Goal: Information Seeking & Learning: Learn about a topic

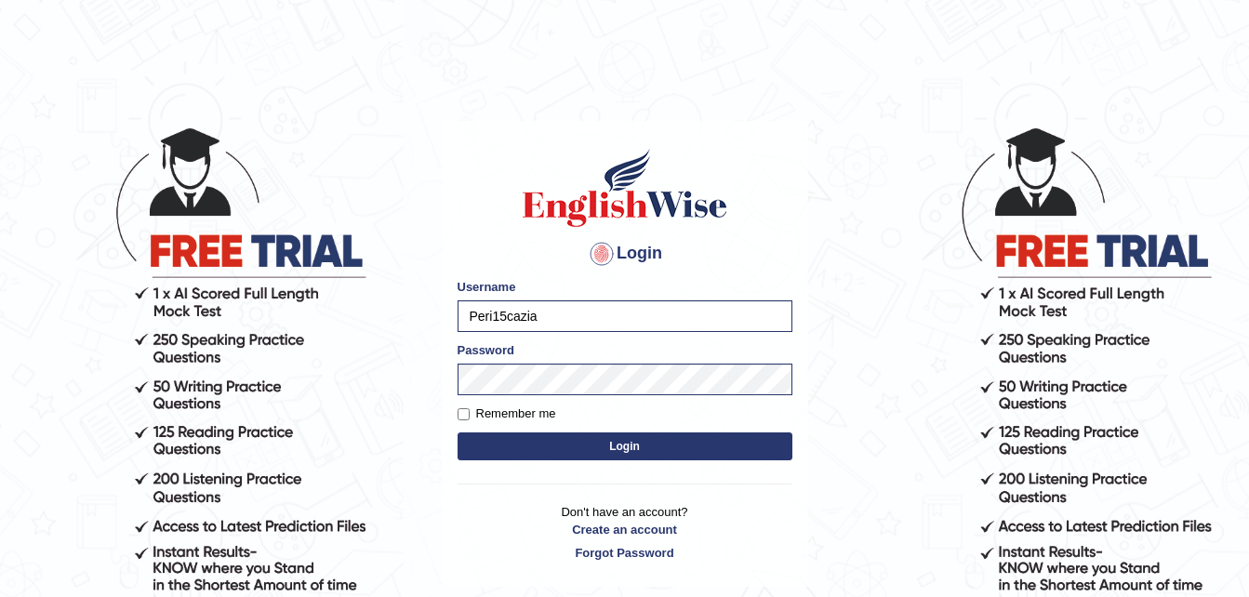
click at [619, 447] on button "Login" at bounding box center [625, 447] width 335 height 28
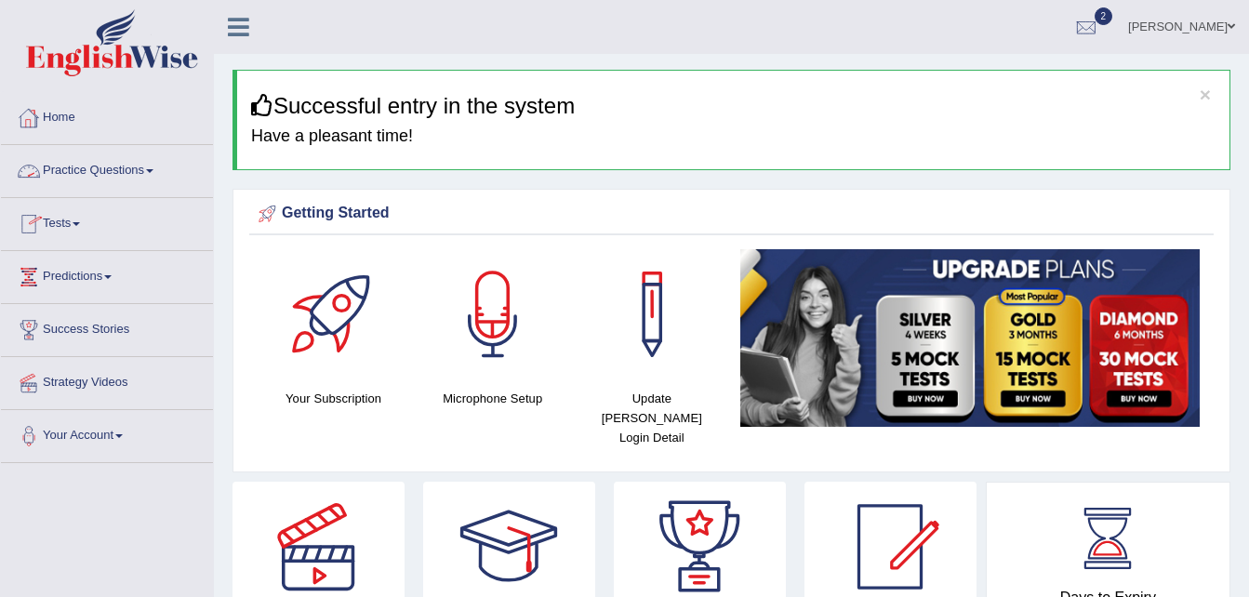
click at [141, 170] on link "Practice Questions" at bounding box center [107, 168] width 212 height 47
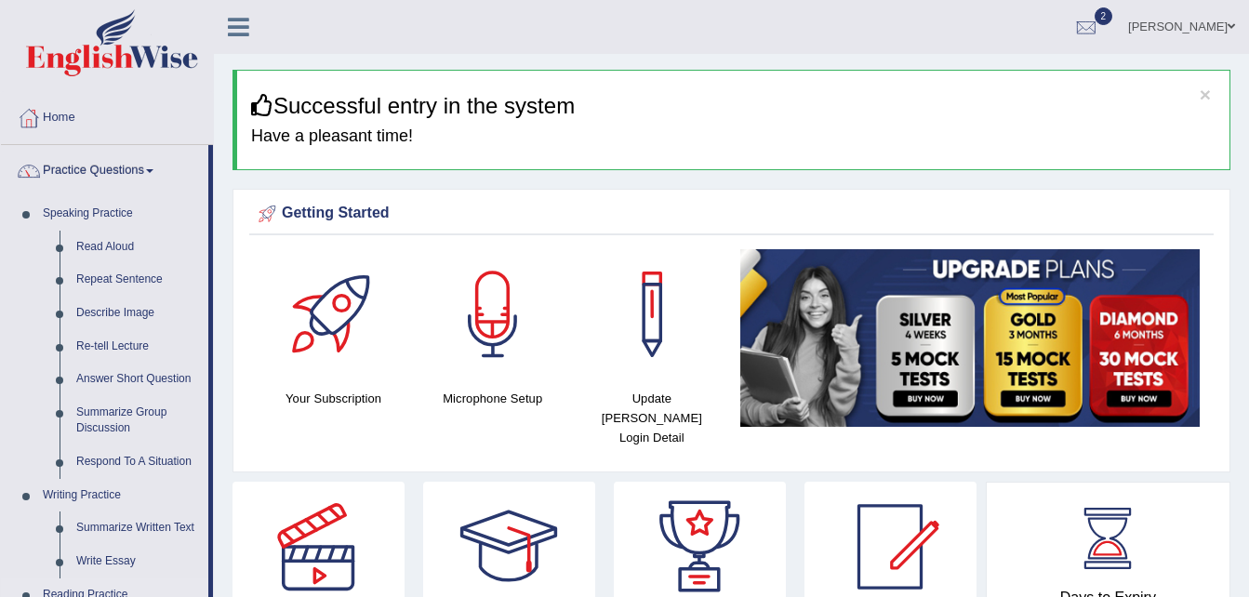
click at [206, 596] on html "Toggle navigation Home Practice Questions Speaking Practice Read Aloud Repeat S…" at bounding box center [624, 298] width 1249 height 597
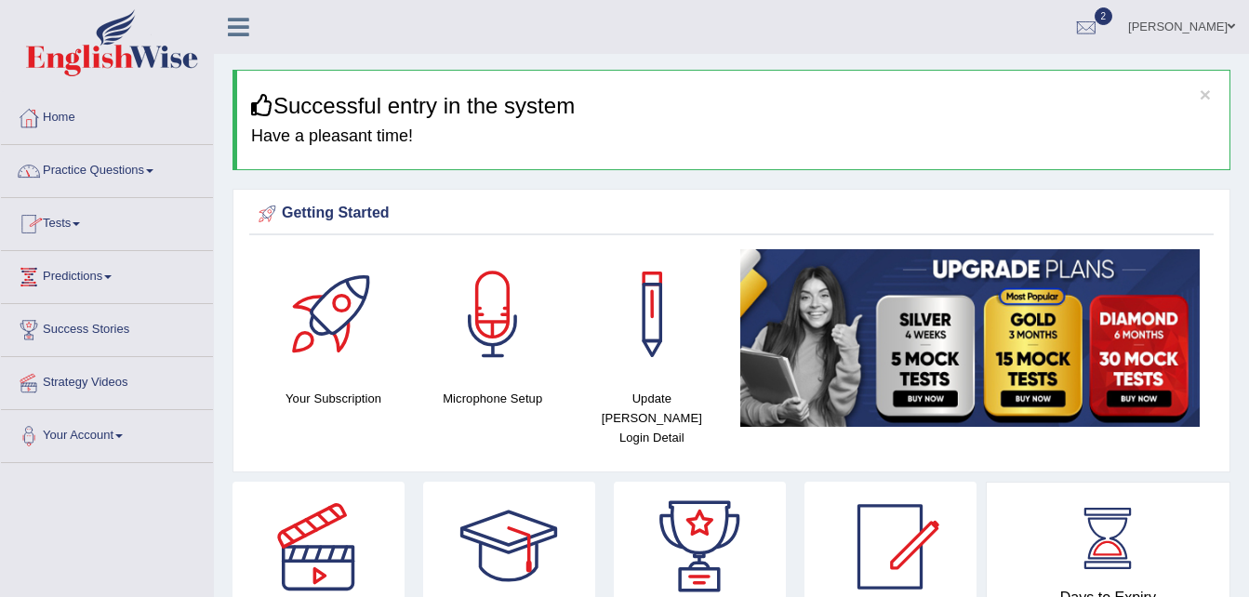
click at [107, 173] on link "Practice Questions" at bounding box center [107, 168] width 212 height 47
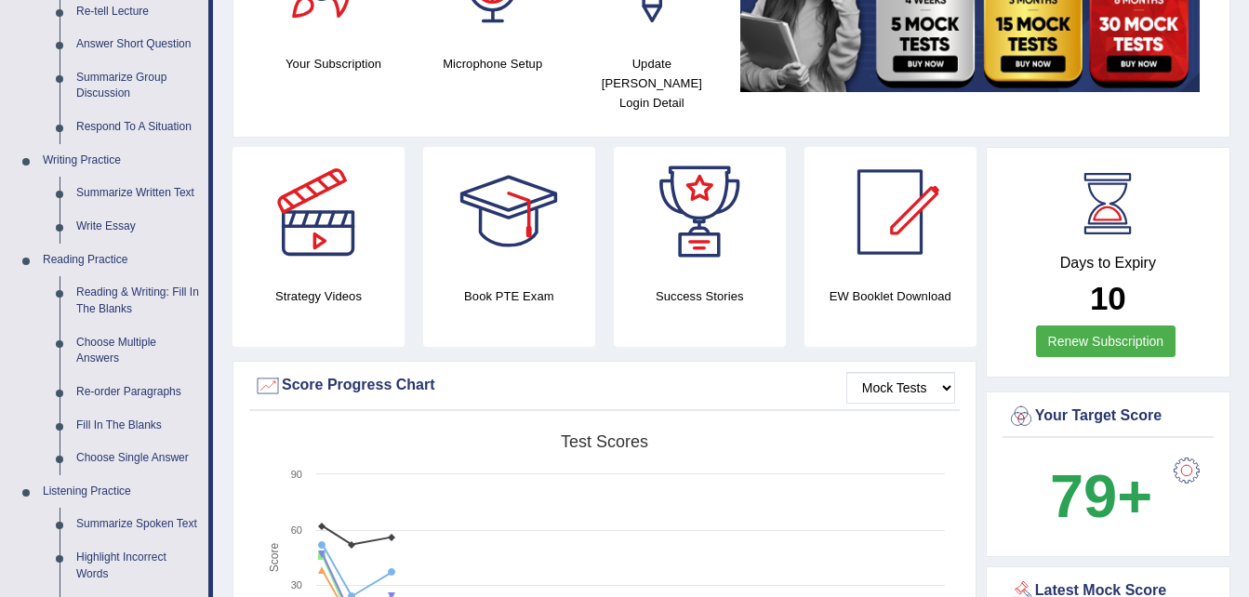
scroll to position [372, 0]
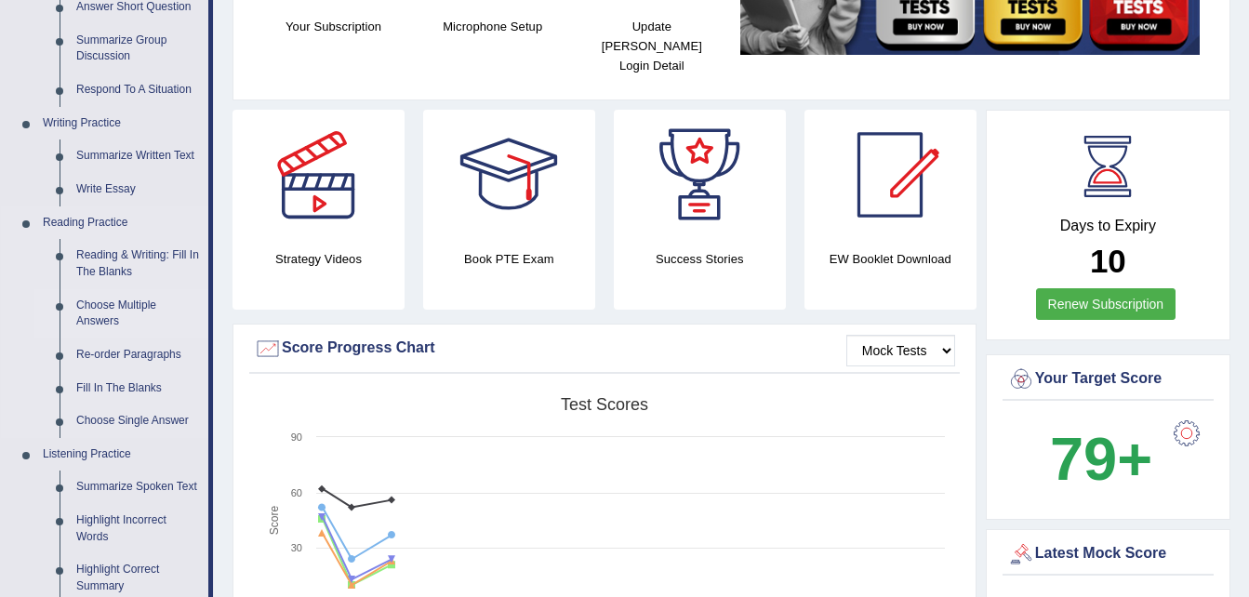
click at [133, 421] on link "Choose Single Answer" at bounding box center [138, 421] width 140 height 33
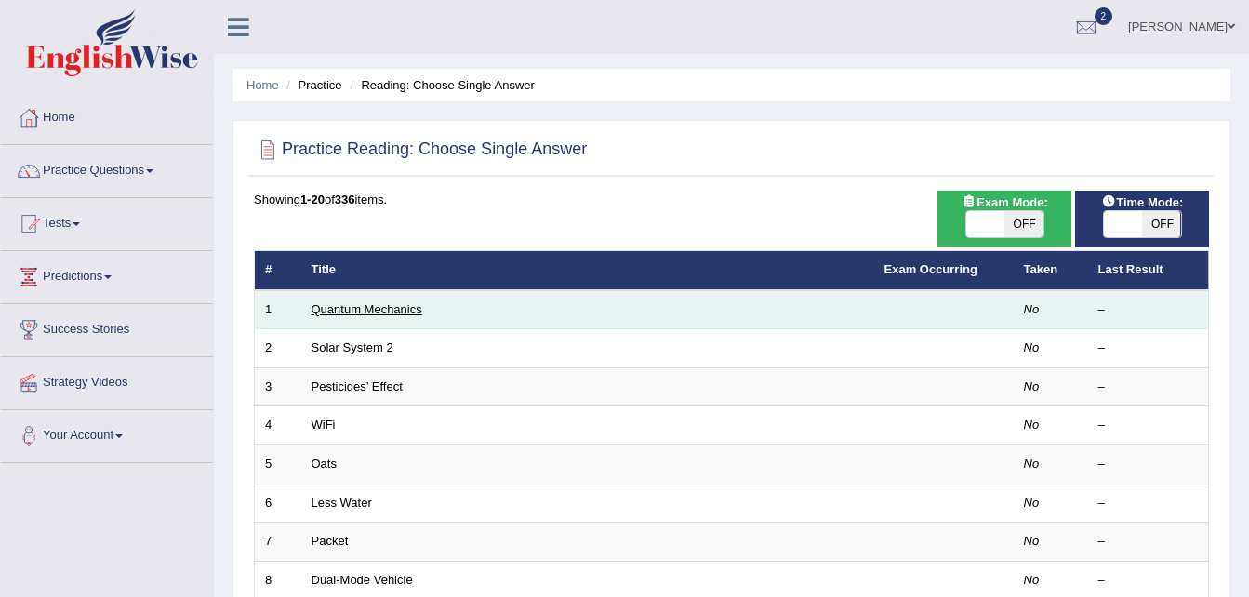
click at [392, 307] on link "Quantum Mechanics" at bounding box center [367, 309] width 111 height 14
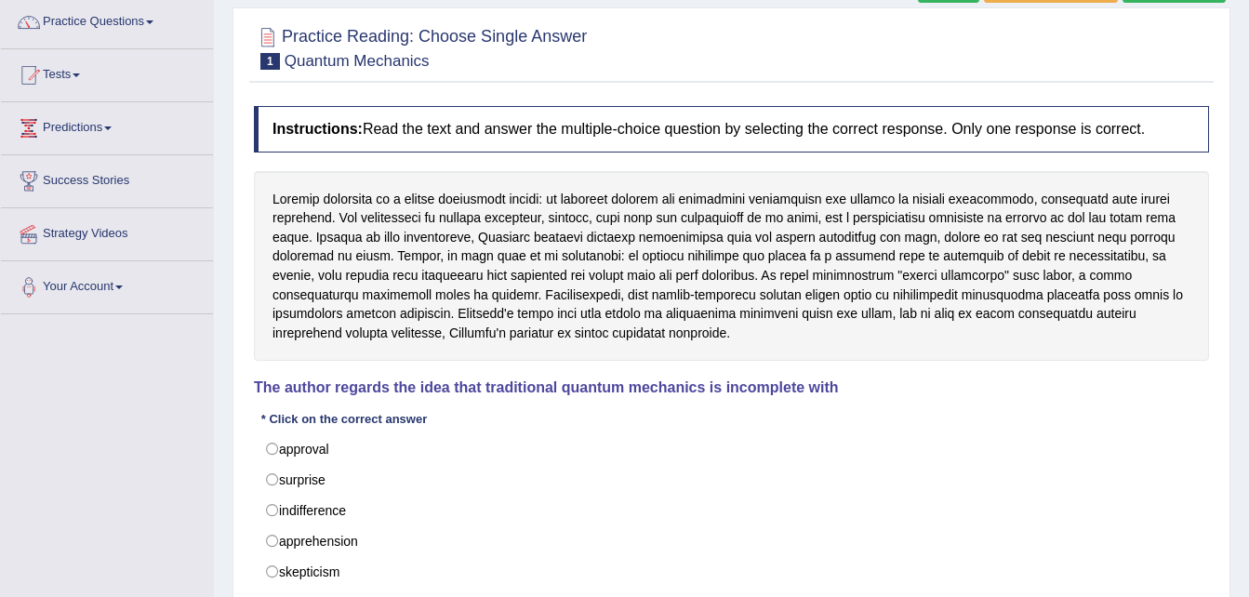
scroll to position [186, 0]
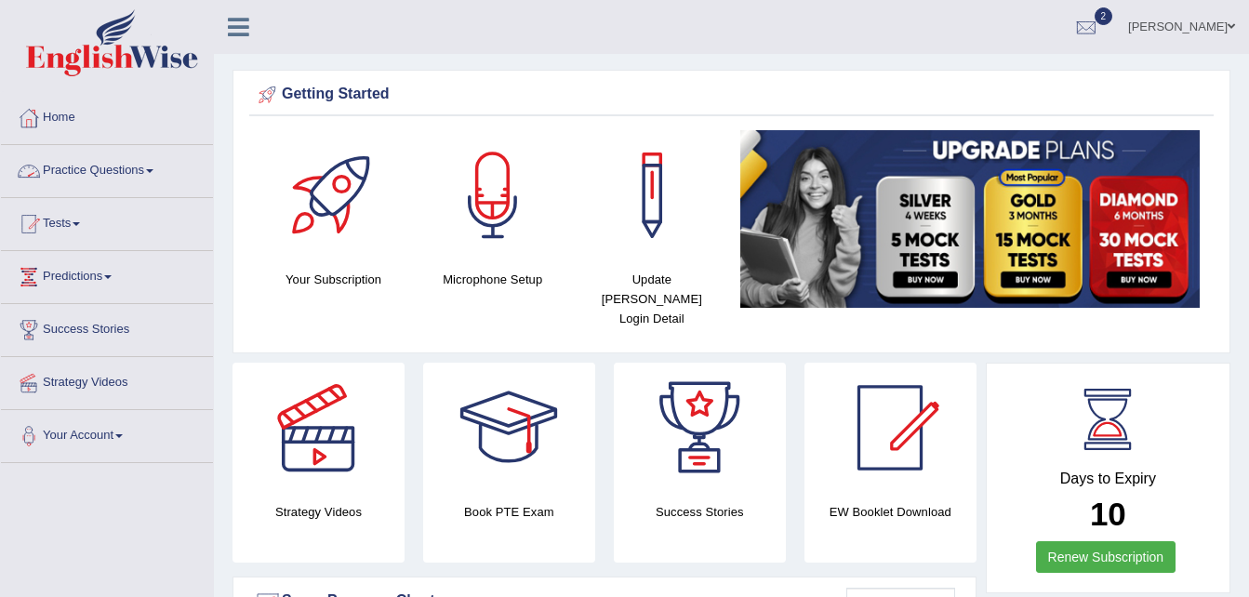
click at [123, 168] on link "Practice Questions" at bounding box center [107, 168] width 212 height 47
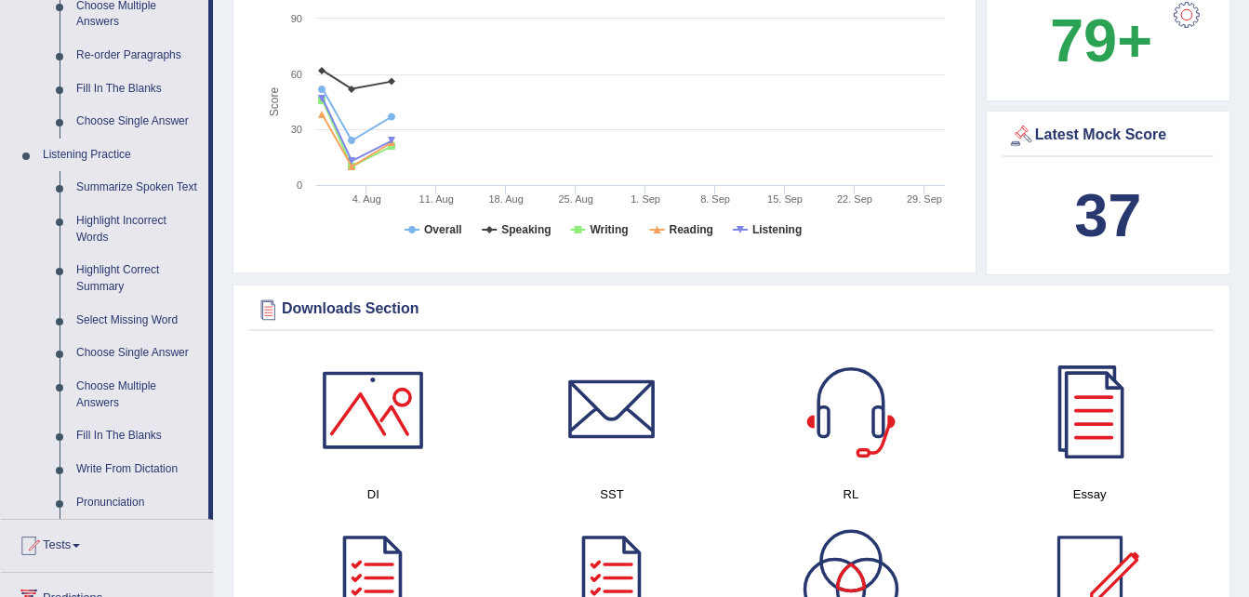
scroll to position [707, 0]
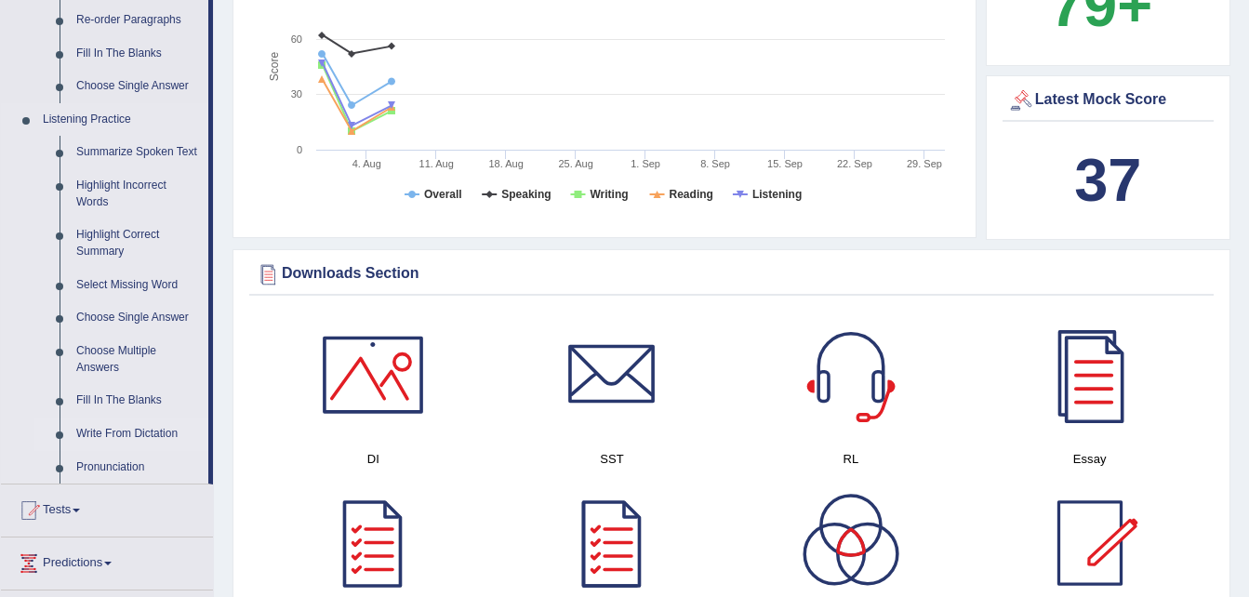
click at [144, 432] on link "Write From Dictation" at bounding box center [138, 434] width 140 height 33
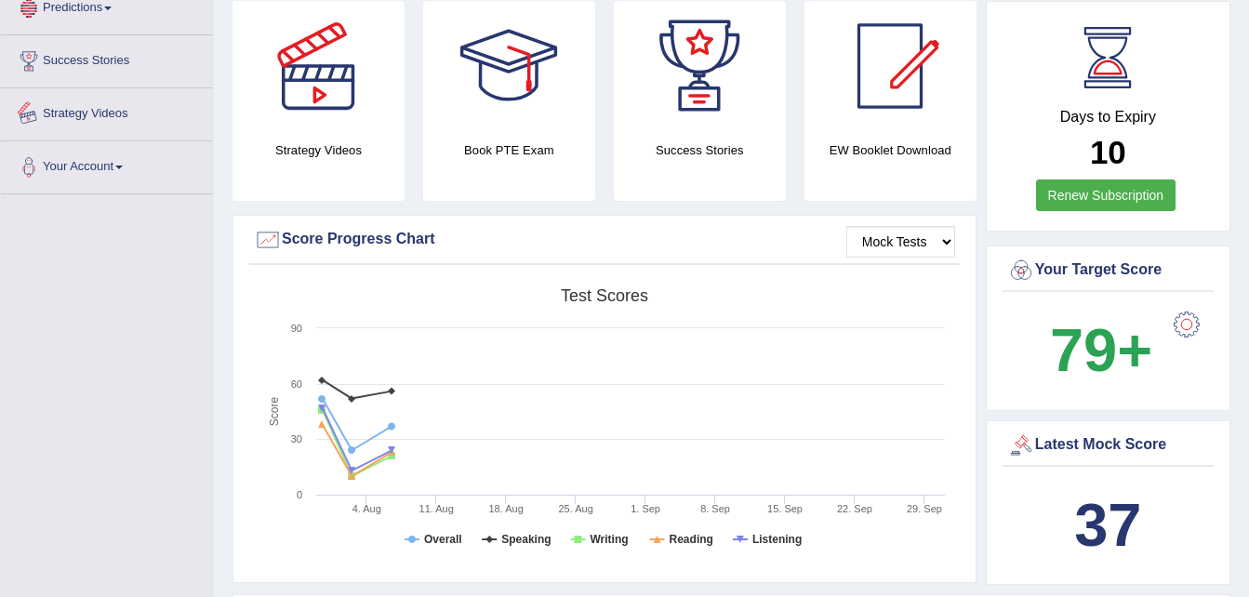
scroll to position [539, 0]
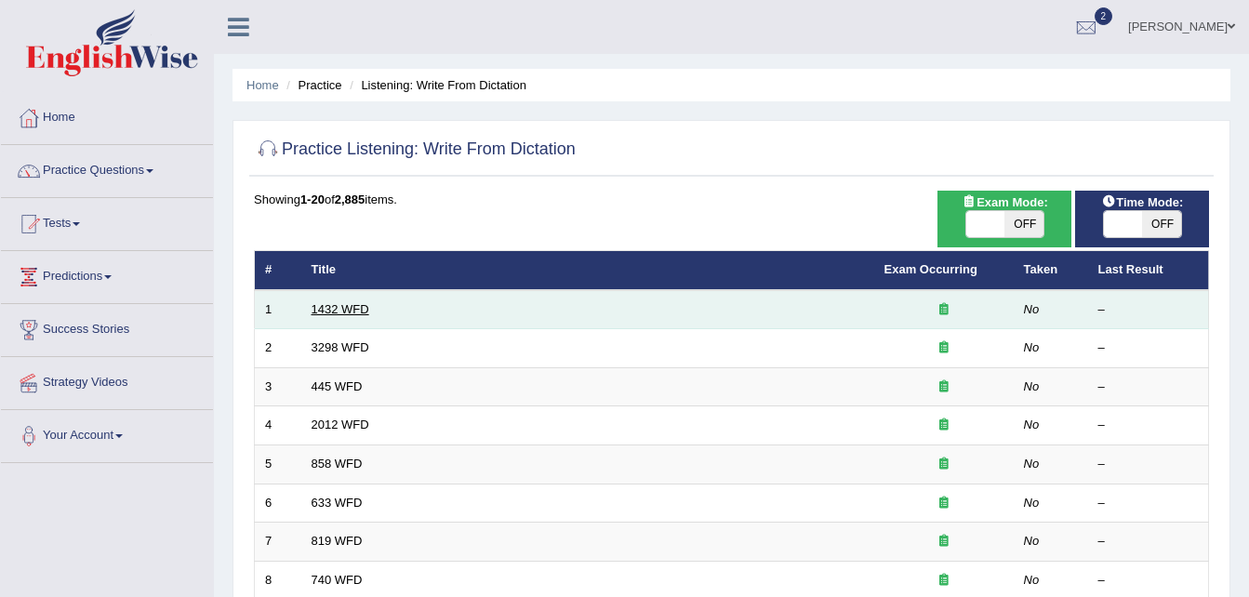
click at [341, 314] on link "1432 WFD" at bounding box center [341, 309] width 58 height 14
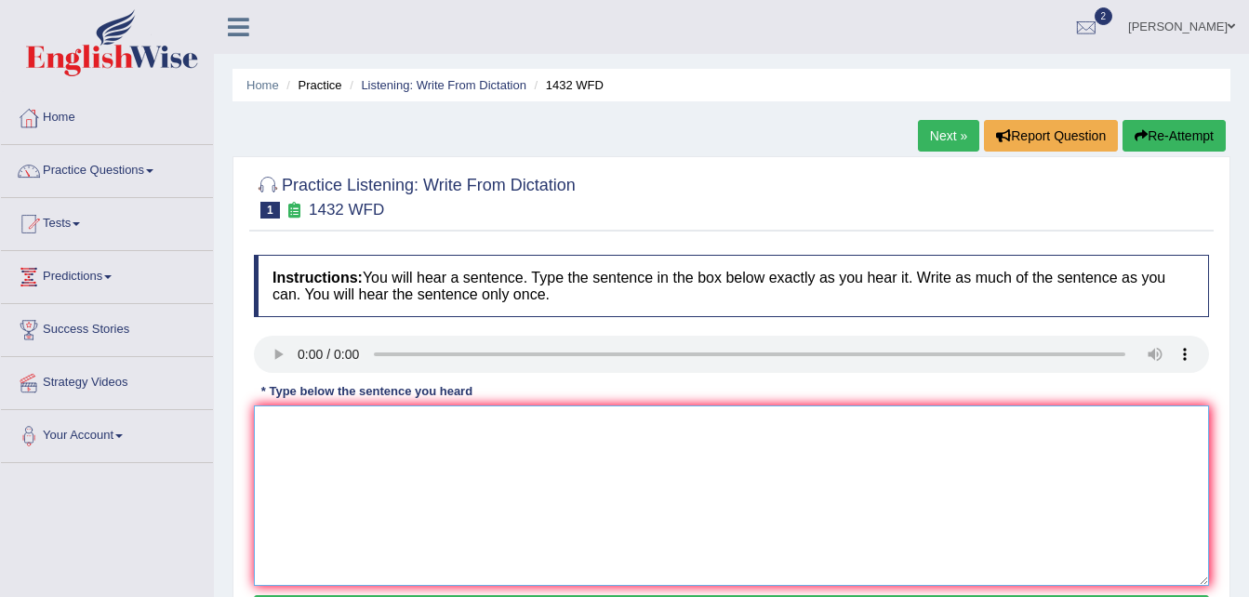
click at [290, 433] on textarea at bounding box center [731, 496] width 955 height 180
click at [816, 503] on textarea at bounding box center [731, 496] width 955 height 180
click at [269, 432] on textarea at bounding box center [731, 496] width 955 height 180
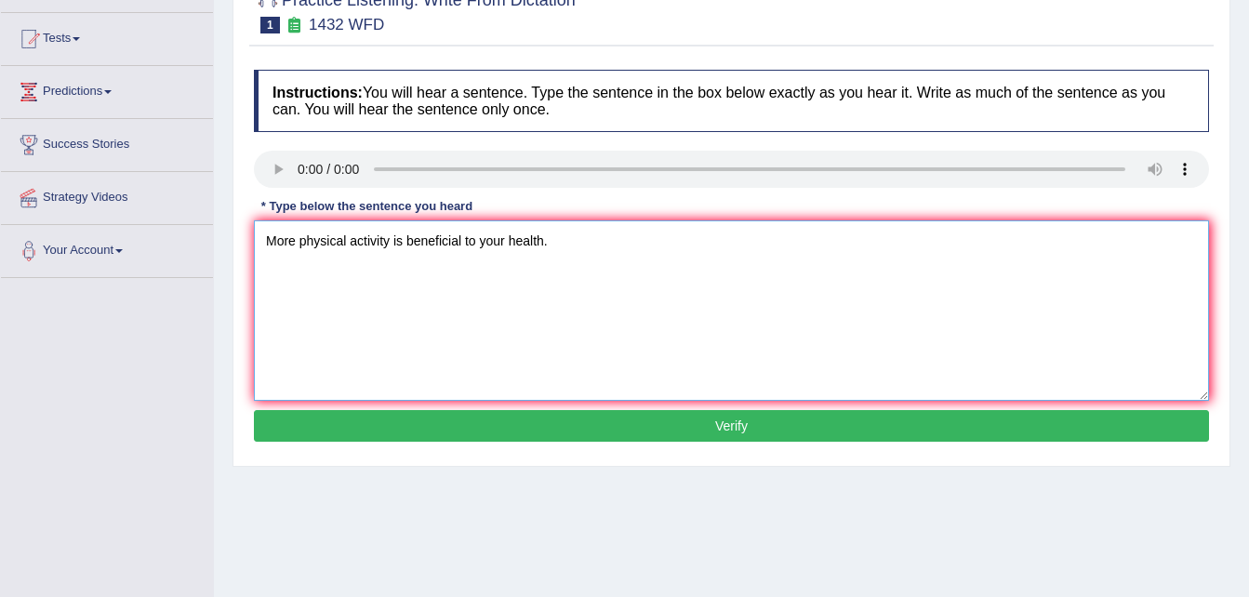
scroll to position [186, 0]
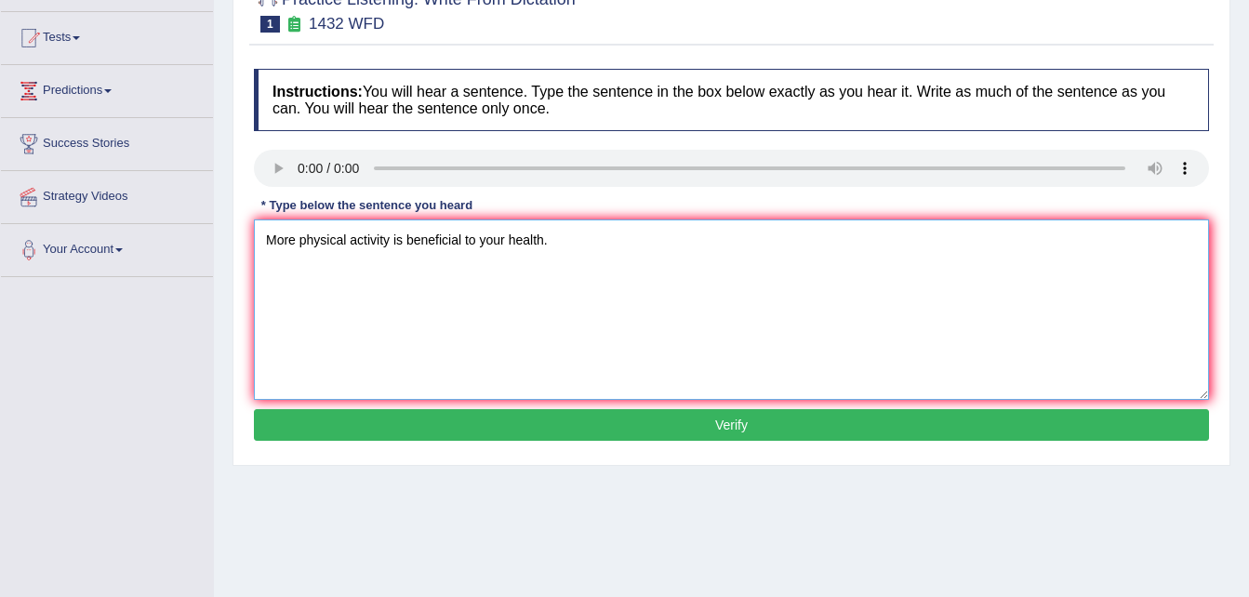
type textarea "More physical activity is beneficial to your health."
click at [795, 427] on button "Verify" at bounding box center [731, 425] width 955 height 32
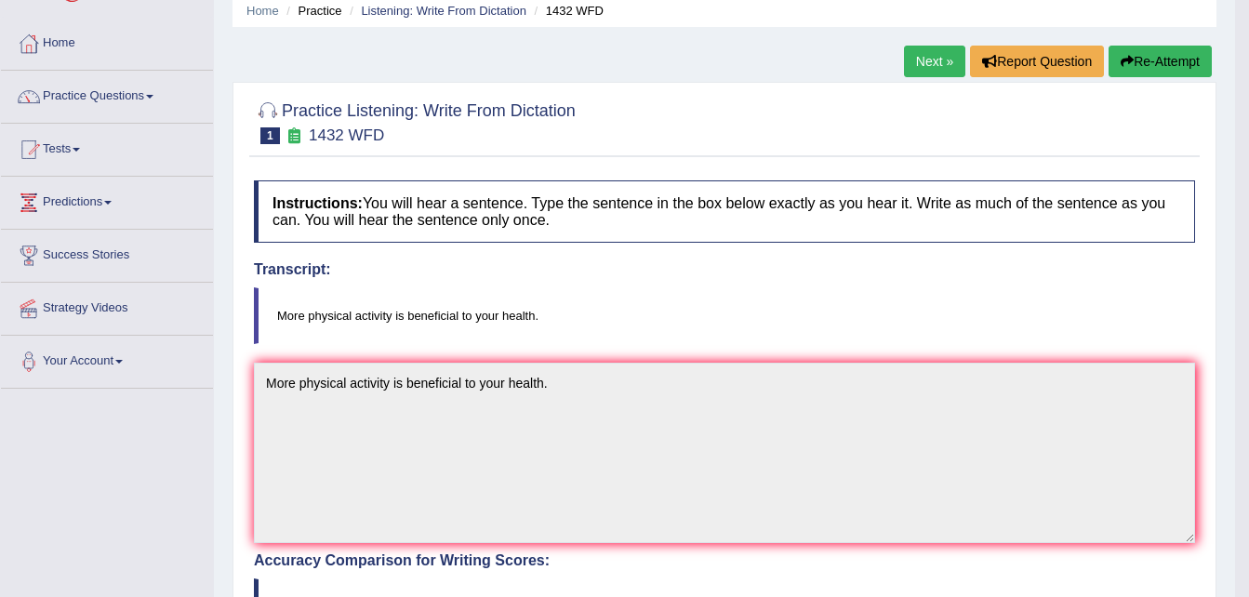
scroll to position [0, 0]
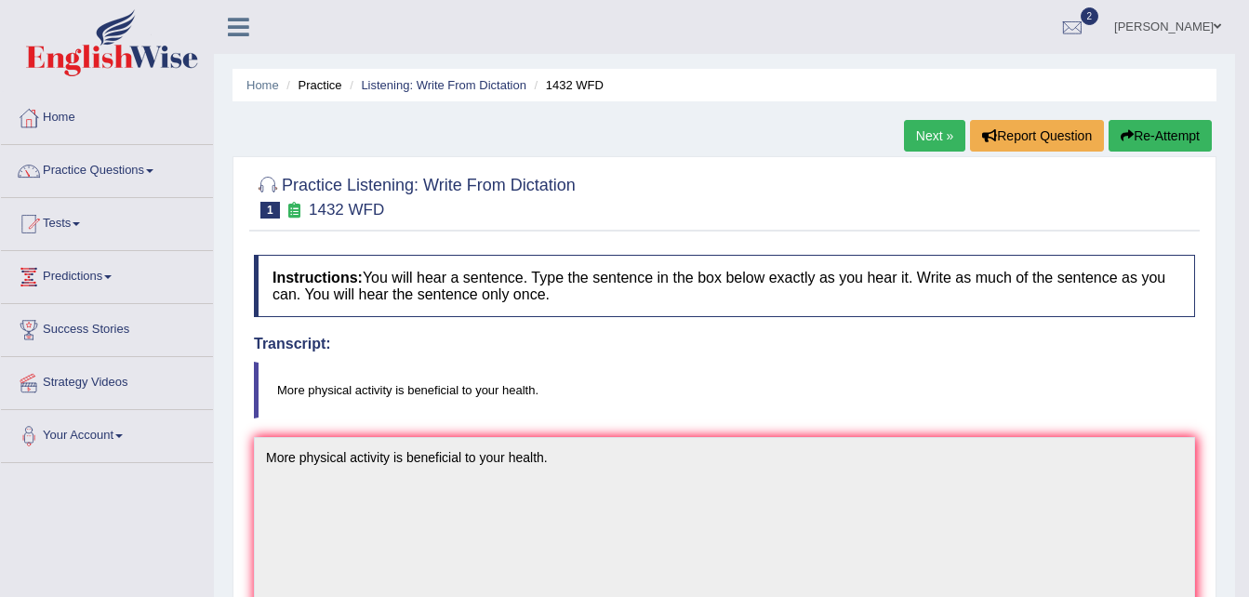
click at [938, 134] on link "Next »" at bounding box center [934, 136] width 61 height 32
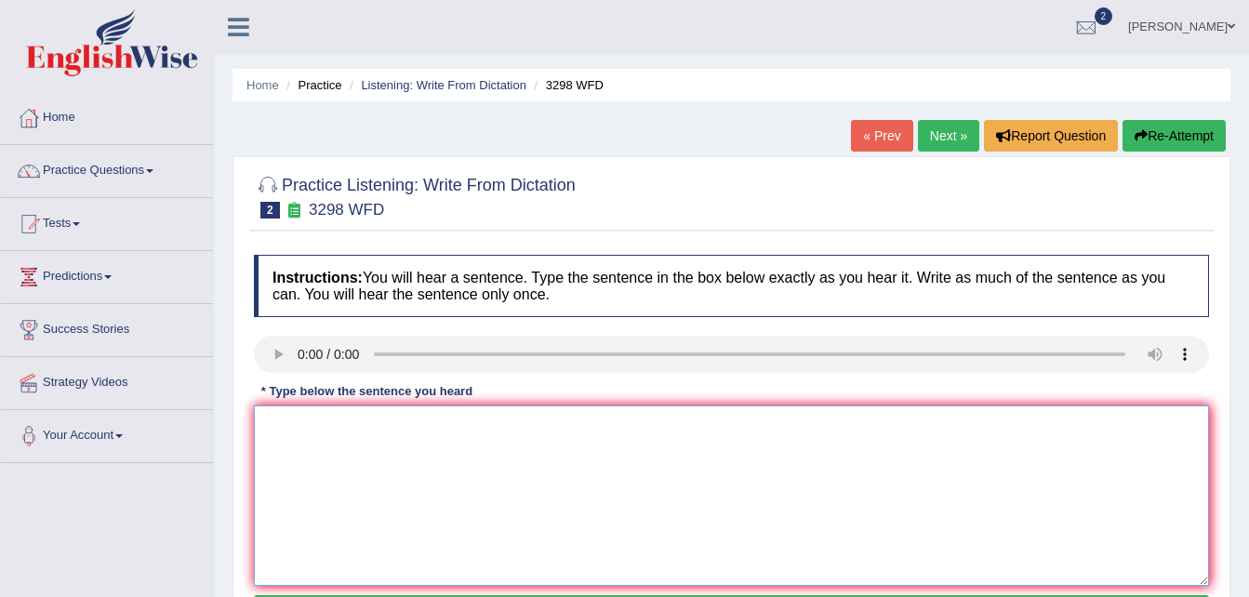
click at [273, 424] on textarea at bounding box center [731, 496] width 955 height 180
click at [269, 421] on textarea at bounding box center [731, 496] width 955 height 180
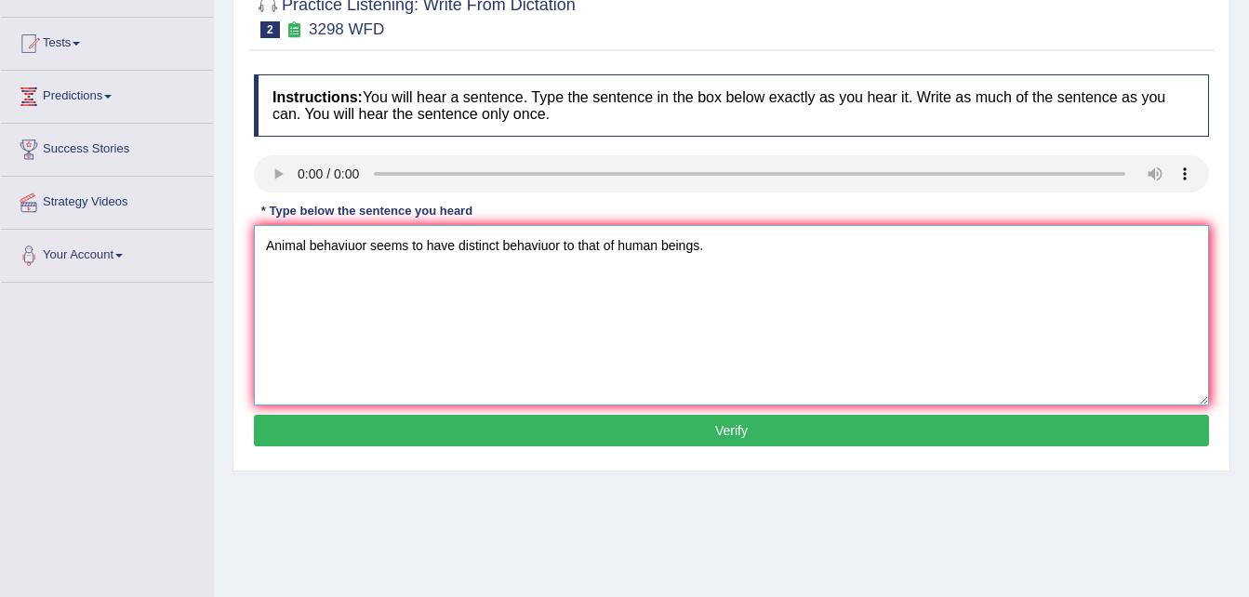
scroll to position [186, 0]
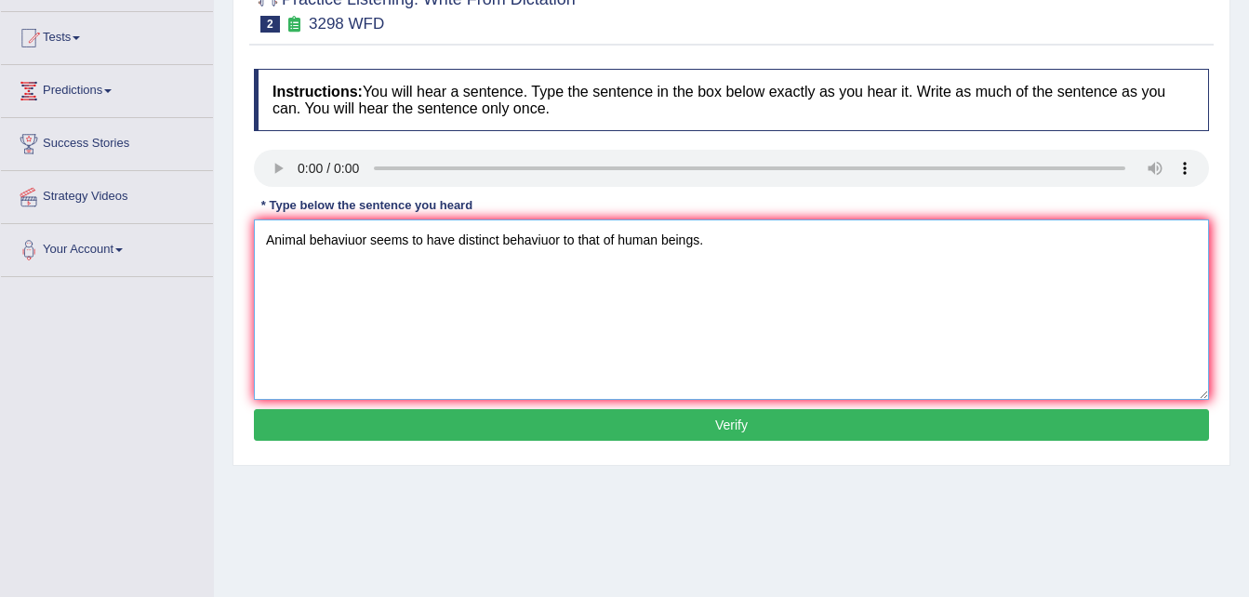
type textarea "Animal behaviuor seems to have distinct behaviuor to that of human beings."
click at [742, 424] on button "Verify" at bounding box center [731, 425] width 955 height 32
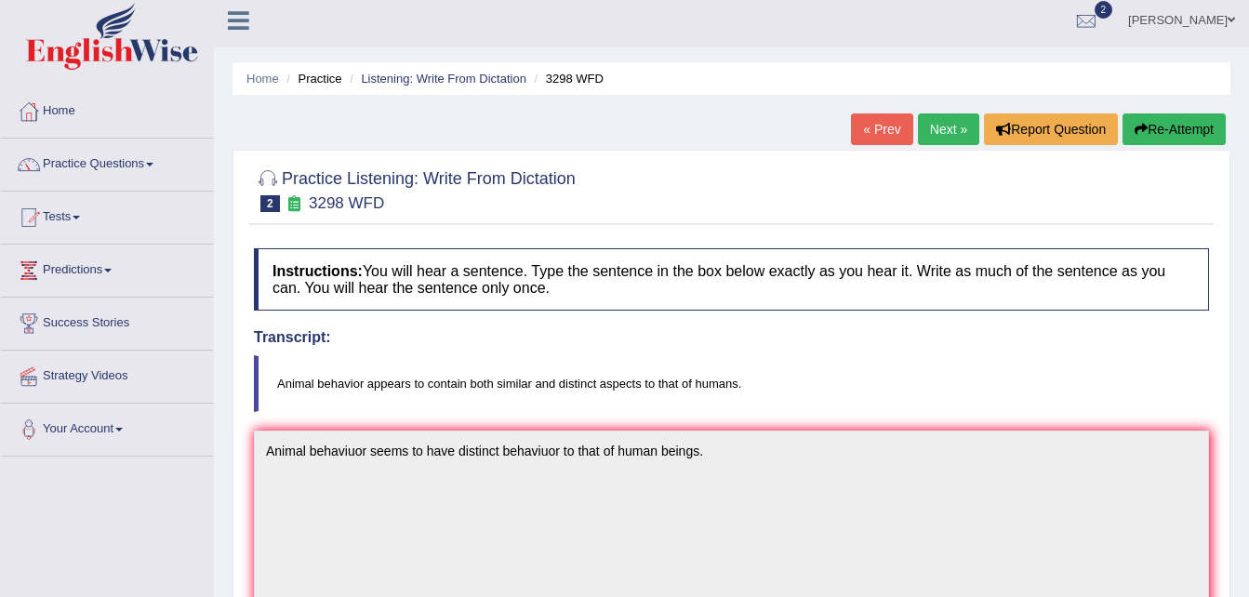
scroll to position [0, 0]
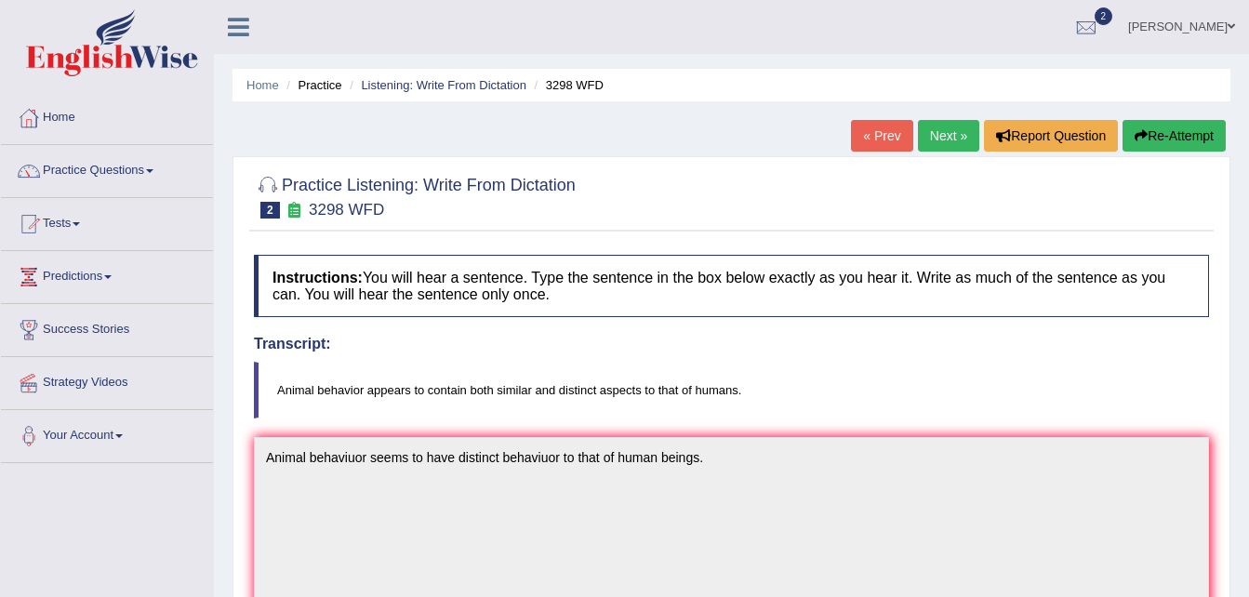
click at [945, 135] on link "Next »" at bounding box center [948, 136] width 61 height 32
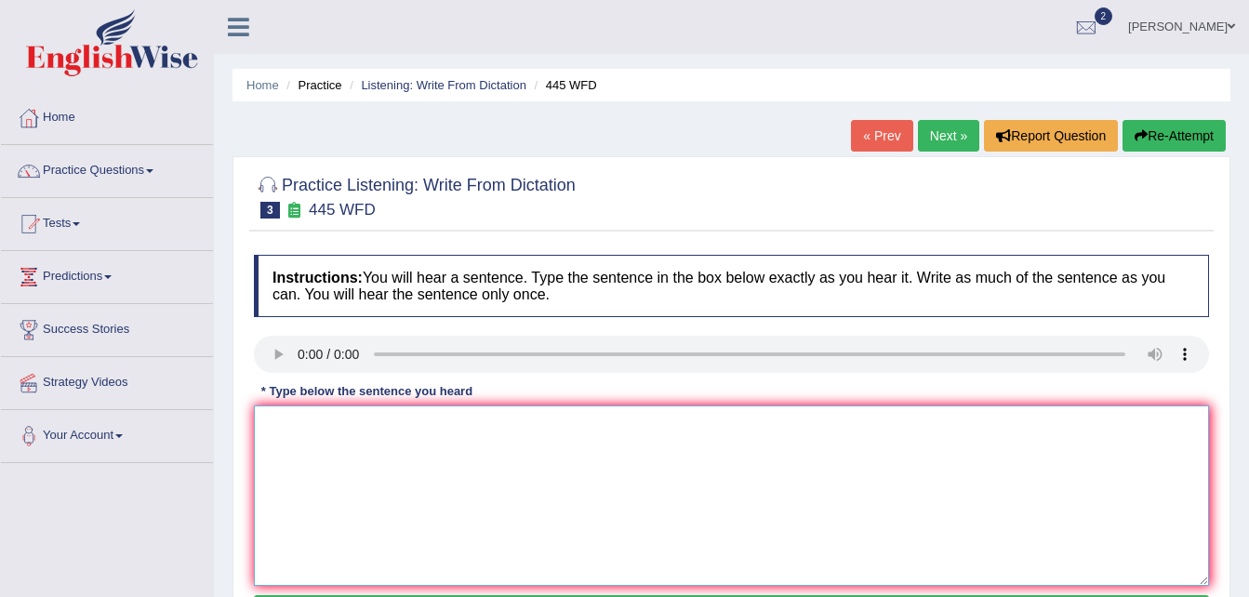
click at [280, 425] on textarea at bounding box center [731, 496] width 955 height 180
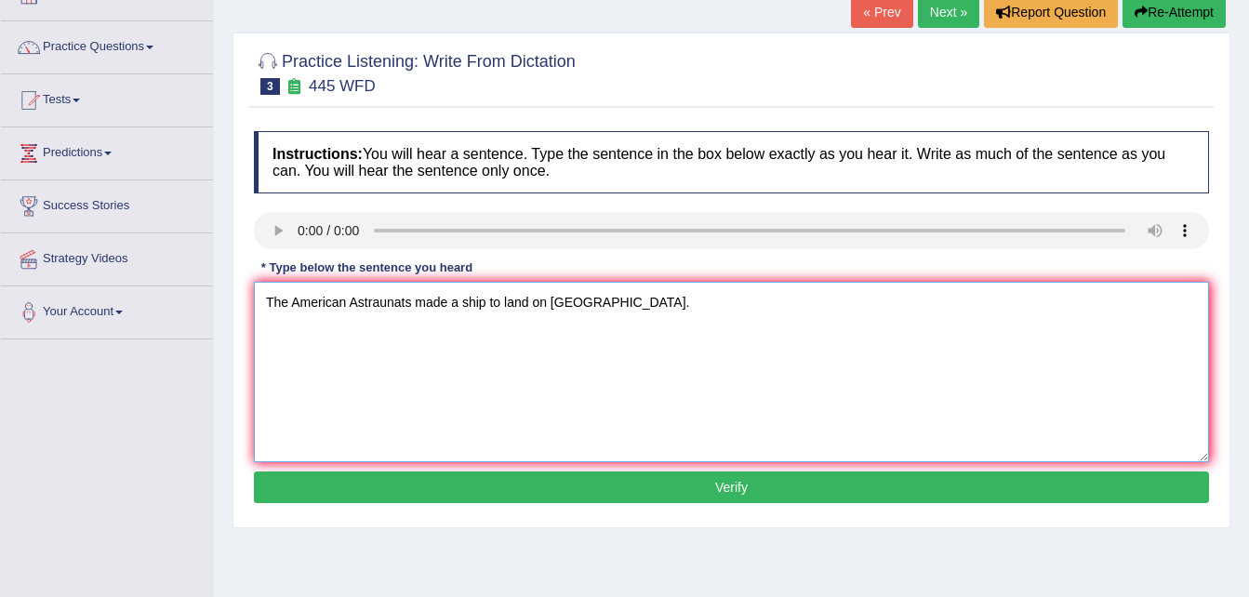
scroll to position [149, 0]
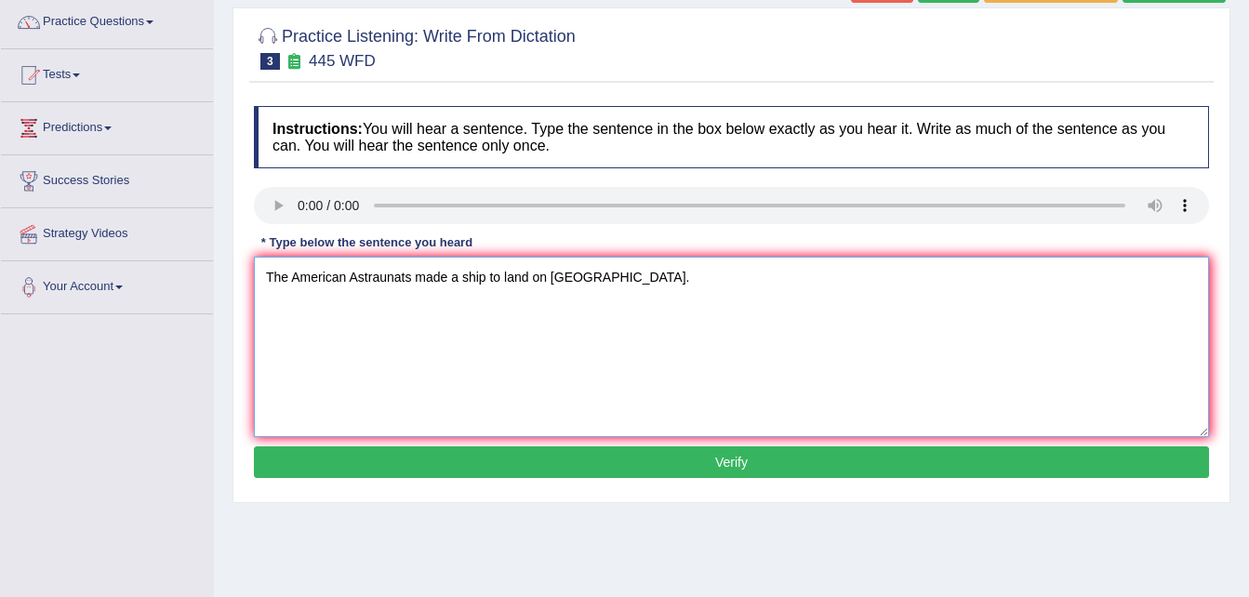
type textarea "The American Astraunats made a ship to land on [GEOGRAPHIC_DATA]."
click at [758, 466] on button "Verify" at bounding box center [731, 462] width 955 height 32
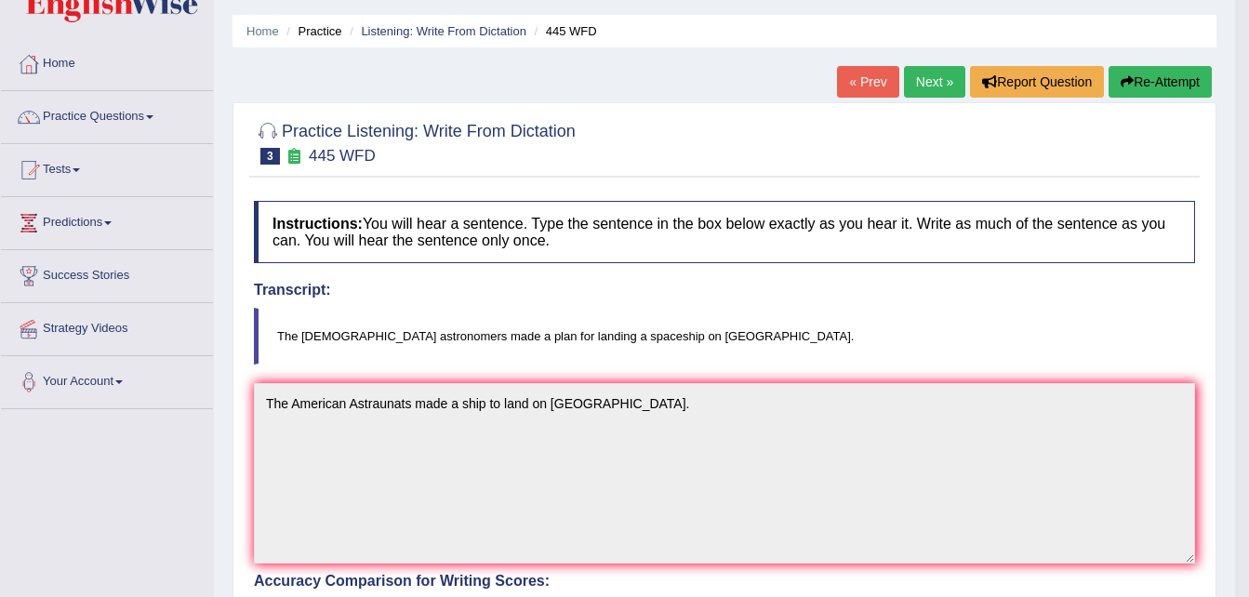
scroll to position [37, 0]
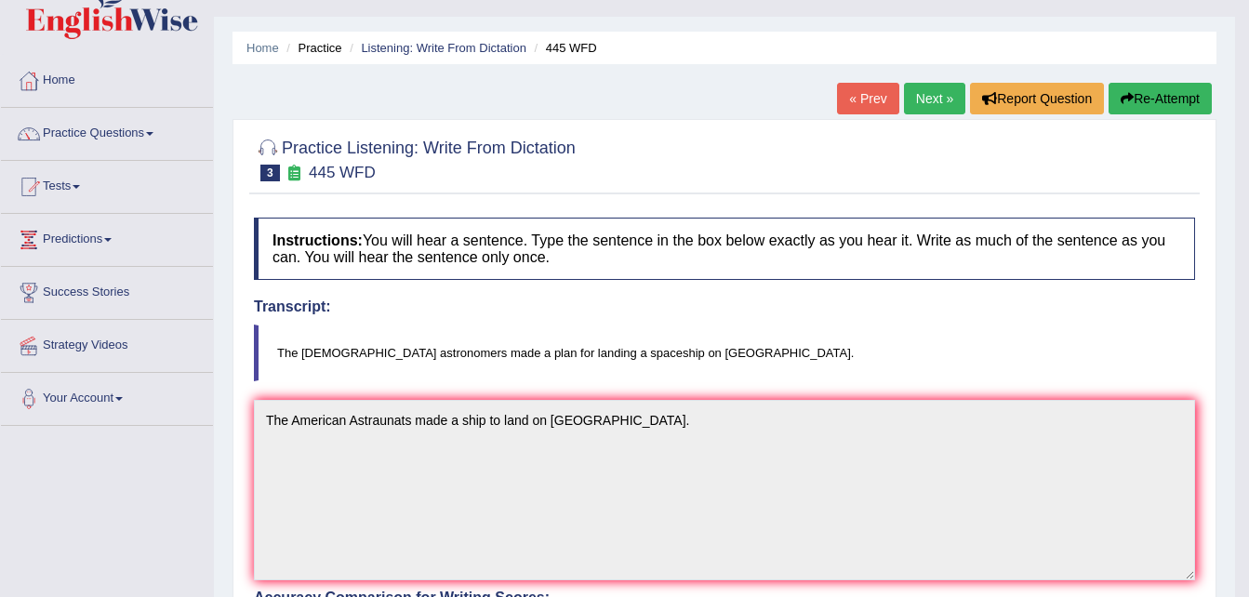
click at [933, 100] on link "Next »" at bounding box center [934, 99] width 61 height 32
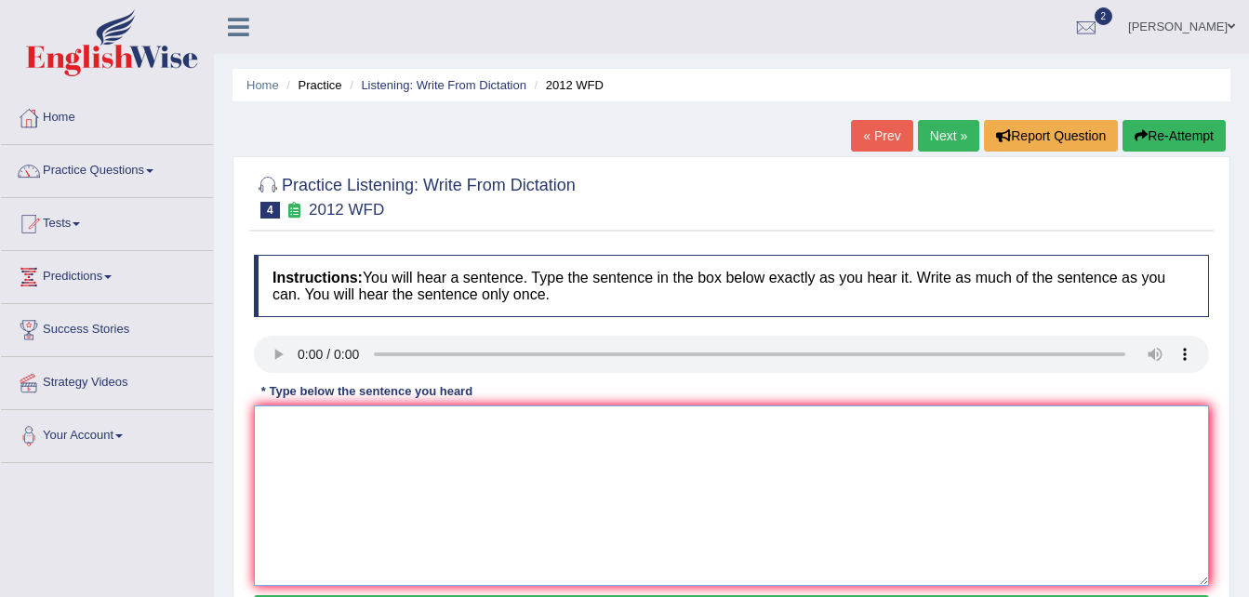
click at [268, 427] on textarea at bounding box center [731, 496] width 955 height 180
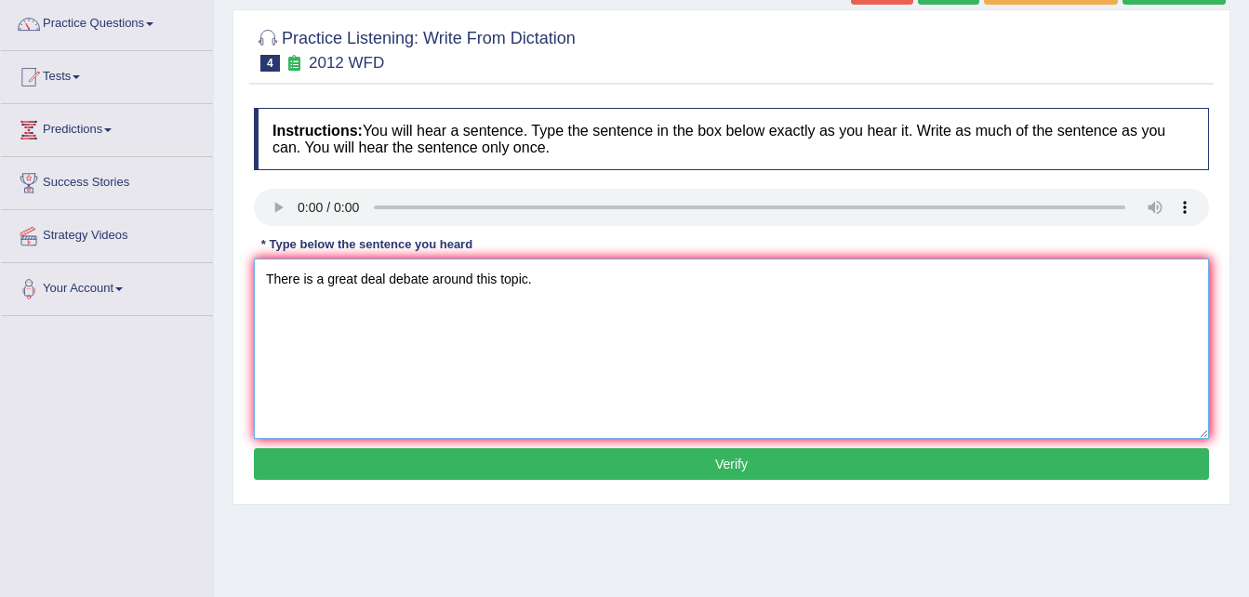
scroll to position [149, 0]
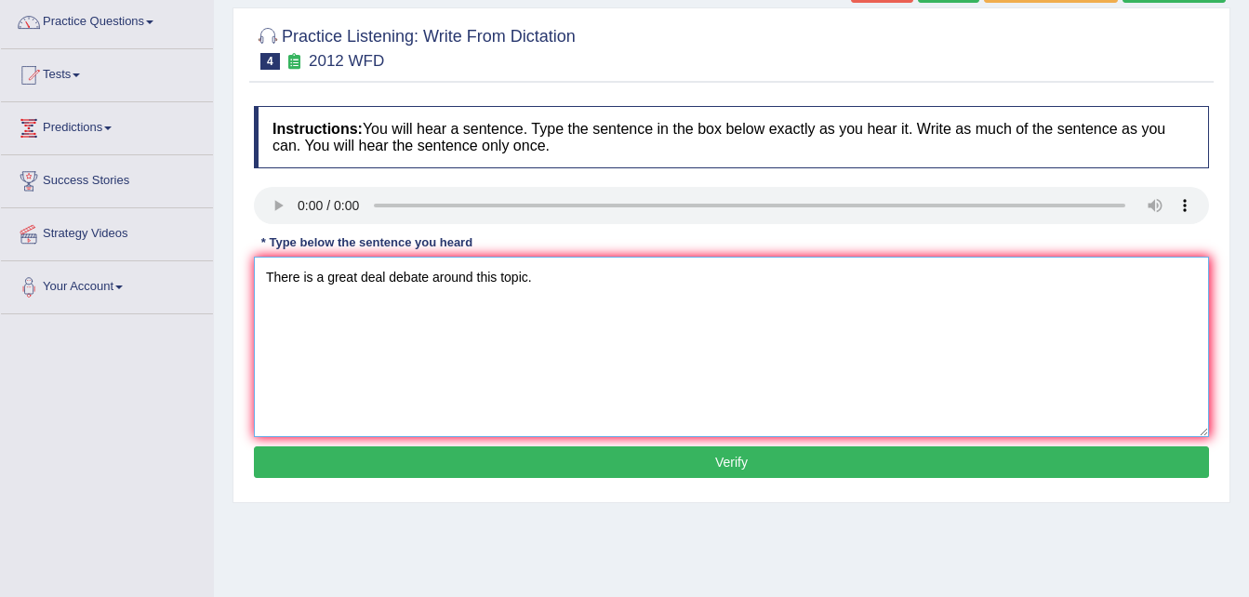
type textarea "There is a great deal debate around this topic."
click at [790, 468] on button "Verify" at bounding box center [731, 462] width 955 height 32
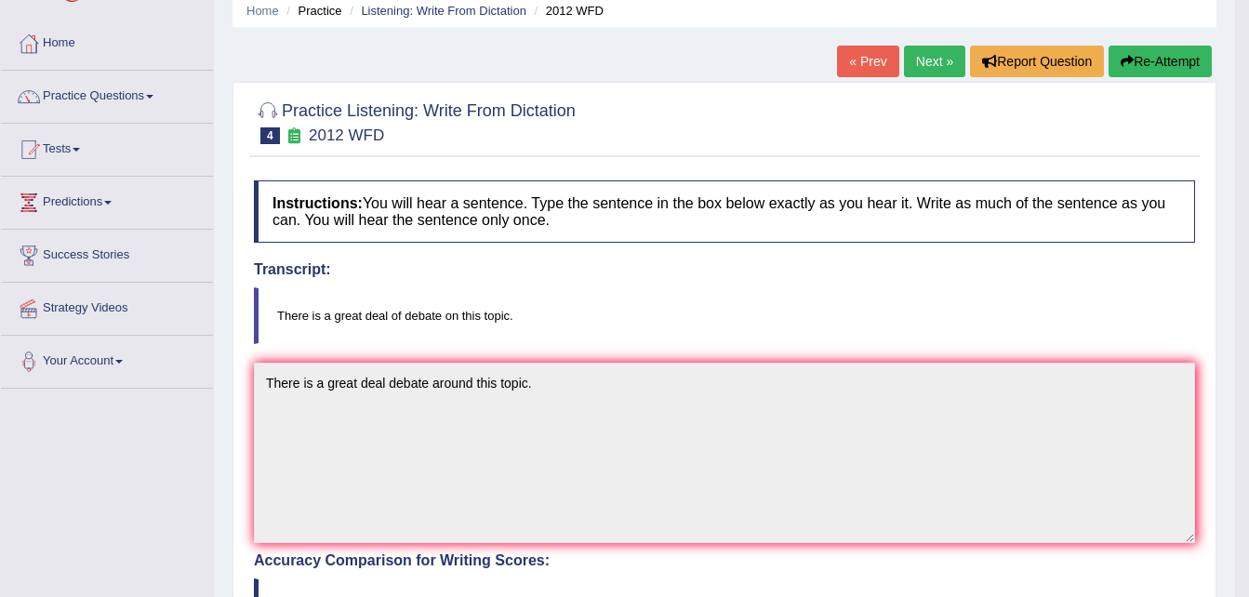
scroll to position [49, 0]
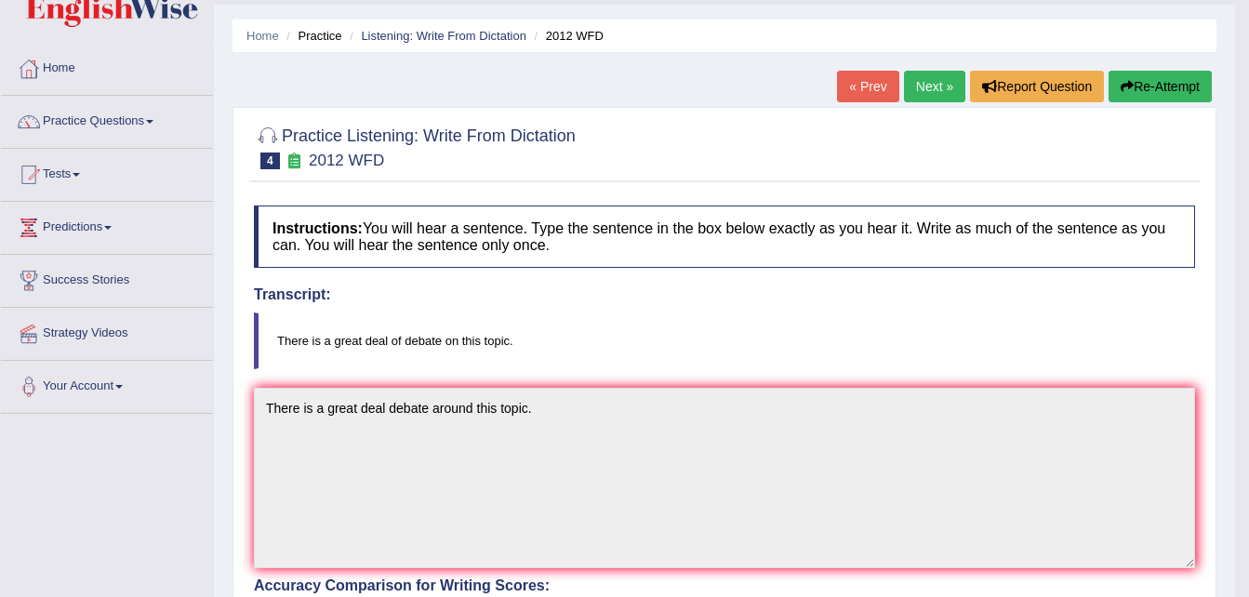
click at [922, 82] on link "Next »" at bounding box center [934, 87] width 61 height 32
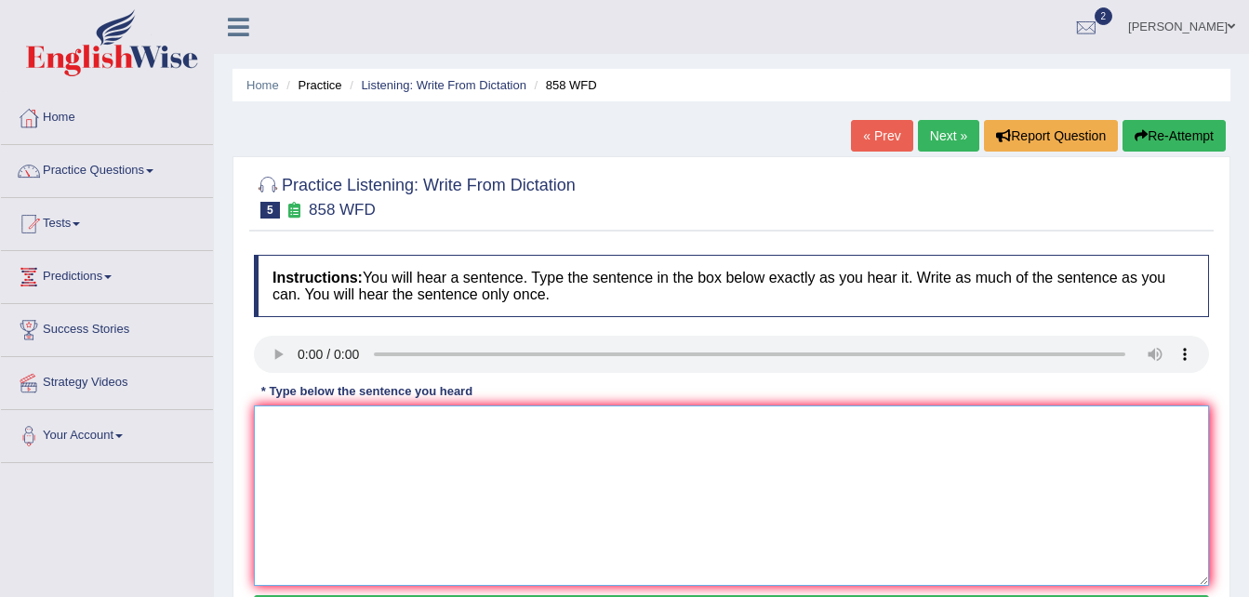
click at [273, 433] on textarea at bounding box center [731, 496] width 955 height 180
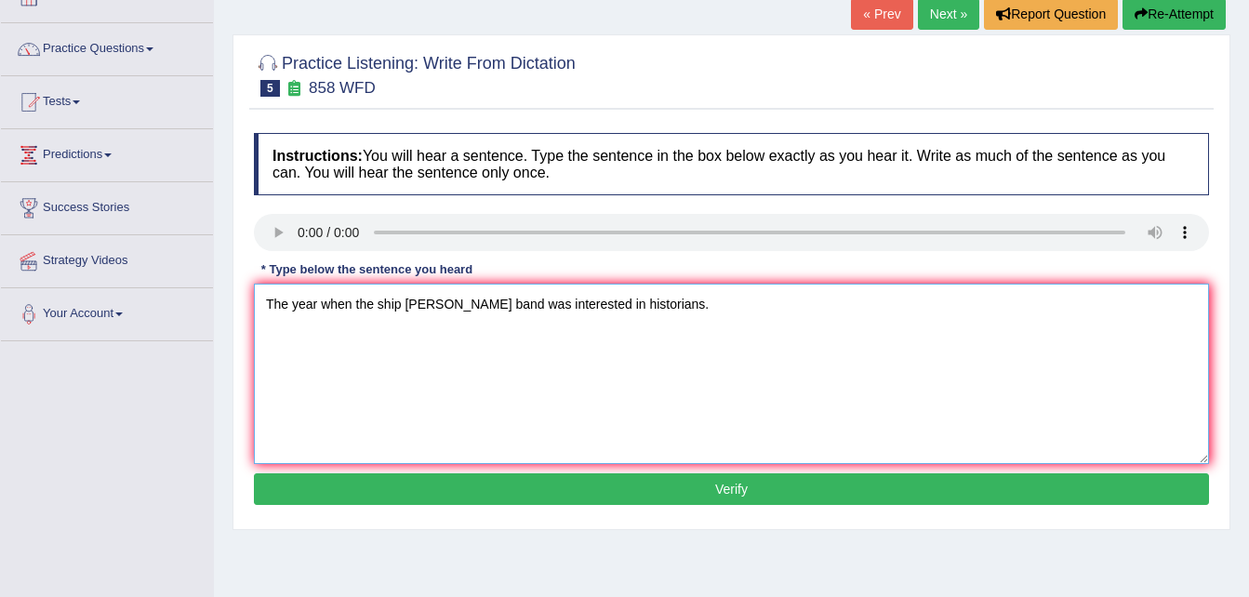
scroll to position [149, 0]
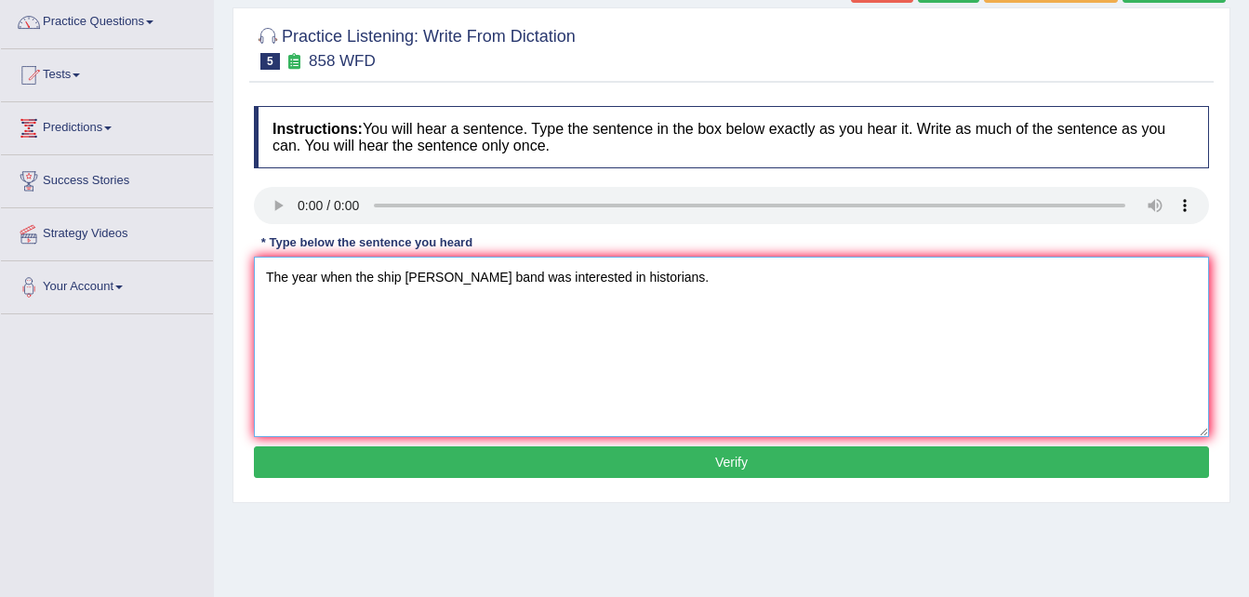
type textarea "The year when the ship roper band was interested in historians."
click at [744, 459] on button "Verify" at bounding box center [731, 462] width 955 height 32
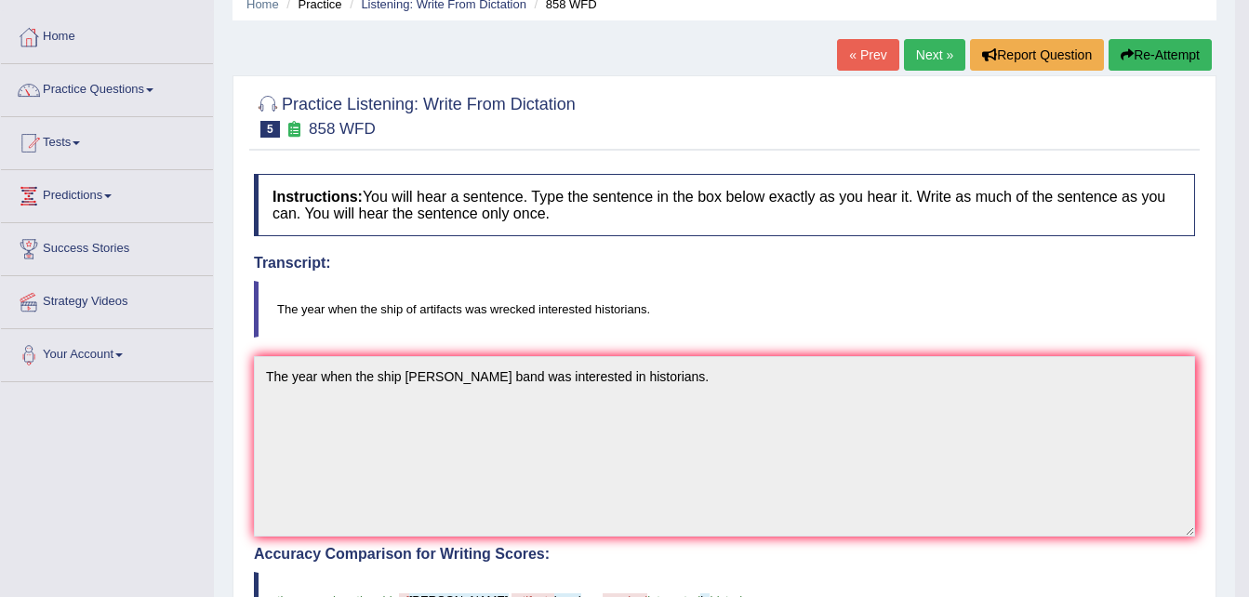
scroll to position [74, 0]
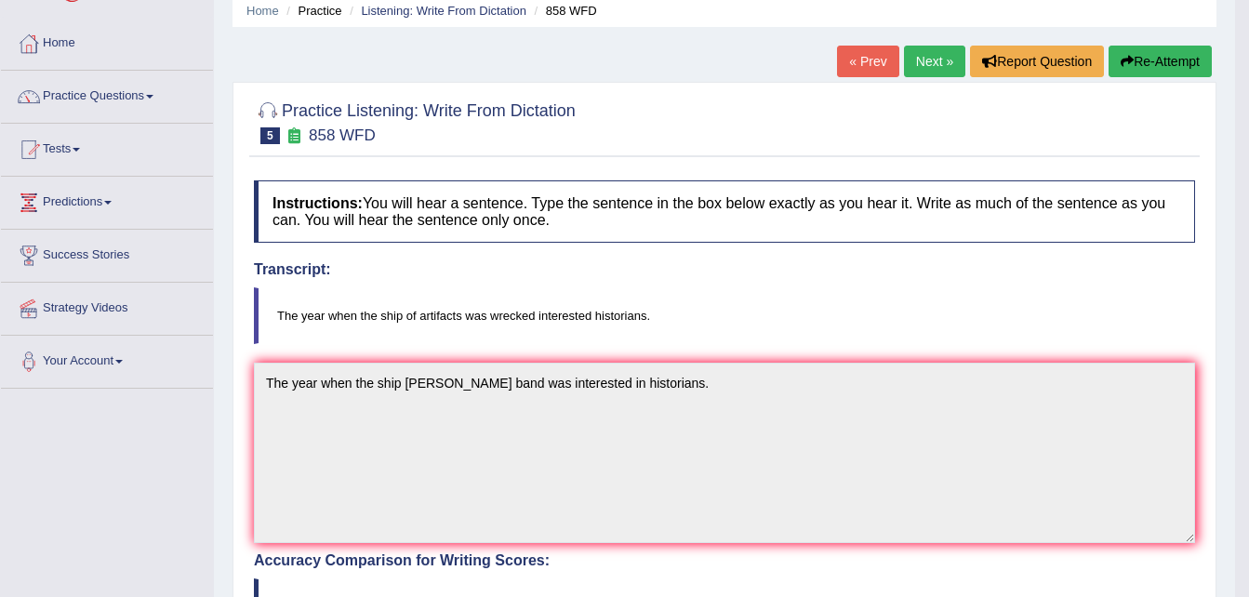
click at [920, 63] on link "Next »" at bounding box center [934, 62] width 61 height 32
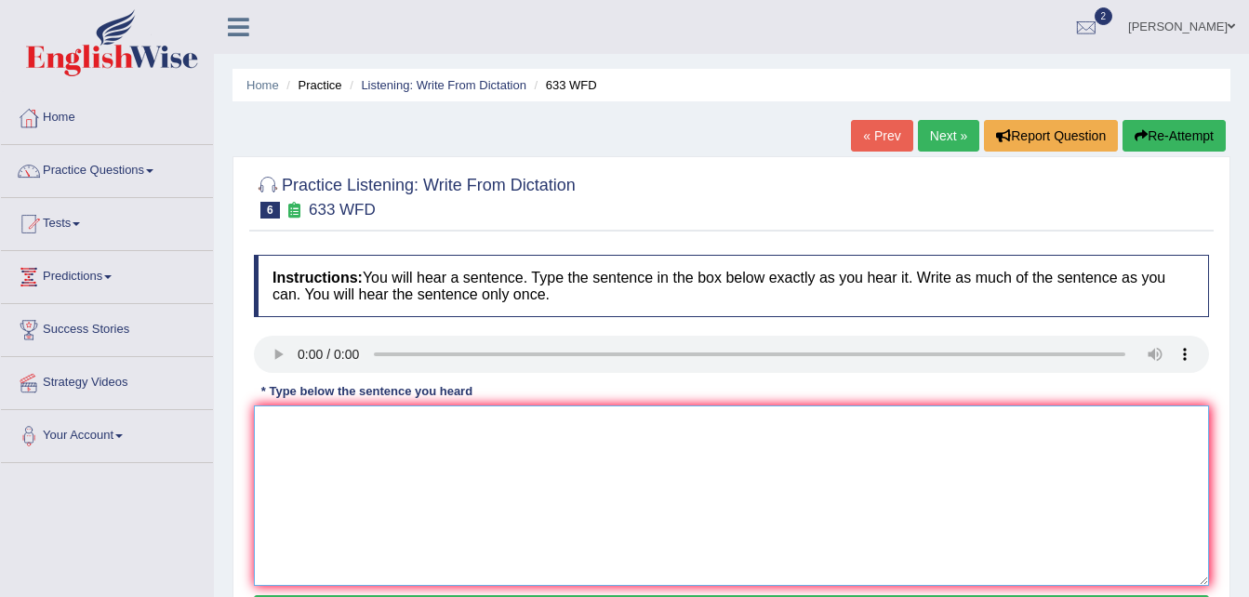
click at [292, 433] on textarea at bounding box center [731, 496] width 955 height 180
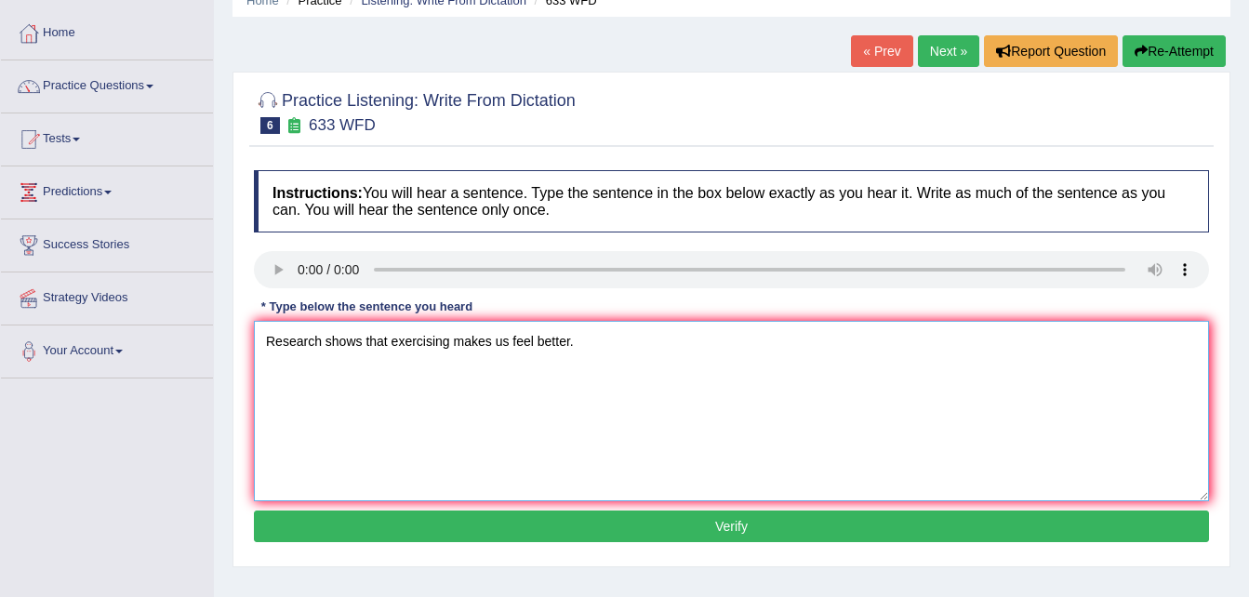
scroll to position [112, 0]
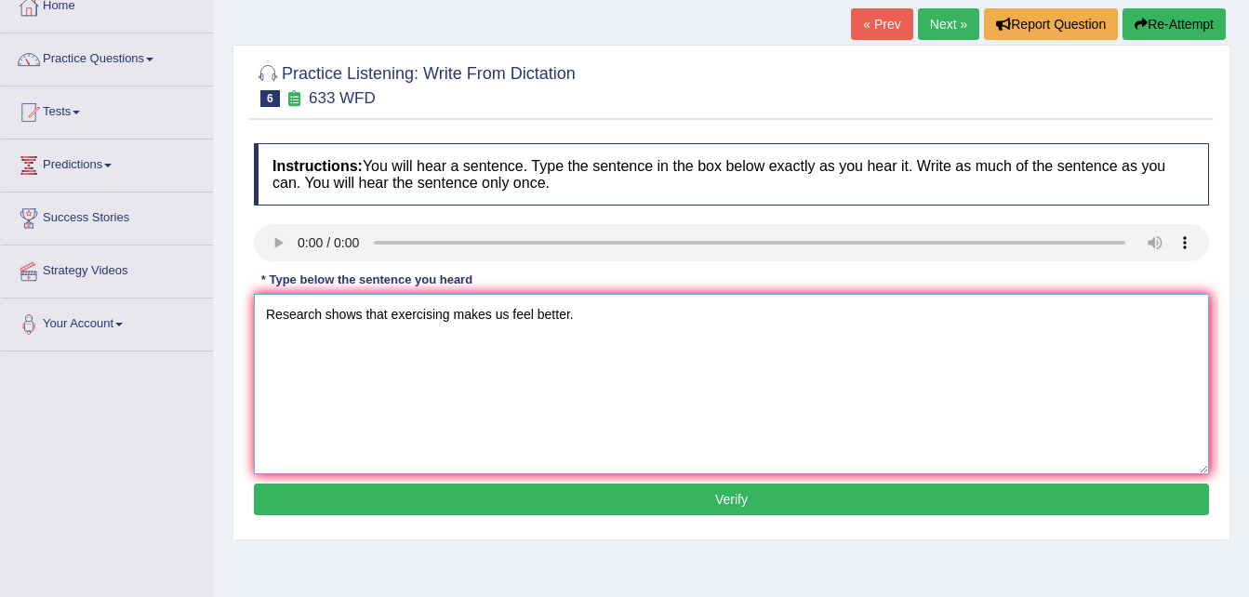
type textarea "Research shows that exercising makes us feel better."
click at [859, 500] on button "Verify" at bounding box center [731, 500] width 955 height 32
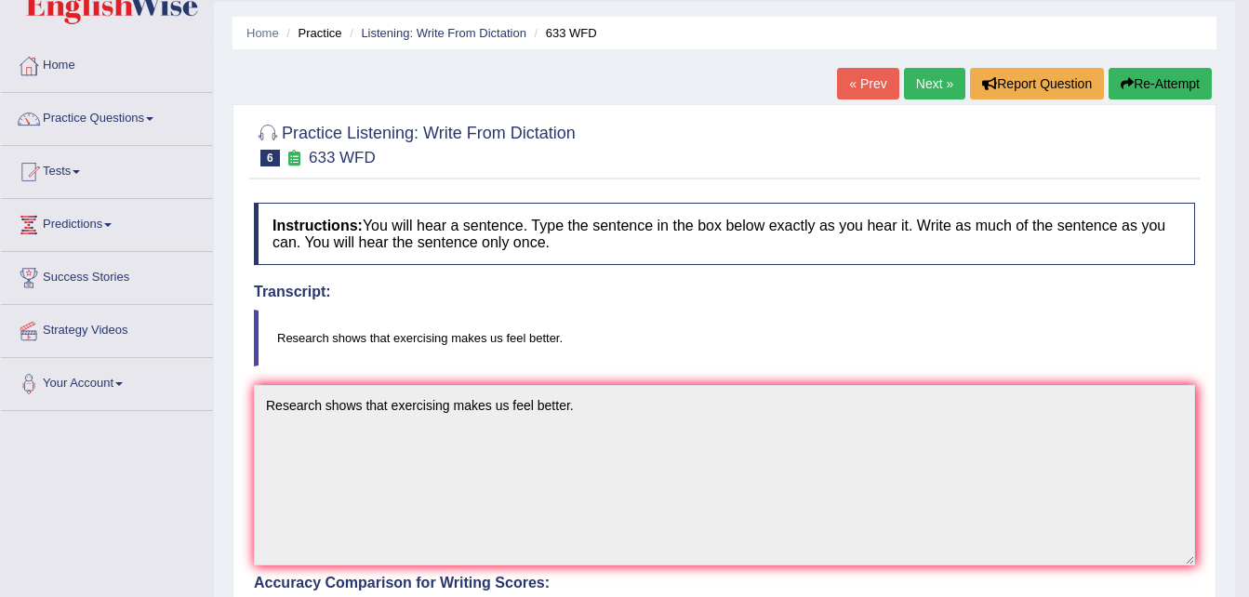
scroll to position [49, 0]
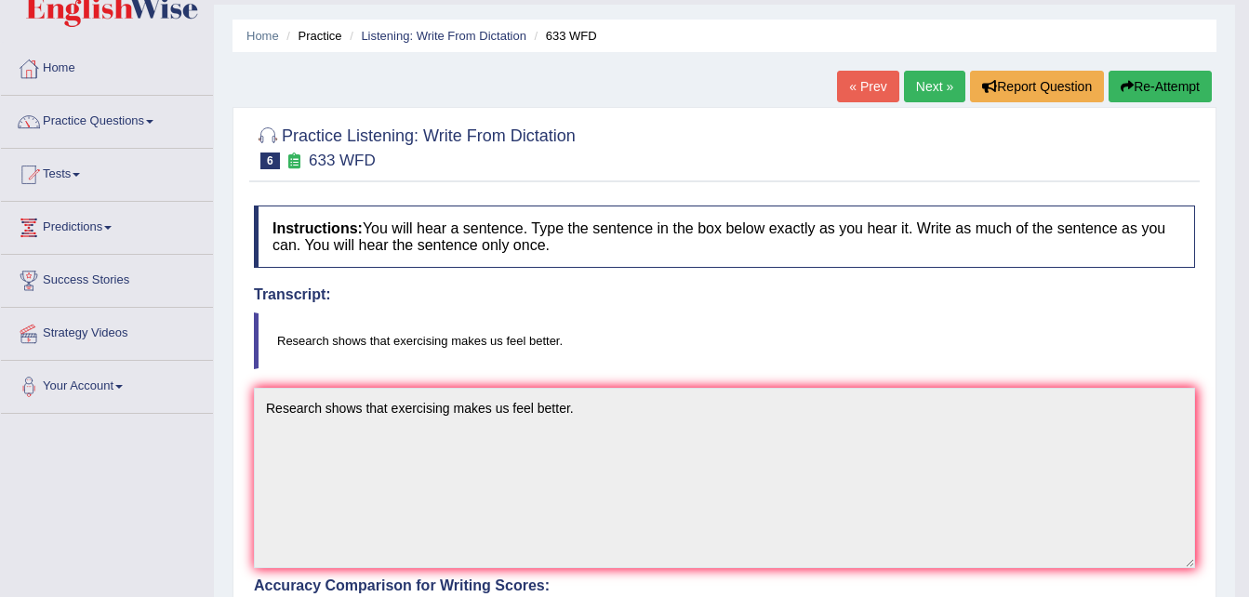
click at [945, 87] on link "Next »" at bounding box center [934, 87] width 61 height 32
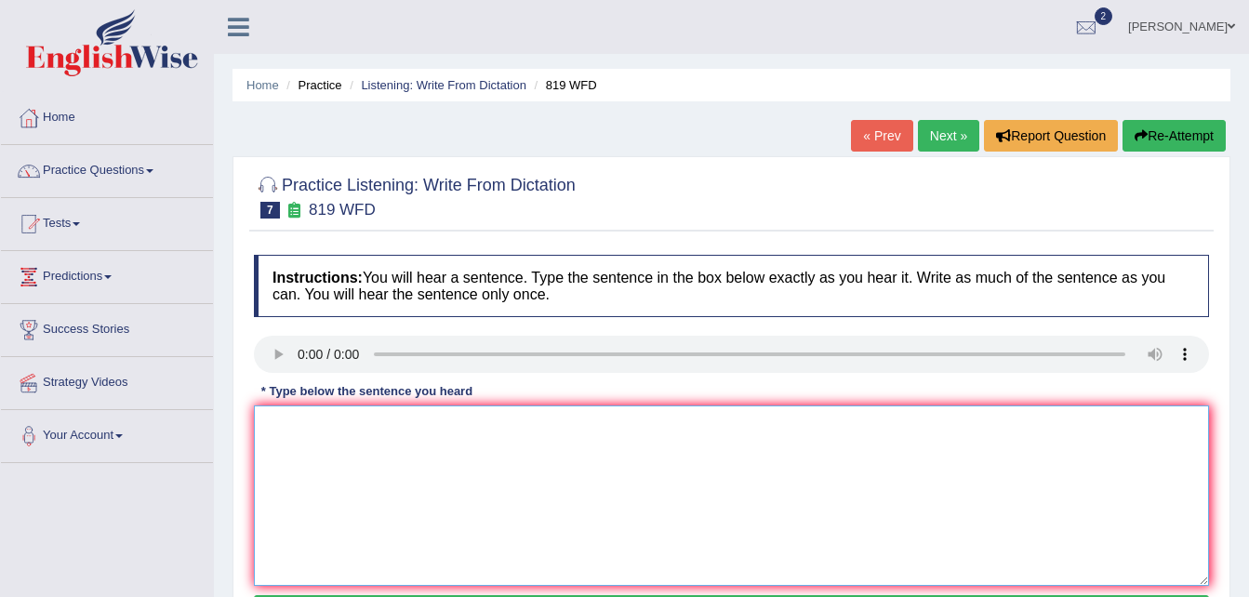
click at [273, 419] on textarea at bounding box center [731, 496] width 955 height 180
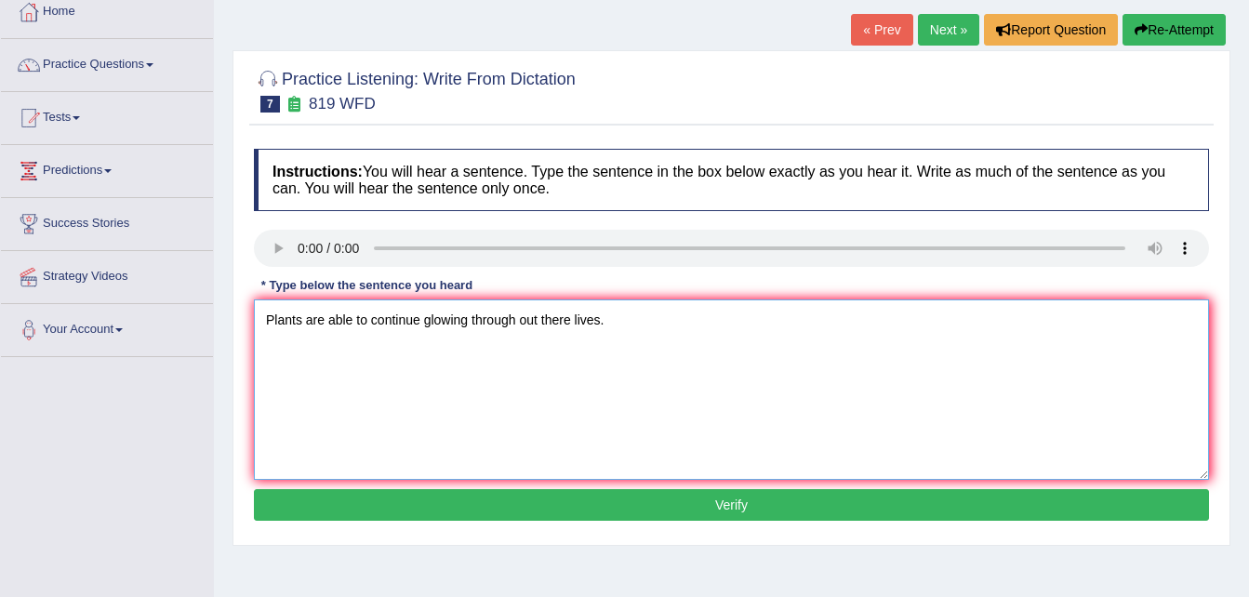
scroll to position [112, 0]
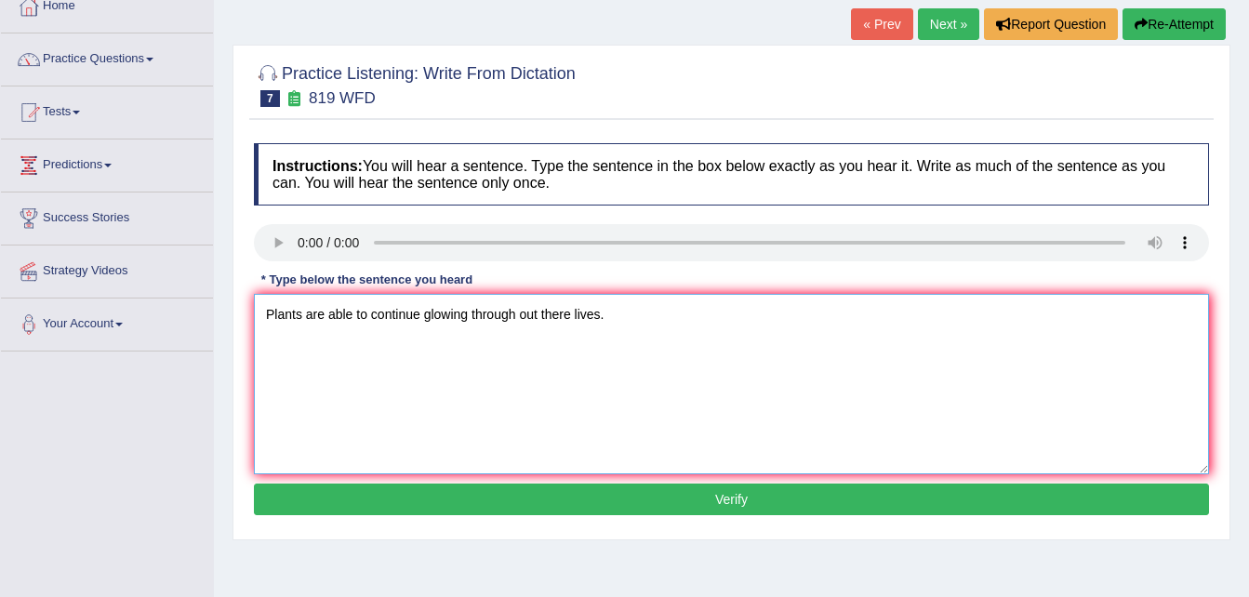
type textarea "Plants are able to continue glowing through out there lives."
click at [935, 494] on button "Verify" at bounding box center [731, 500] width 955 height 32
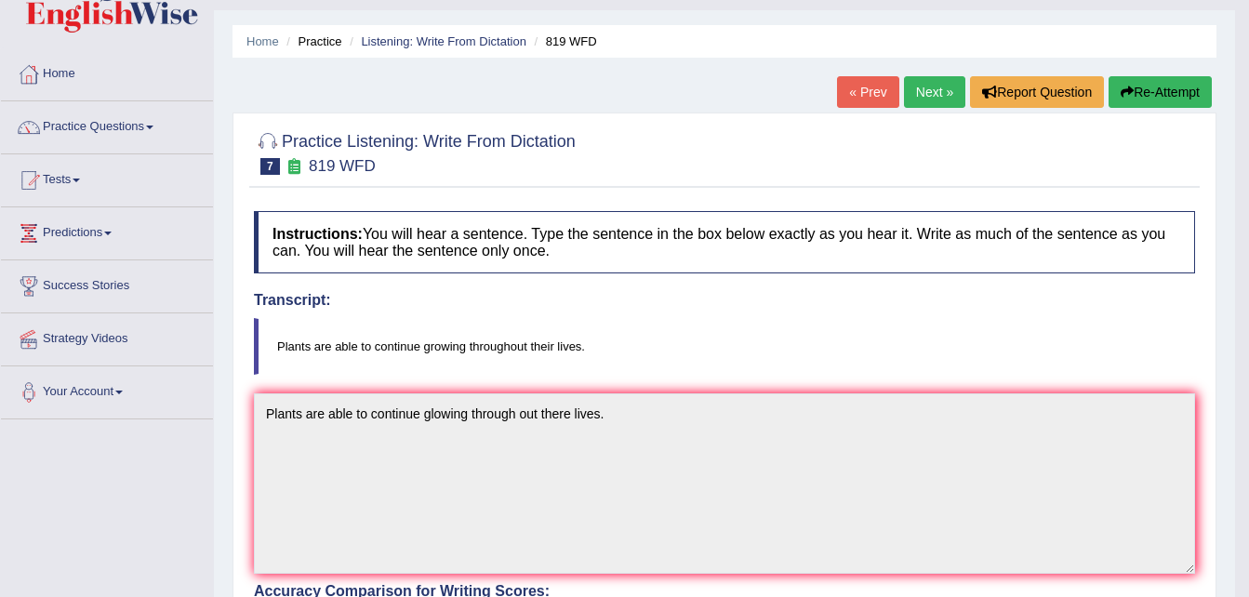
scroll to position [12, 0]
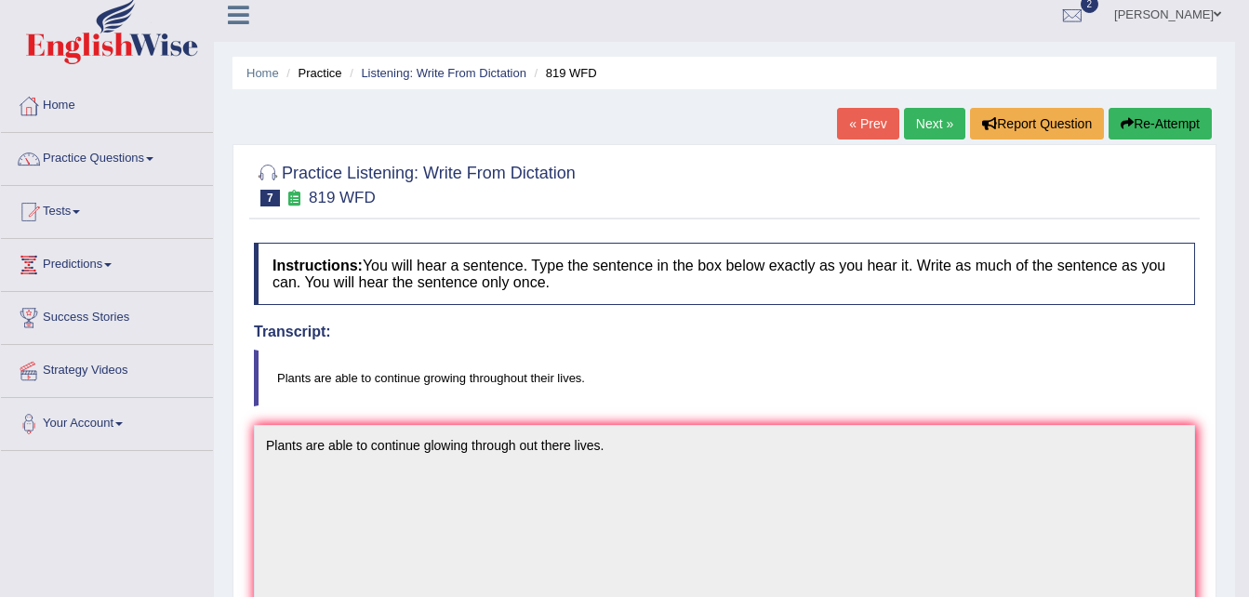
click at [918, 118] on link "Next »" at bounding box center [934, 124] width 61 height 32
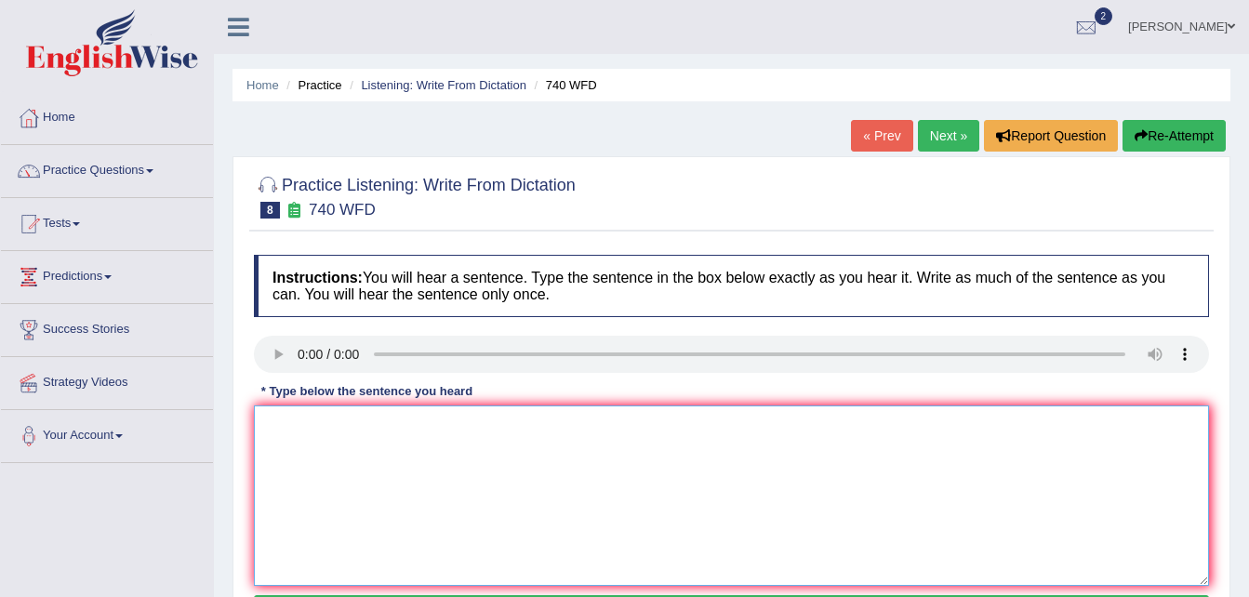
click at [302, 438] on textarea at bounding box center [731, 496] width 955 height 180
click at [398, 424] on textarea "A series of observation where carried out in a class room" at bounding box center [731, 496] width 955 height 180
click at [603, 432] on textarea "A series of observations where carried out in a class room" at bounding box center [731, 496] width 955 height 180
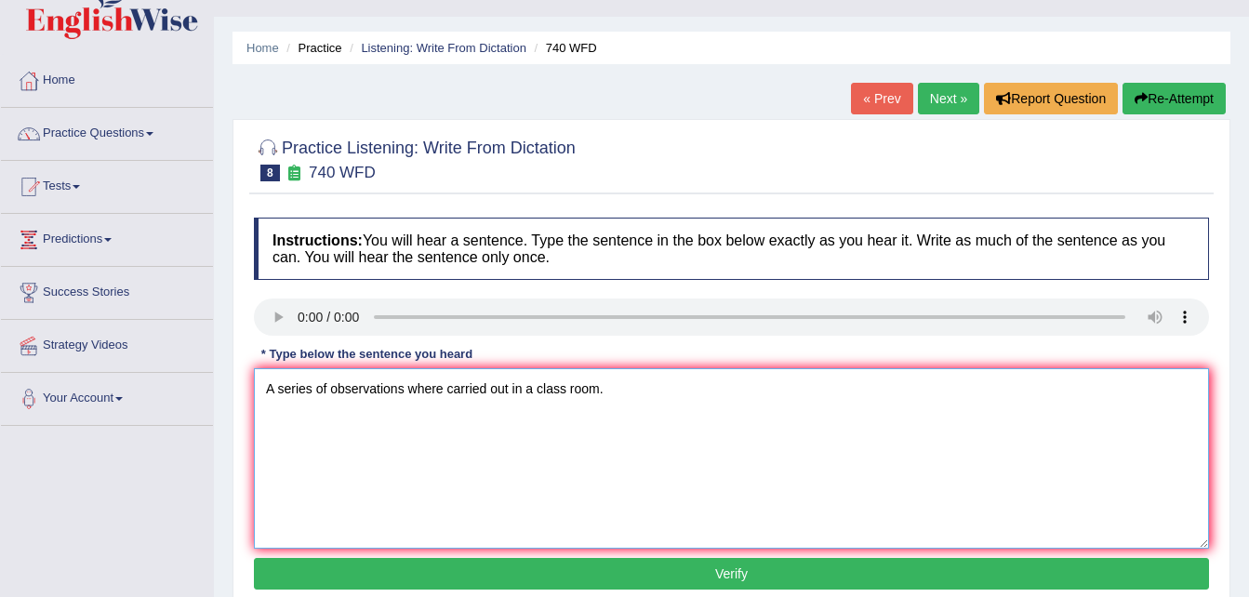
scroll to position [100, 0]
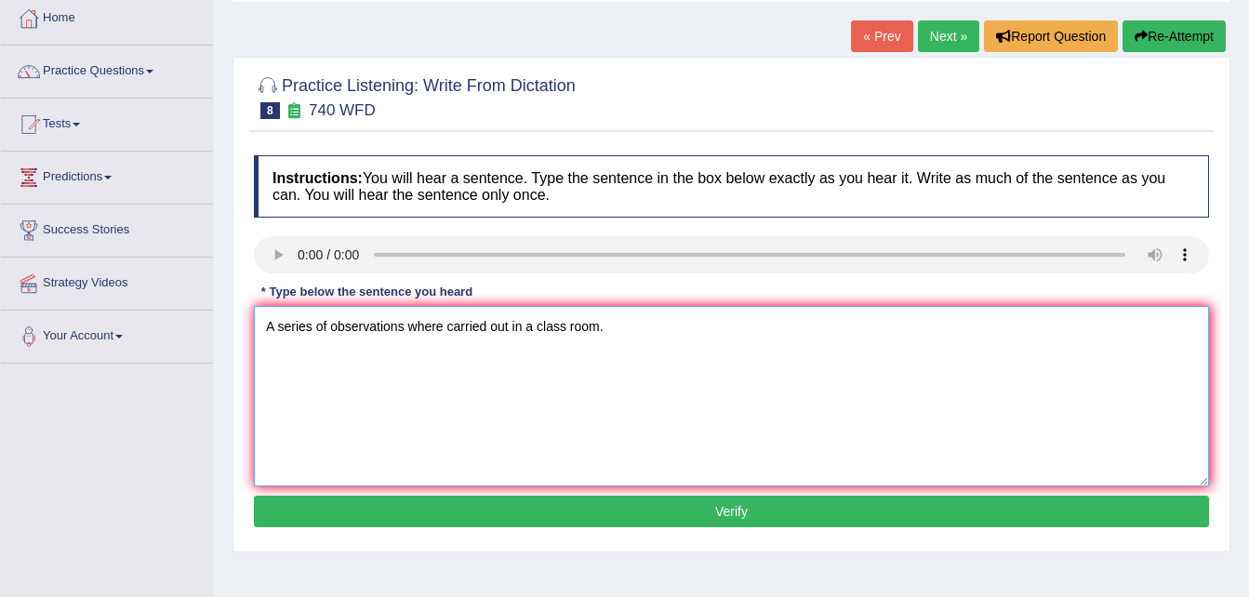
type textarea "A series of observations where carried out in a class room."
click at [930, 507] on button "Verify" at bounding box center [731, 512] width 955 height 32
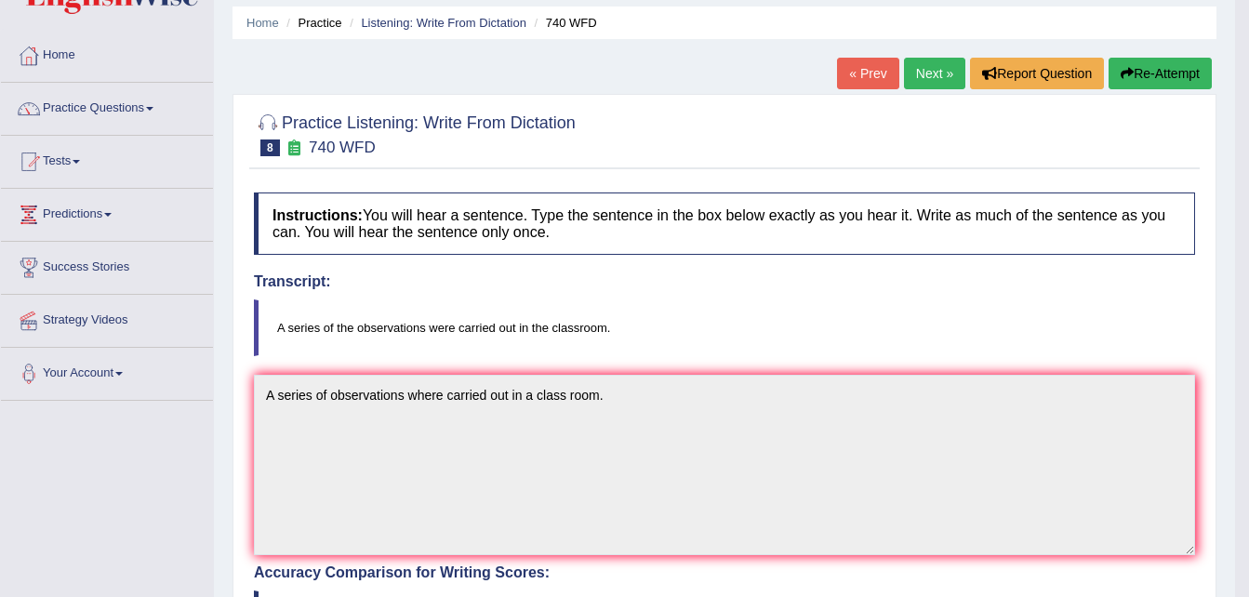
scroll to position [25, 0]
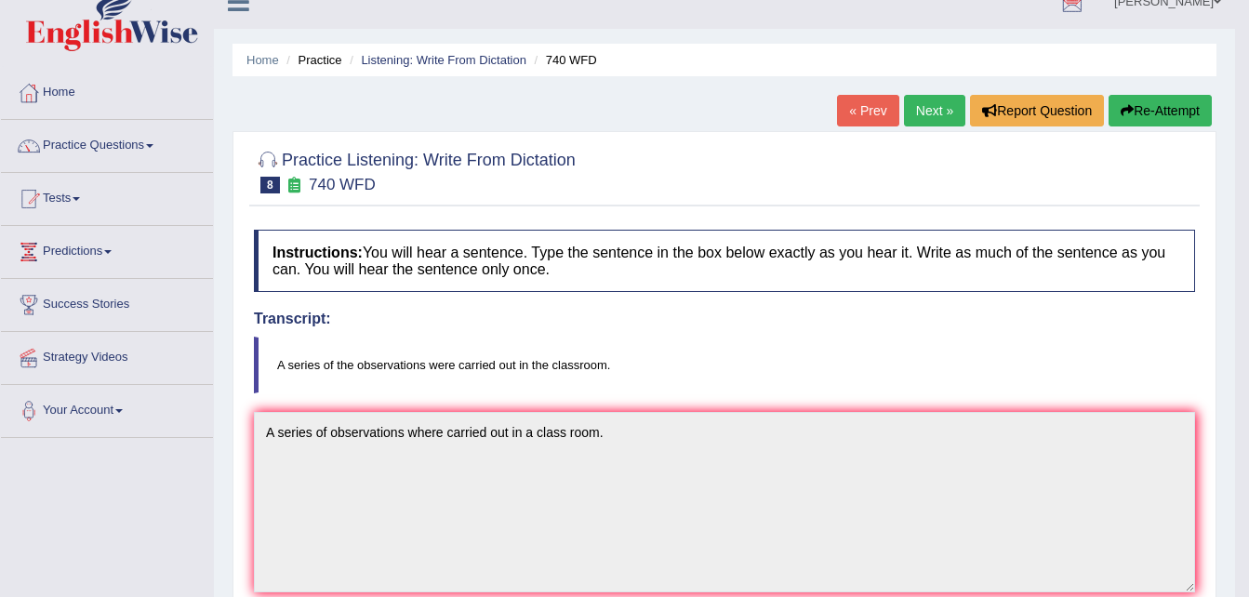
click at [927, 109] on link "Next »" at bounding box center [934, 111] width 61 height 32
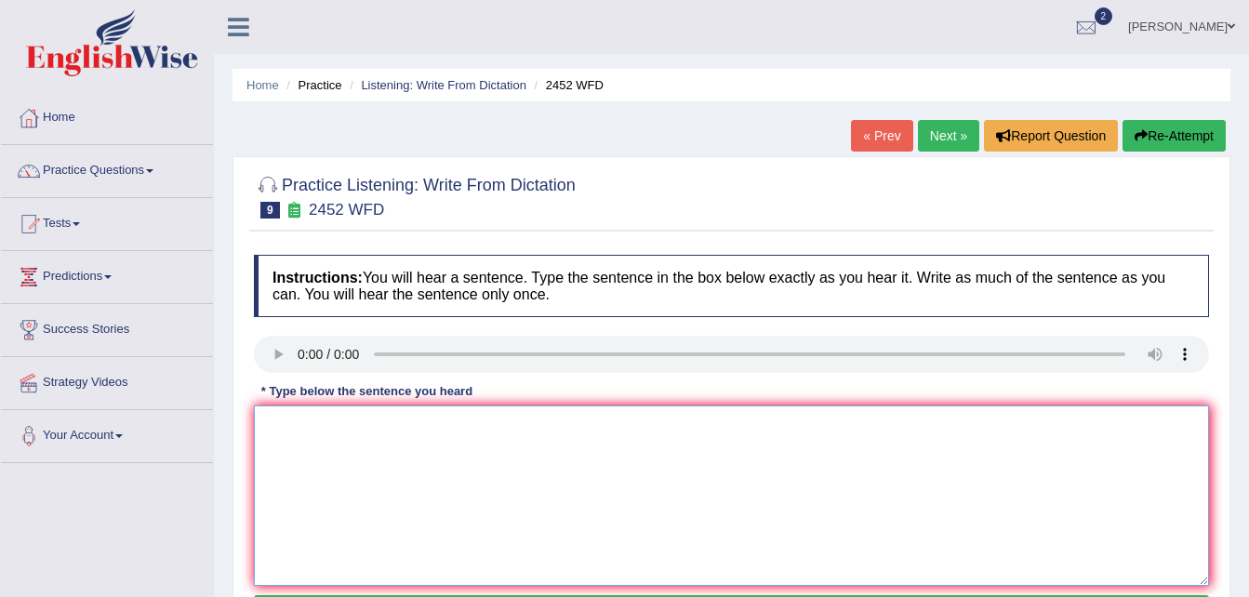
click at [275, 431] on textarea at bounding box center [731, 496] width 955 height 180
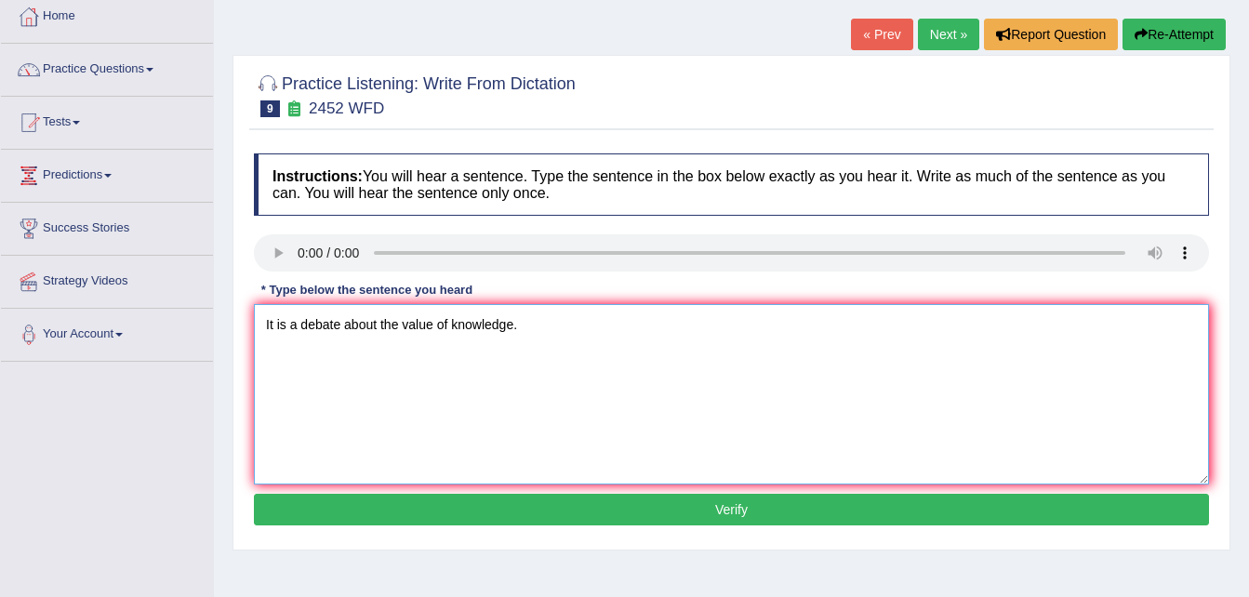
scroll to position [112, 0]
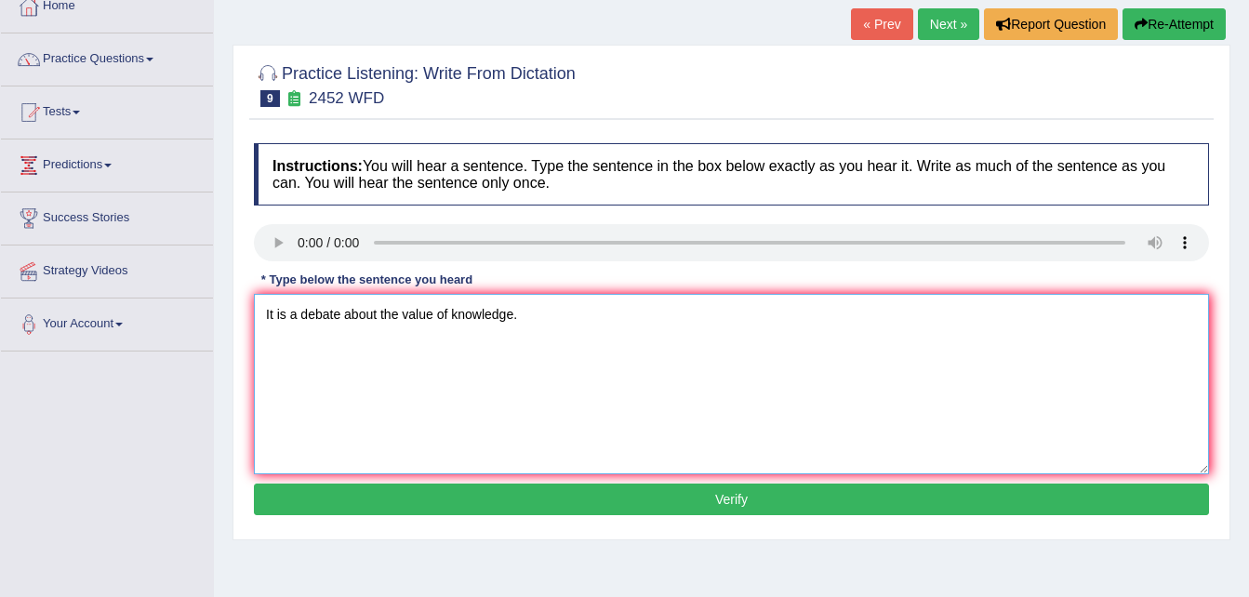
type textarea "It is a debate about the value of knowledge."
click at [934, 502] on button "Verify" at bounding box center [731, 500] width 955 height 32
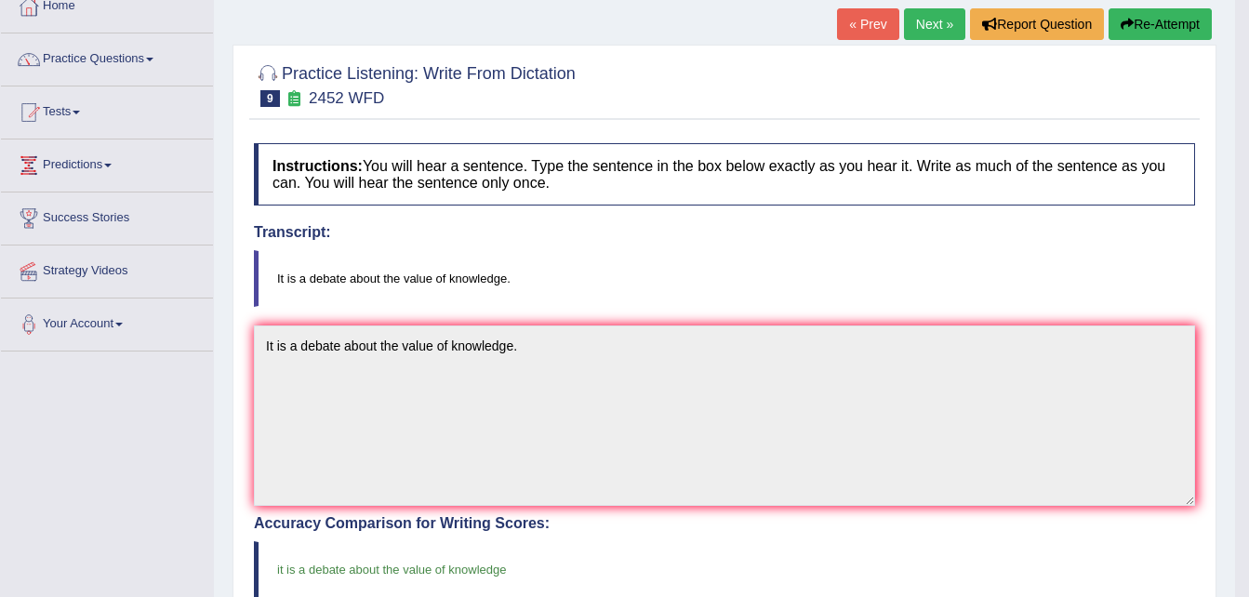
scroll to position [74, 0]
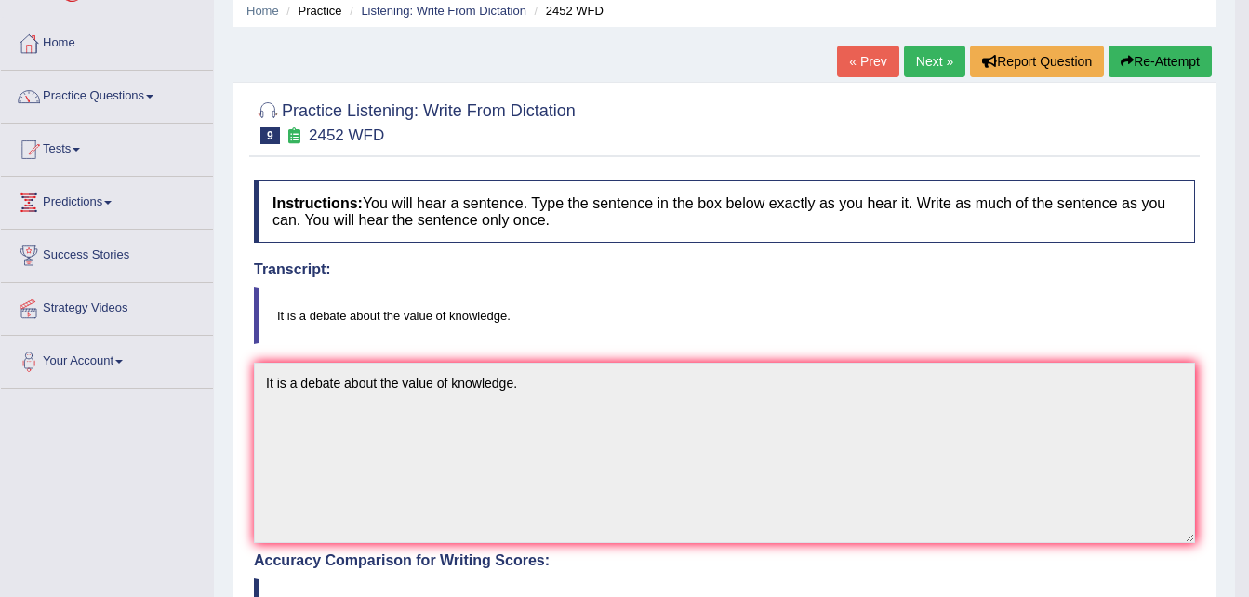
click at [932, 65] on link "Next »" at bounding box center [934, 62] width 61 height 32
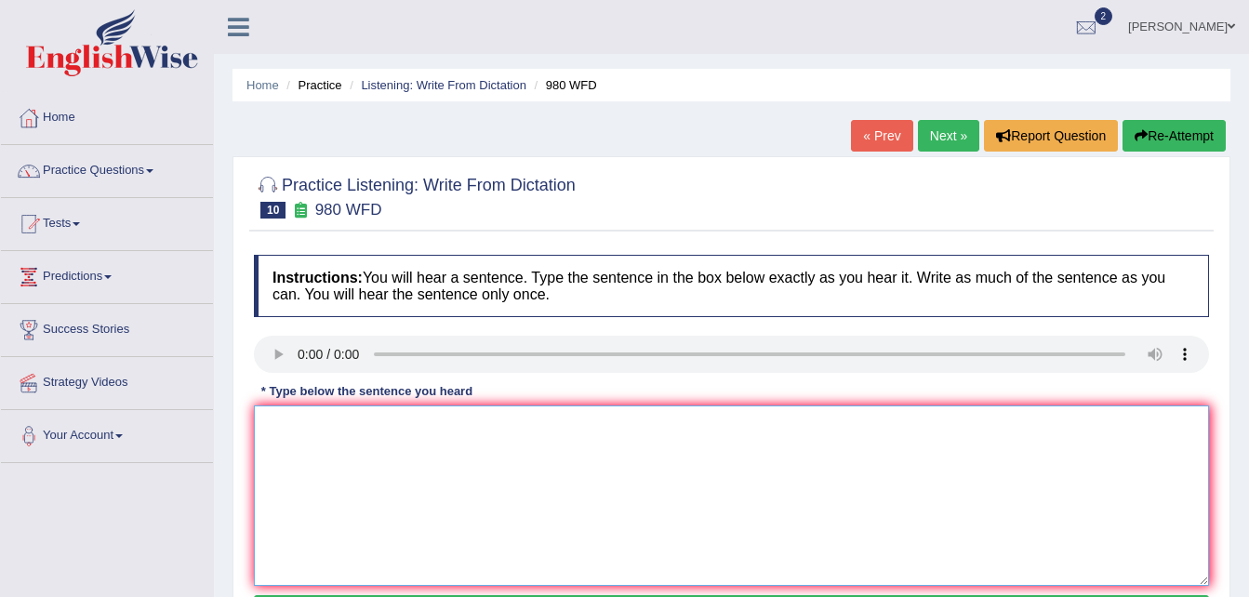
click at [273, 418] on textarea at bounding box center [731, 496] width 955 height 180
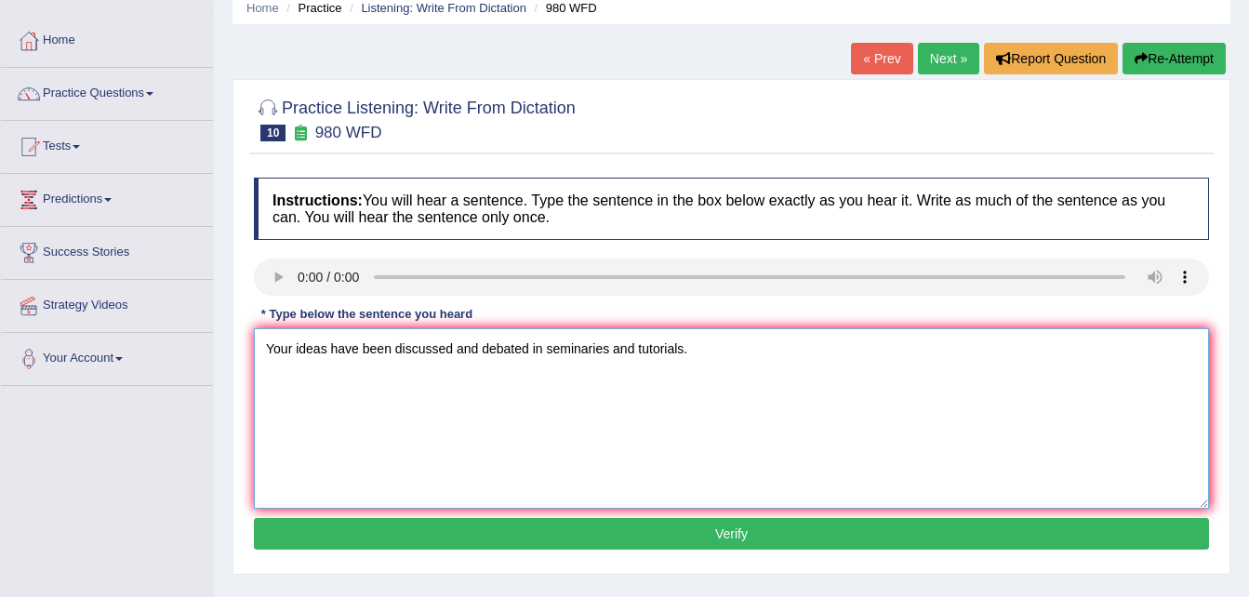
scroll to position [112, 0]
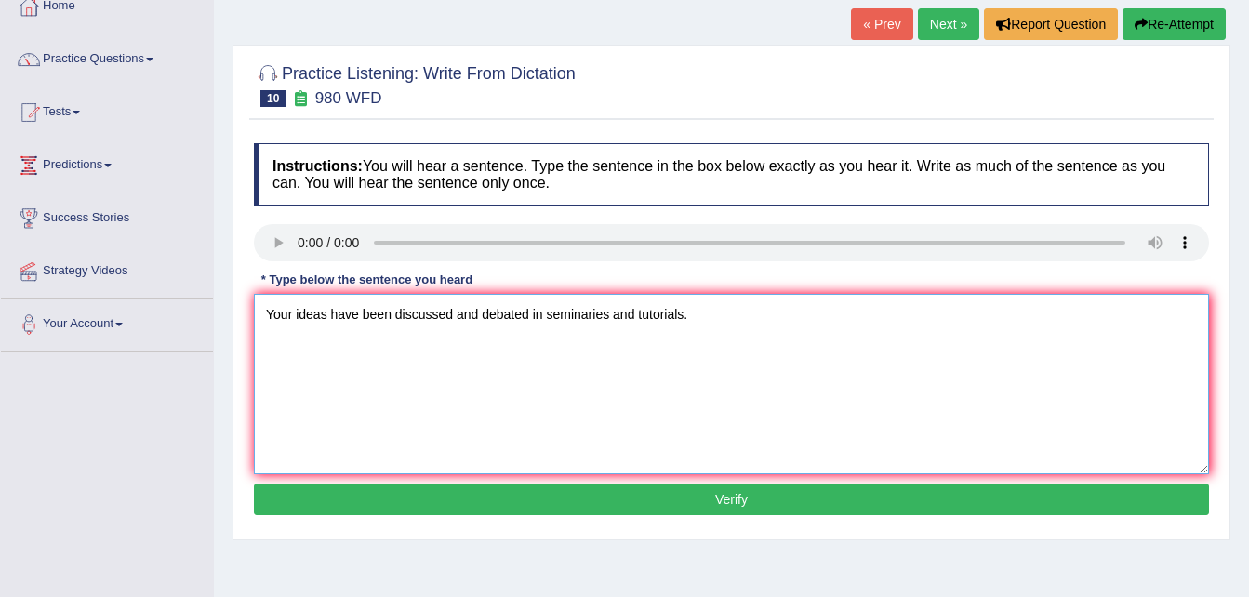
type textarea "Your ideas have been discussed and debated in seminaries and tutorials."
click at [925, 504] on button "Verify" at bounding box center [731, 500] width 955 height 32
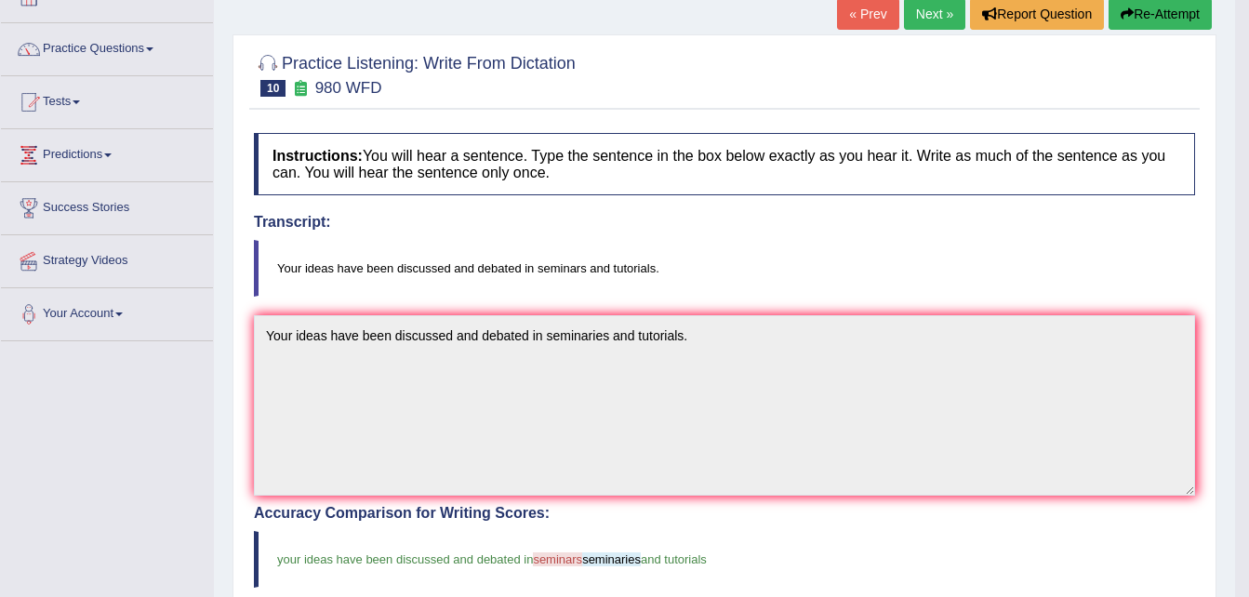
scroll to position [99, 0]
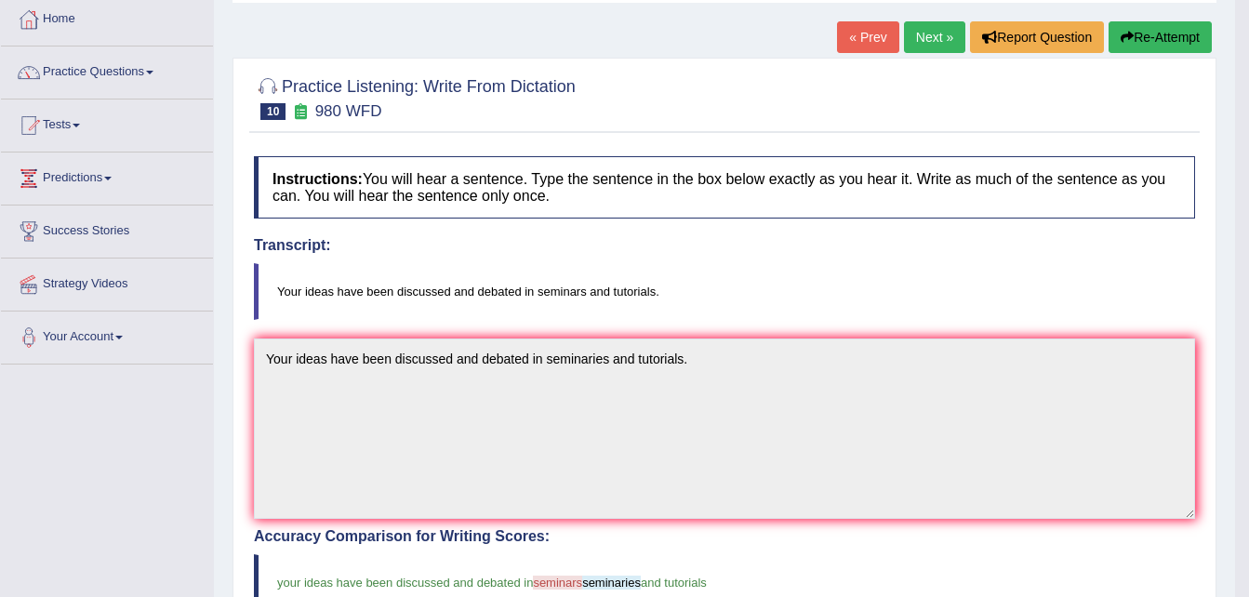
click at [937, 32] on link "Next »" at bounding box center [934, 37] width 61 height 32
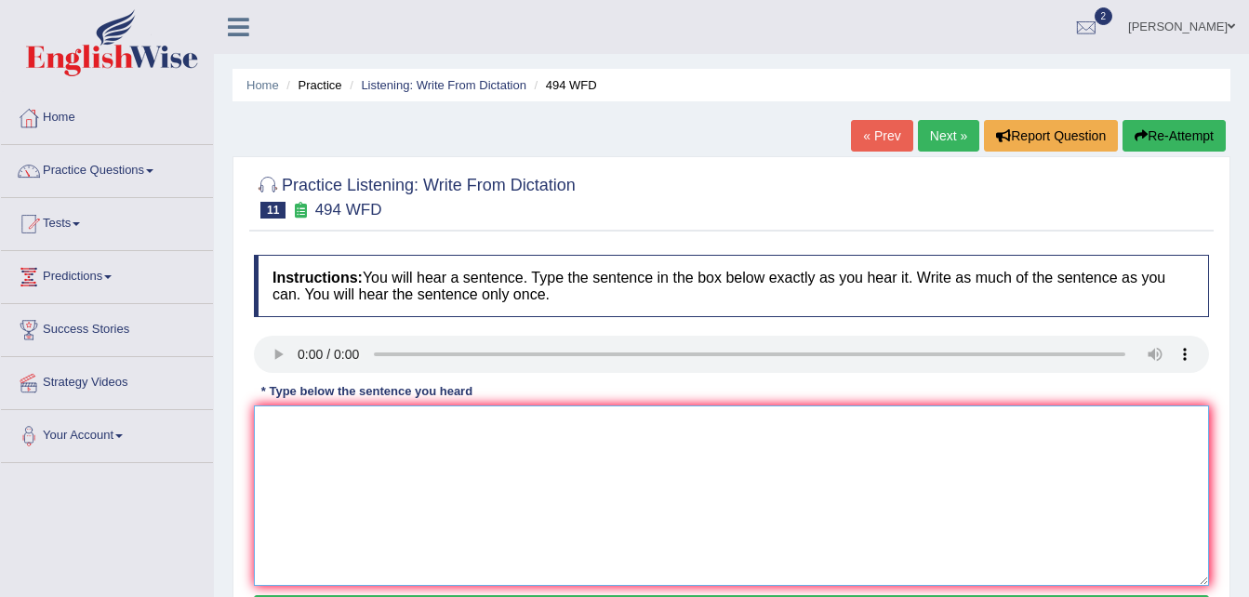
click at [273, 422] on textarea at bounding box center [731, 496] width 955 height 180
click at [365, 421] on textarea "The vocabulary is is perculiar" at bounding box center [731, 496] width 955 height 180
click at [456, 426] on textarea "The vocabulary that is perculiar" at bounding box center [731, 496] width 955 height 180
click at [512, 423] on textarea "The vocabulary that is perculiar in a certain field is called" at bounding box center [731, 496] width 955 height 180
click at [602, 423] on textarea "The vocabulary that is perculiar in a specific field is called" at bounding box center [731, 496] width 955 height 180
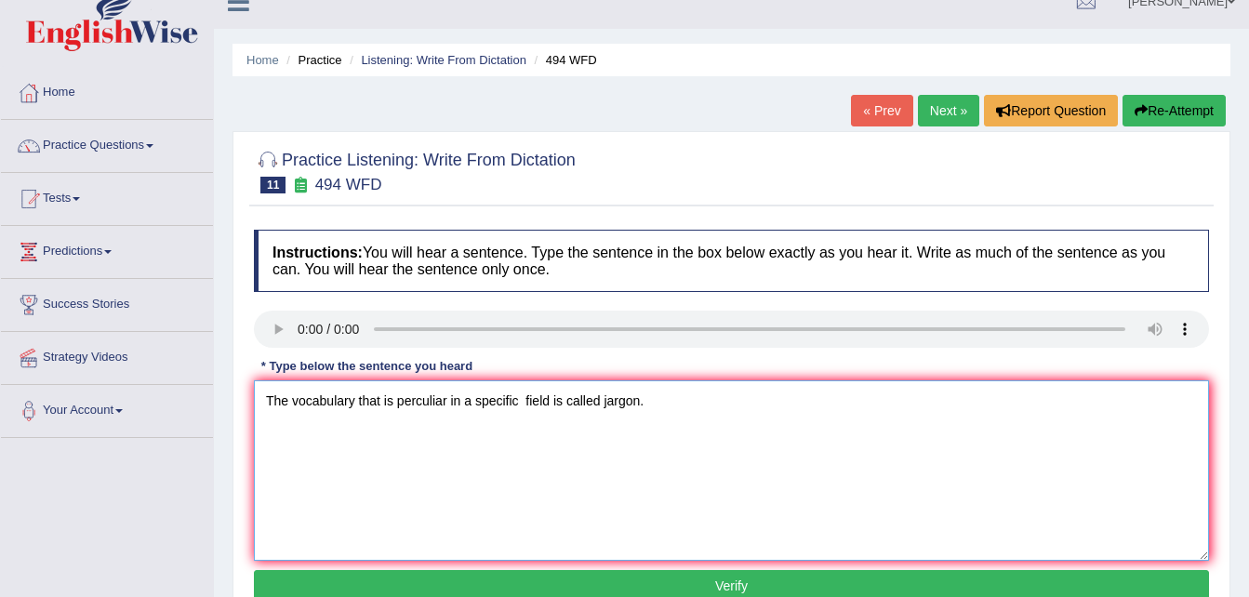
scroll to position [37, 0]
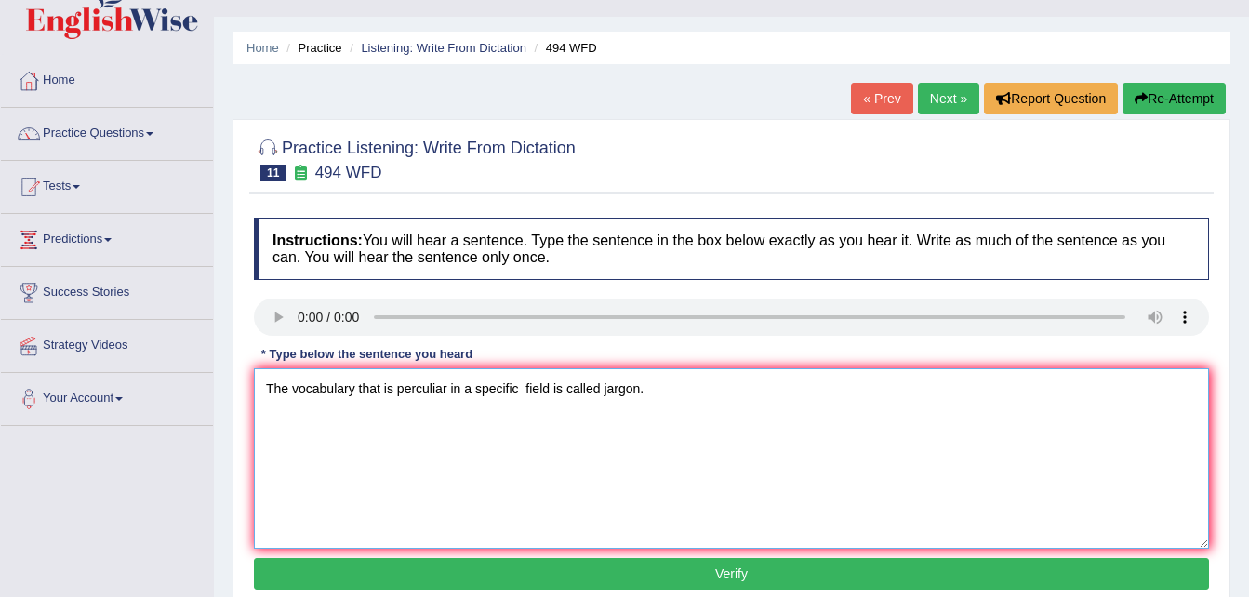
type textarea "The vocabulary that is perculiar in a specific field is called jargon."
click at [700, 580] on button "Verify" at bounding box center [731, 574] width 955 height 32
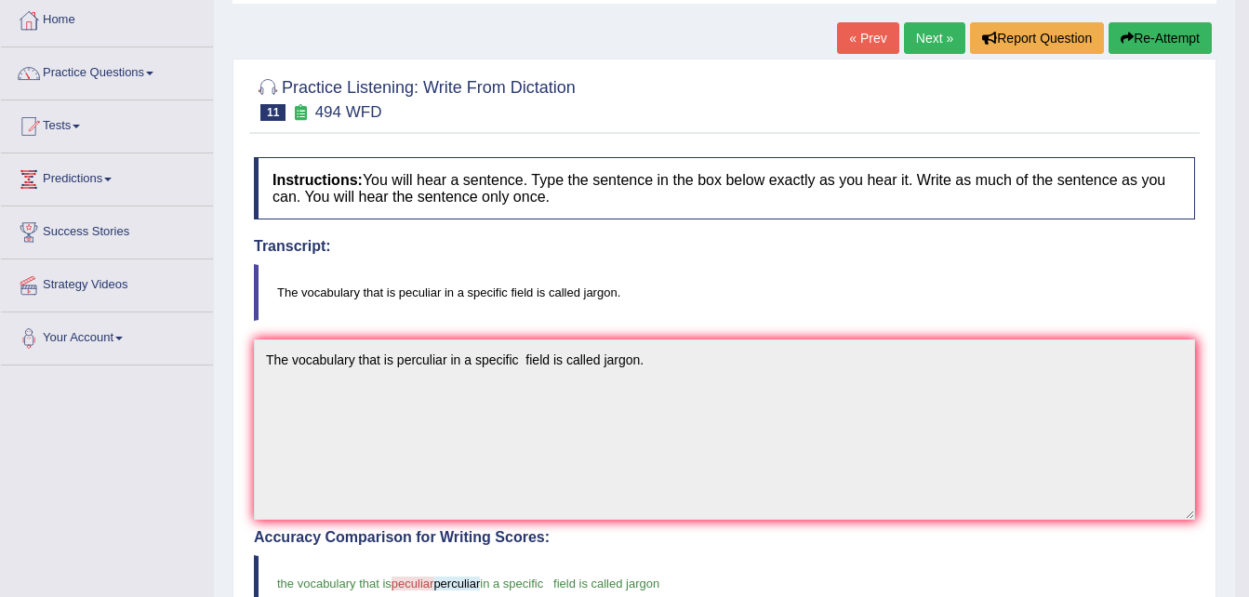
scroll to position [74, 0]
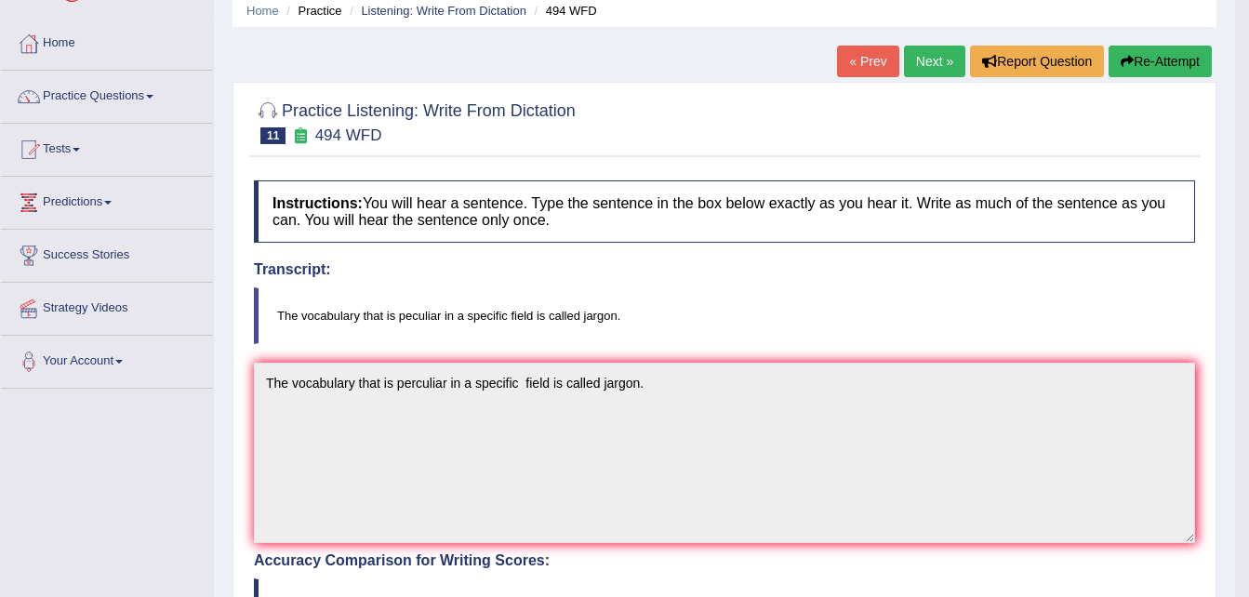
click at [938, 63] on link "Next »" at bounding box center [934, 62] width 61 height 32
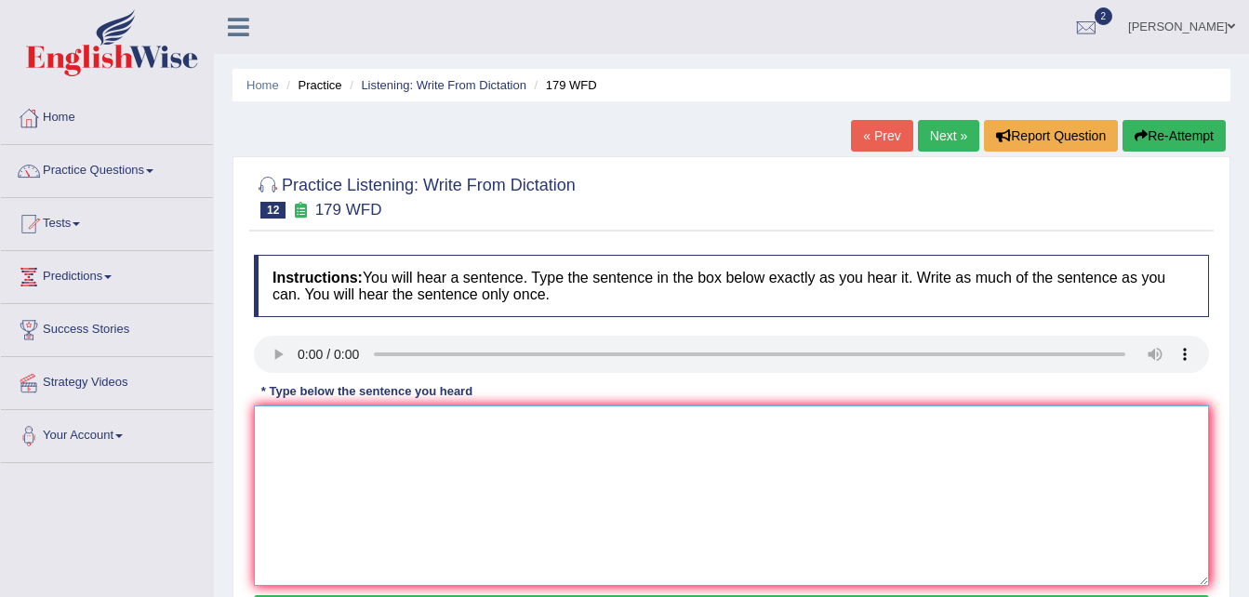
click at [268, 412] on textarea at bounding box center [731, 496] width 955 height 180
click at [268, 412] on textarea "Lectures are the oldest and the most formal teaching at the university." at bounding box center [731, 496] width 955 height 180
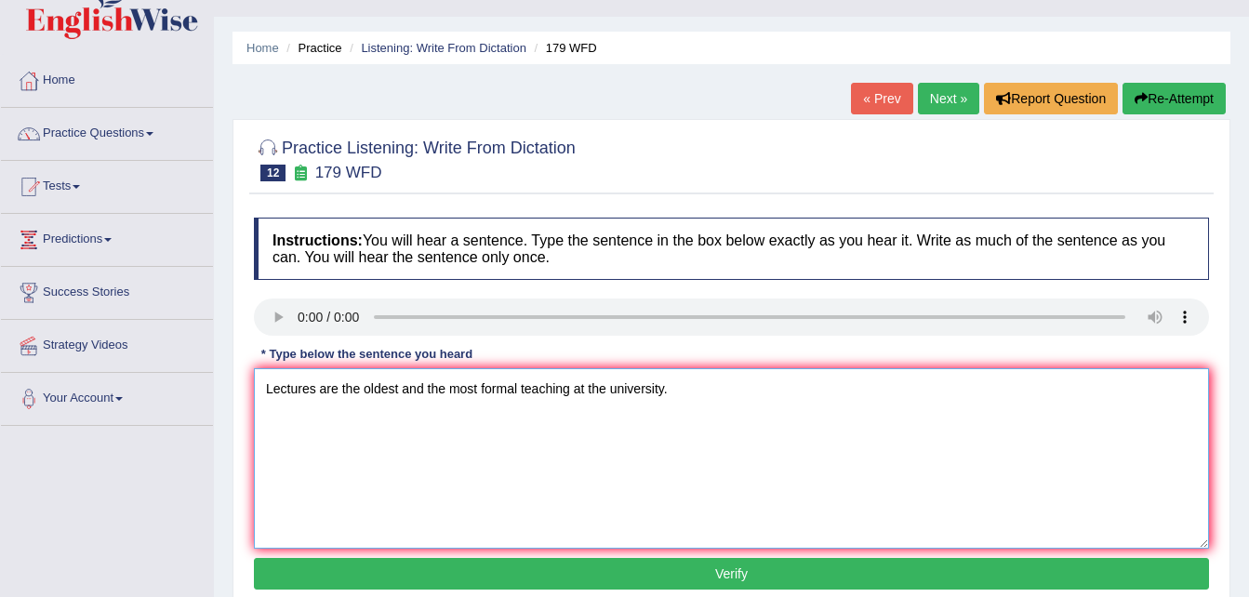
type textarea "Lectures are the oldest and the most formal teaching at the university."
click at [996, 578] on button "Verify" at bounding box center [731, 574] width 955 height 32
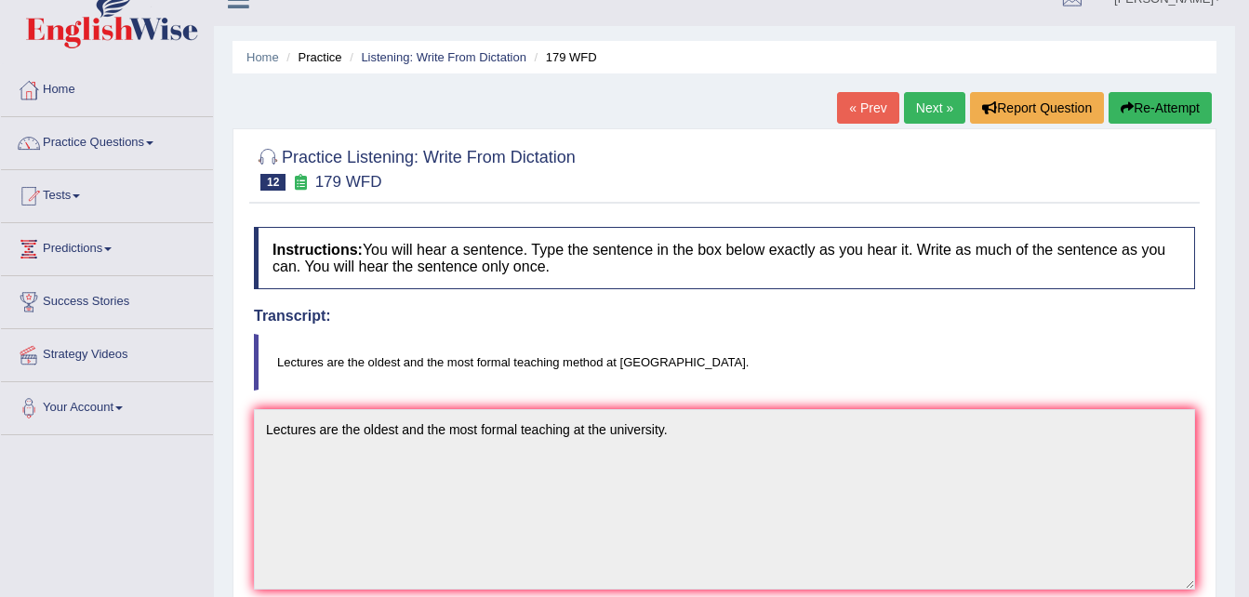
scroll to position [25, 0]
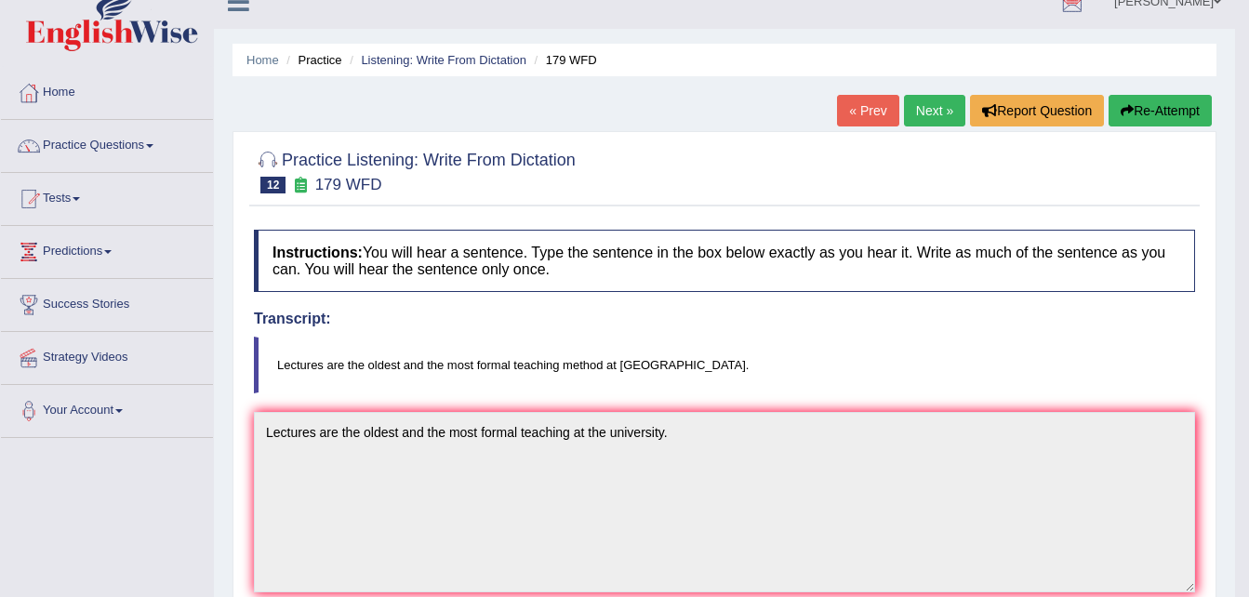
click at [930, 113] on link "Next »" at bounding box center [934, 111] width 61 height 32
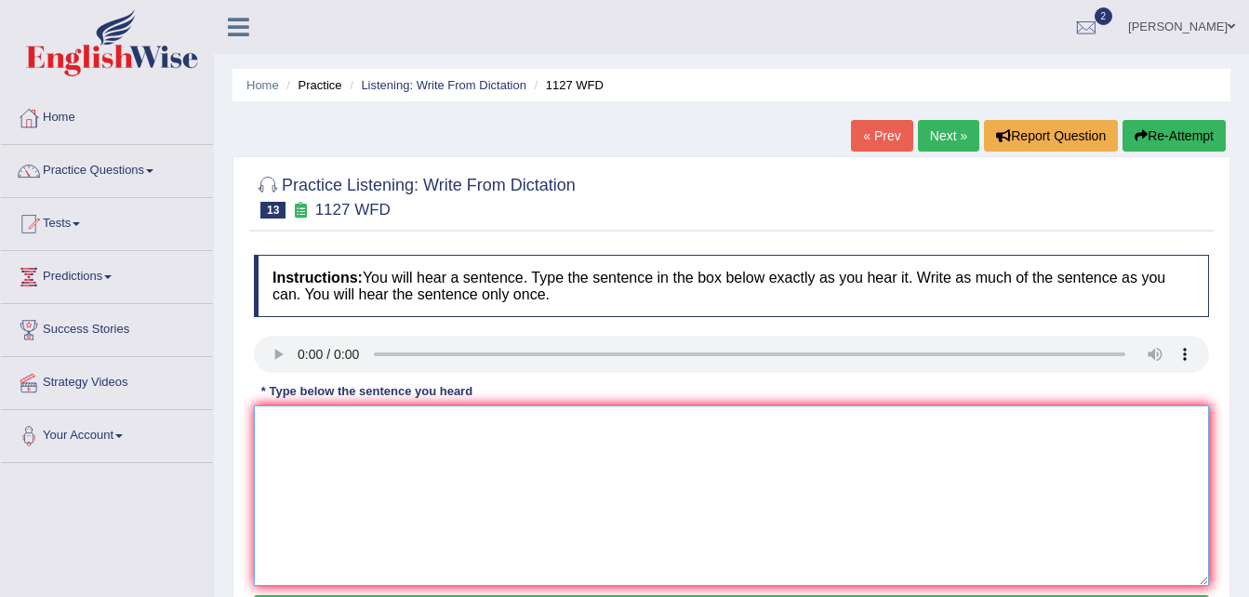
click at [278, 424] on textarea at bounding box center [731, 496] width 955 height 180
click at [637, 425] on textarea "A university degree is a requirement to enter main proffessional" at bounding box center [731, 496] width 955 height 180
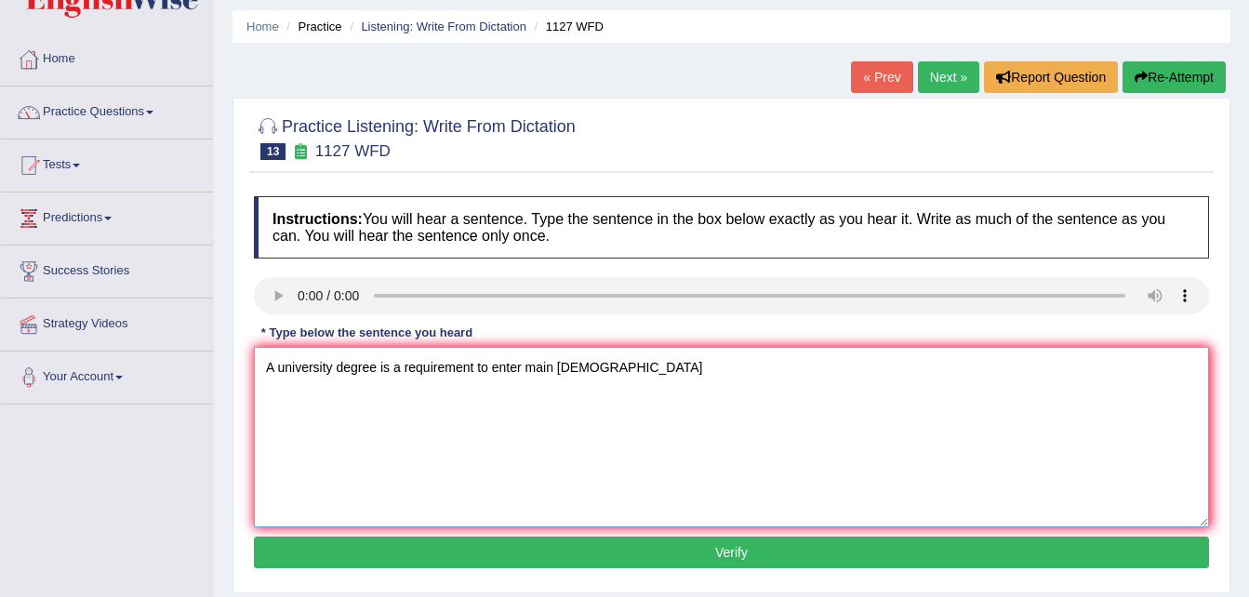
scroll to position [74, 0]
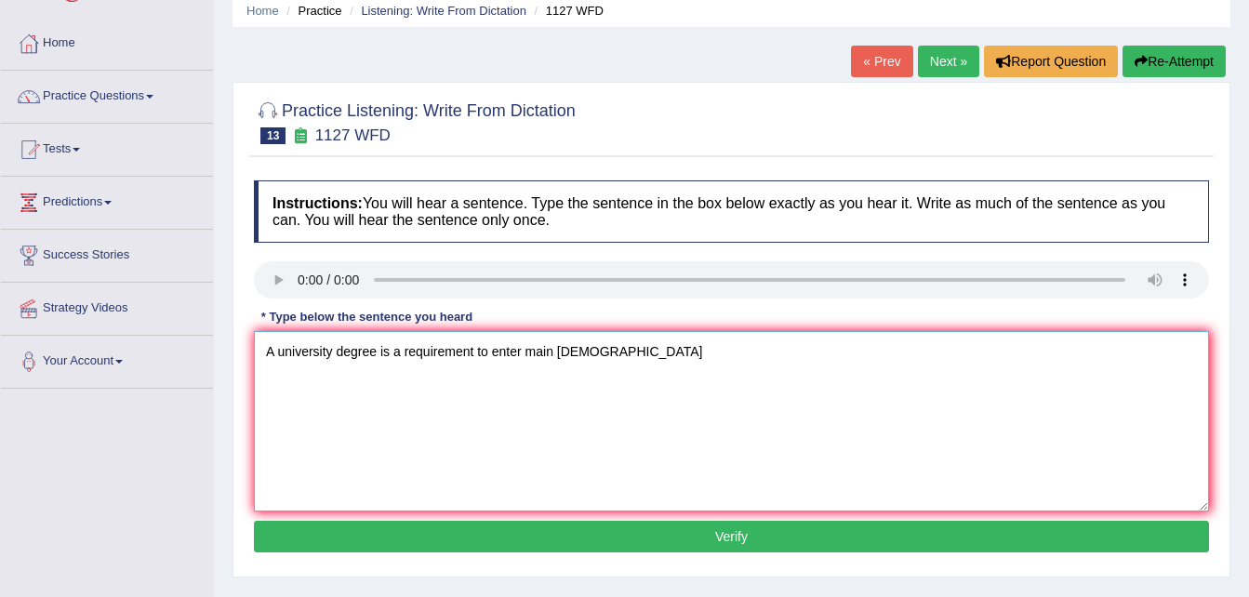
type textarea "A university degree is a requirement to enter main [DEMOGRAPHIC_DATA]"
click at [903, 539] on button "Verify" at bounding box center [731, 537] width 955 height 32
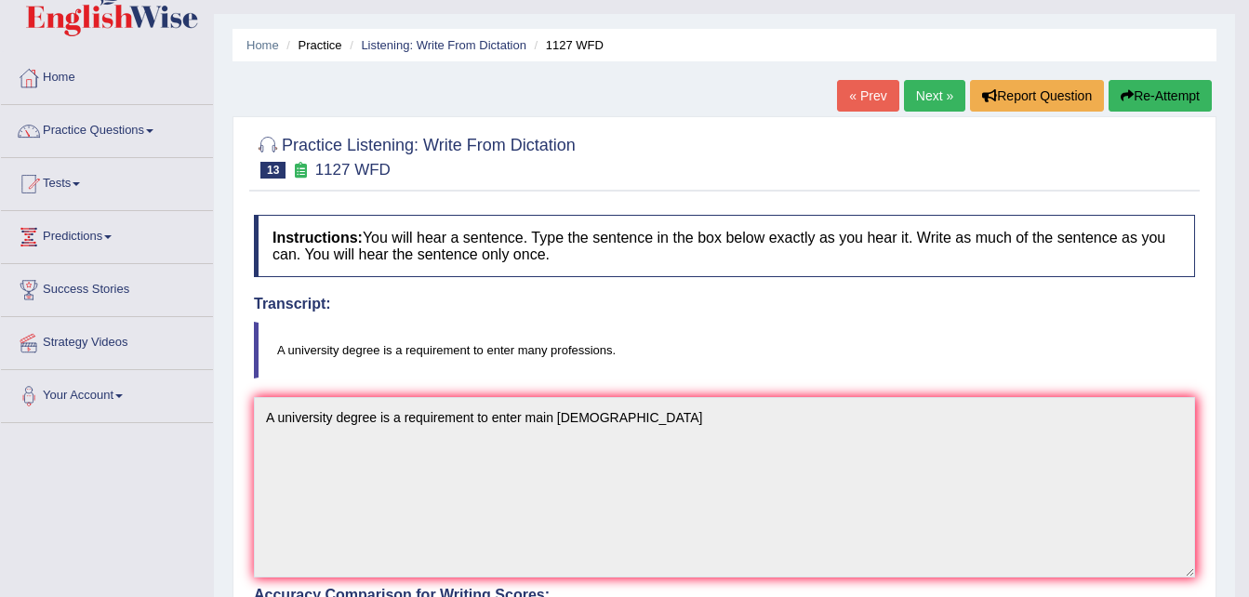
scroll to position [37, 0]
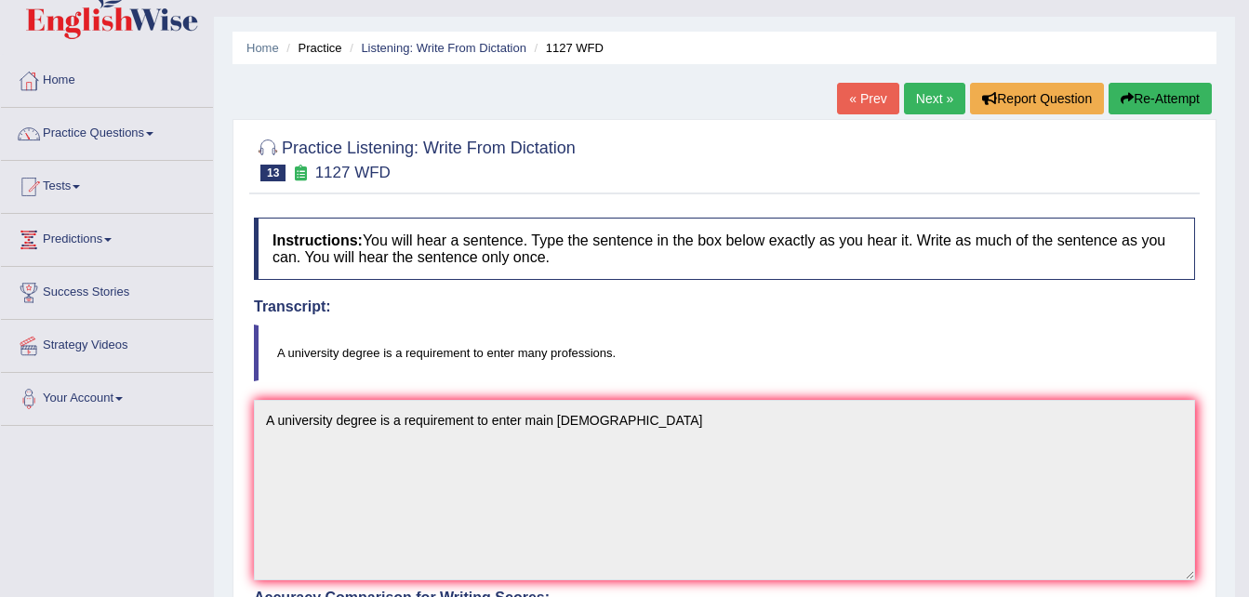
click at [938, 92] on link "Next »" at bounding box center [934, 99] width 61 height 32
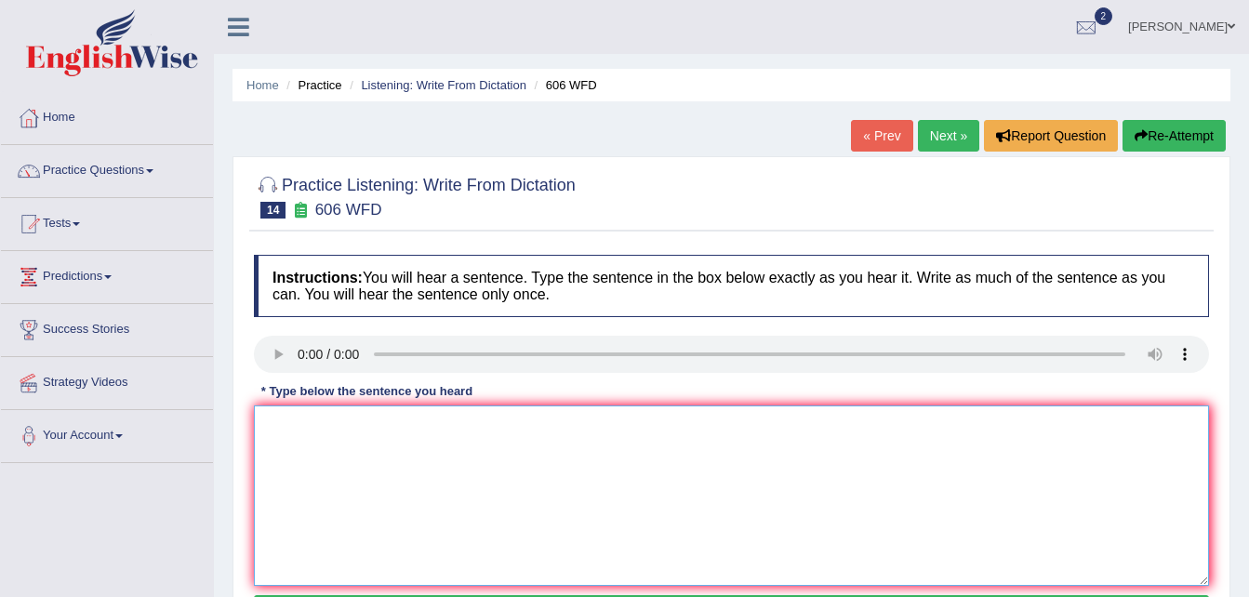
click at [259, 424] on textarea at bounding box center [731, 496] width 955 height 180
click at [478, 424] on textarea "Students will study letters in chiness and [GEOGRAPHIC_DATA]" at bounding box center [731, 496] width 955 height 180
click at [476, 422] on textarea "Students will study letters in chiness and [GEOGRAPHIC_DATA]" at bounding box center [731, 496] width 955 height 180
click at [549, 423] on textarea "Students will study letters in chinese and [GEOGRAPHIC_DATA]" at bounding box center [731, 496] width 955 height 180
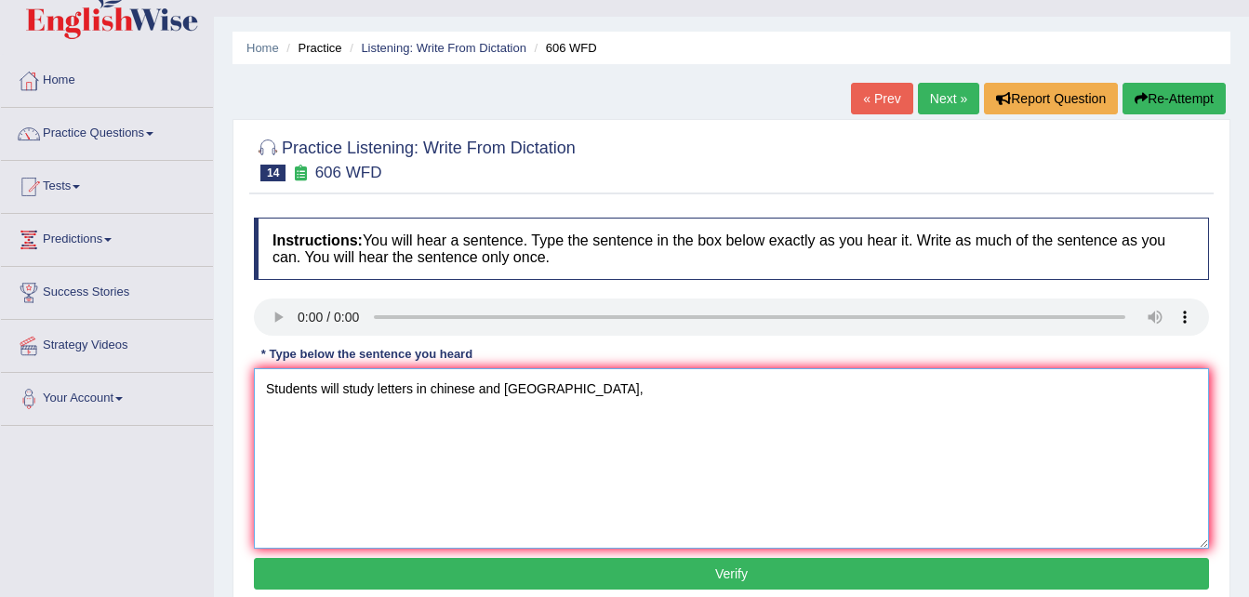
scroll to position [74, 0]
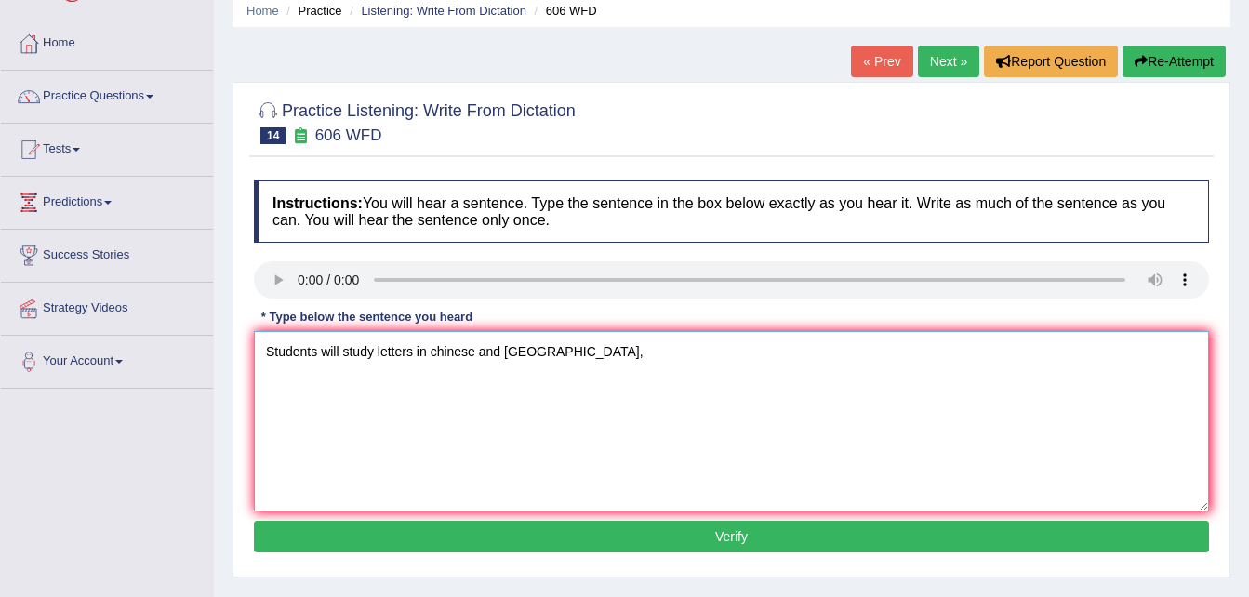
type textarea "Students will study letters in chinese and greece,"
click at [1062, 535] on button "Verify" at bounding box center [731, 537] width 955 height 32
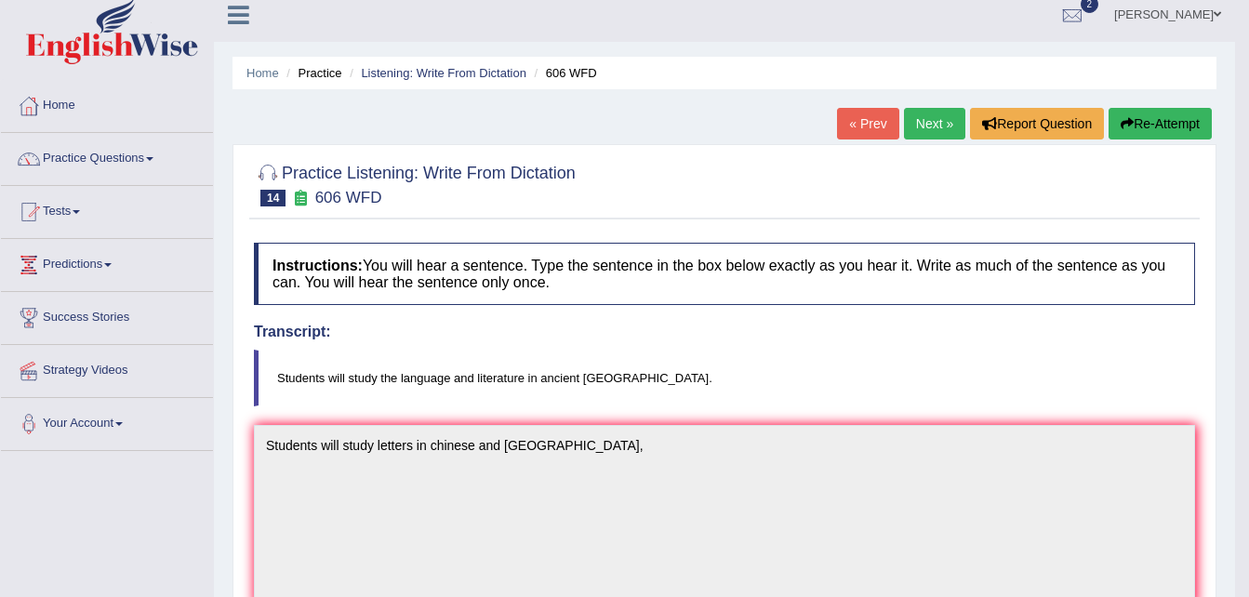
scroll to position [0, 0]
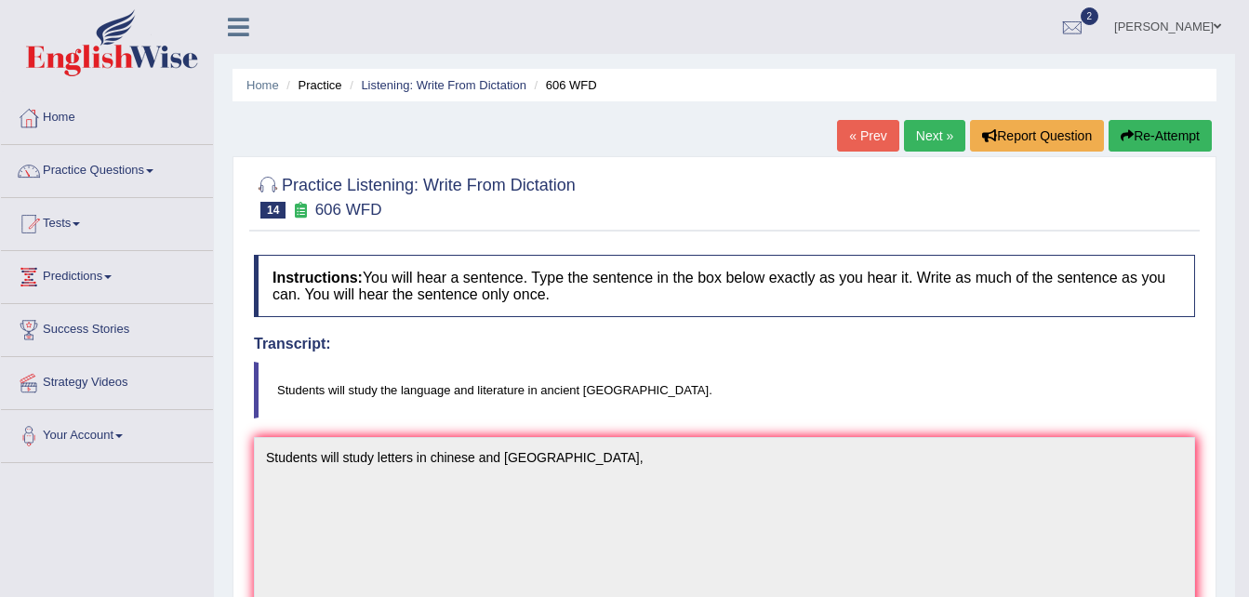
click at [927, 138] on link "Next »" at bounding box center [934, 136] width 61 height 32
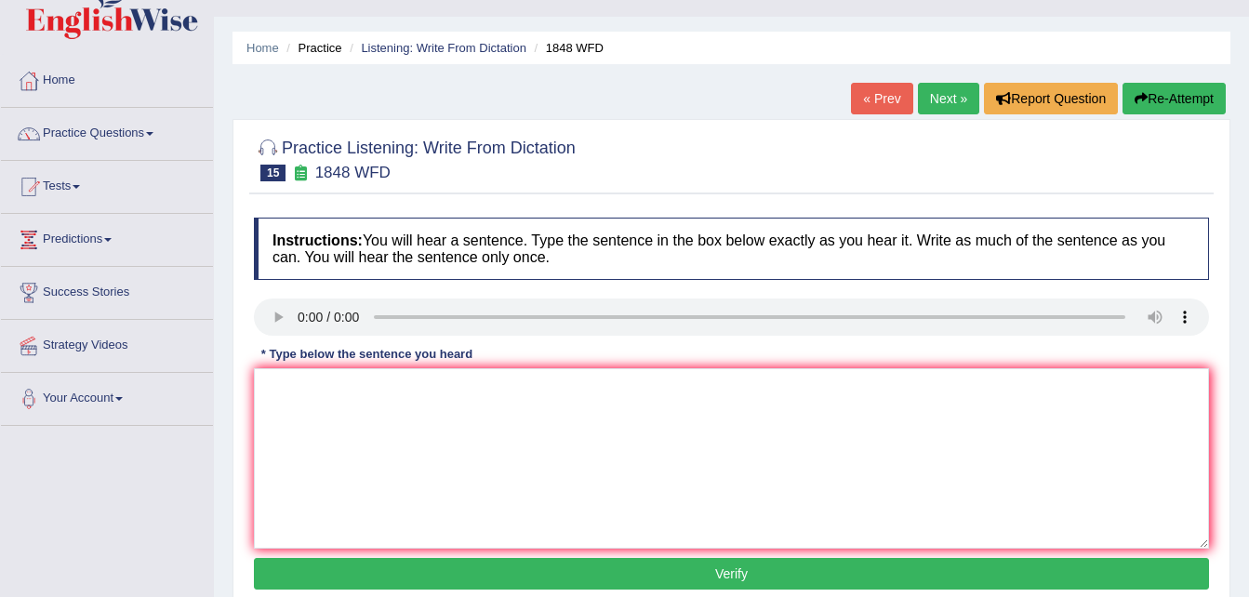
scroll to position [74, 0]
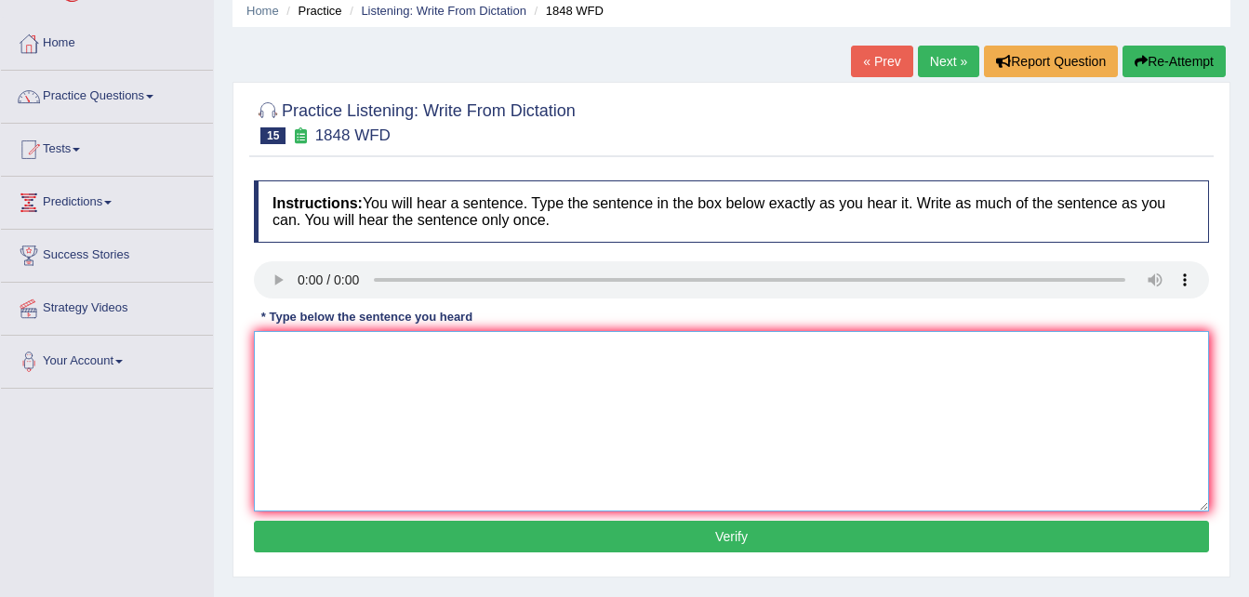
click at [272, 345] on textarea at bounding box center [731, 421] width 955 height 180
click at [440, 349] on textarea "Students must present a valid" at bounding box center [731, 421] width 955 height 180
type textarea "Students must present a validated certification to enroll in this course."
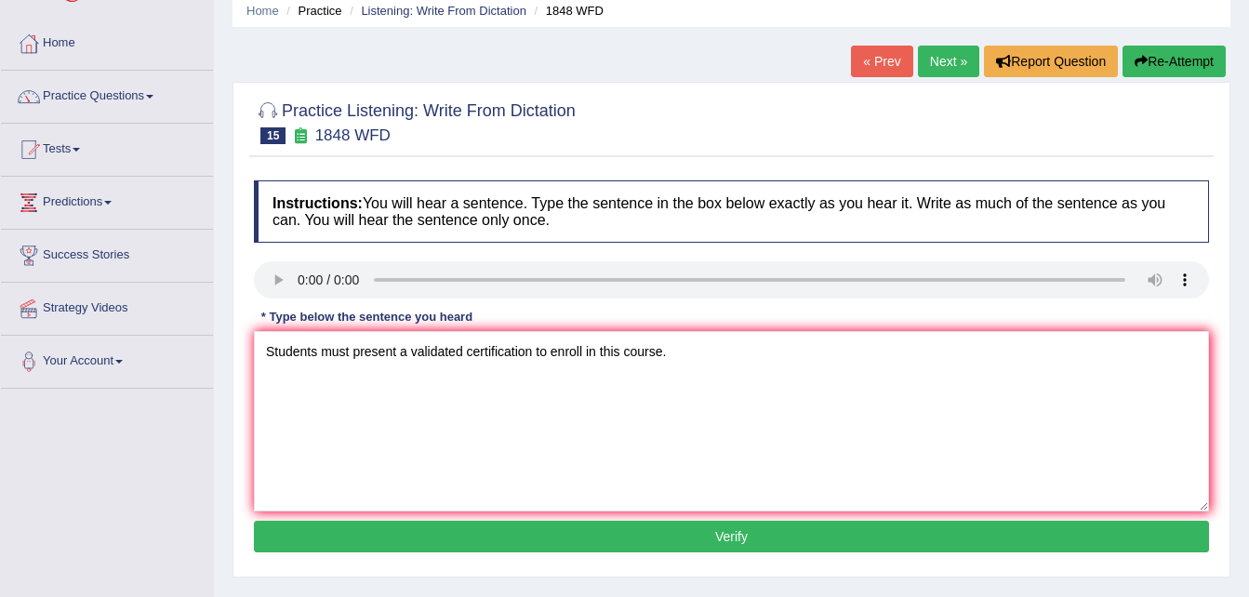
click at [939, 539] on button "Verify" at bounding box center [731, 537] width 955 height 32
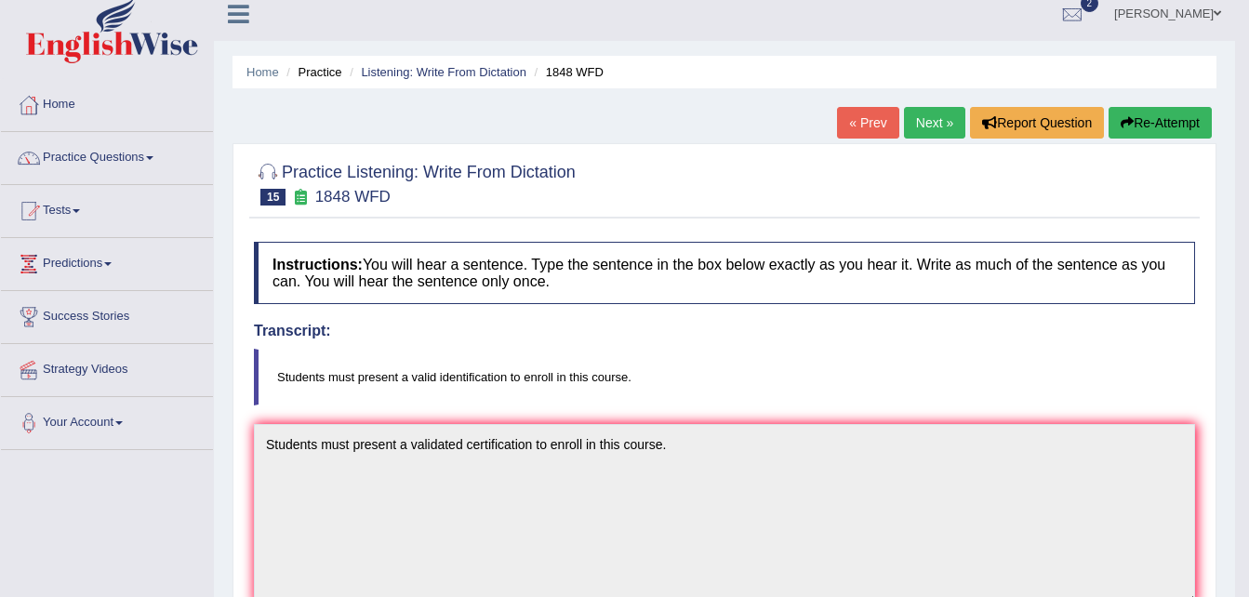
scroll to position [12, 0]
click at [932, 114] on link "Next »" at bounding box center [934, 124] width 61 height 32
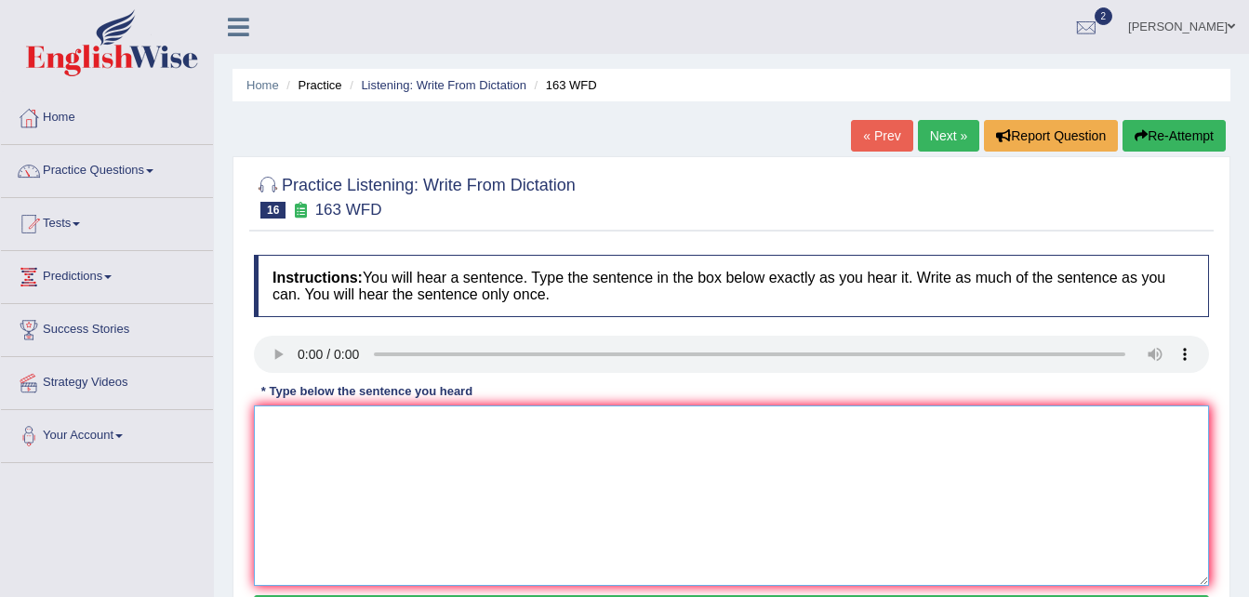
click at [282, 428] on textarea at bounding box center [731, 496] width 955 height 180
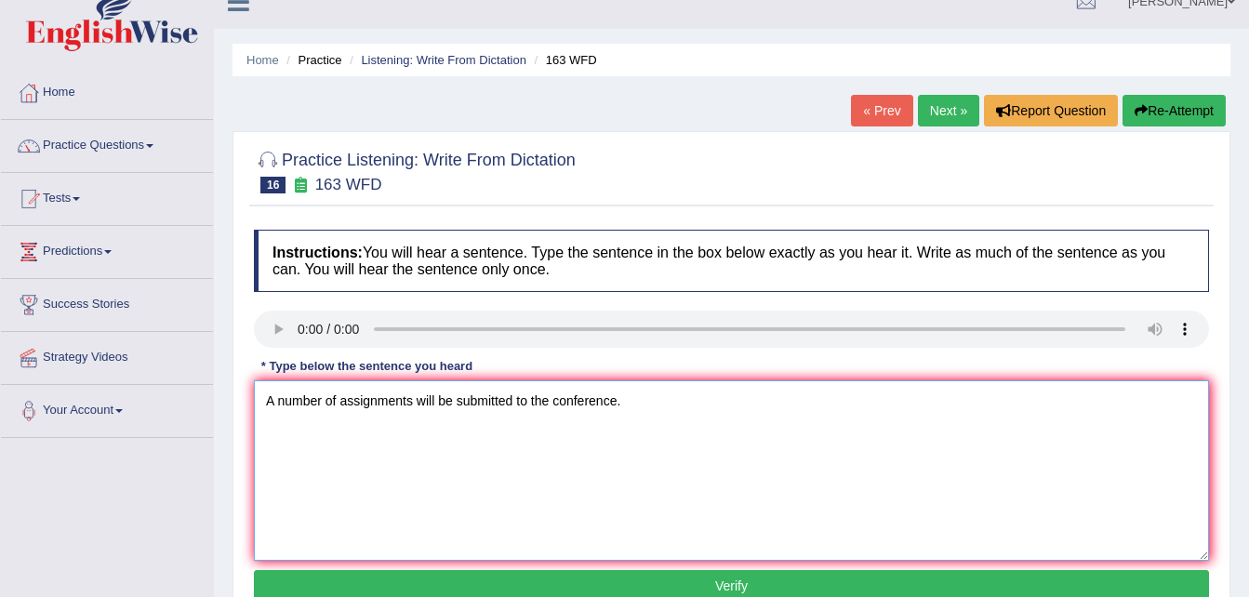
scroll to position [37, 0]
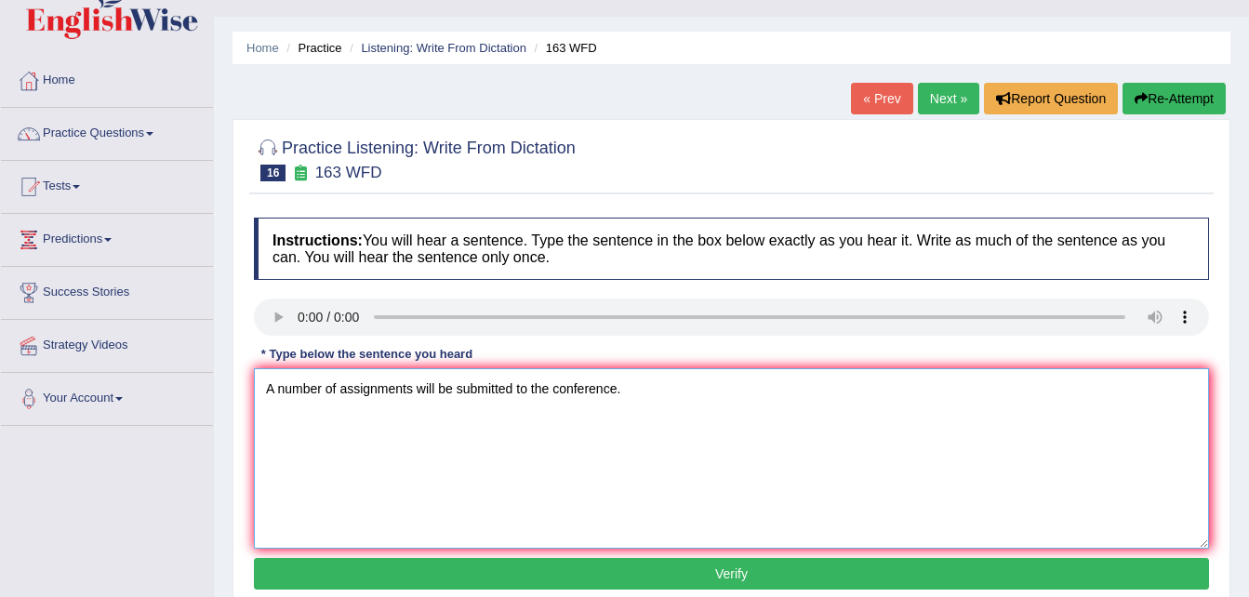
type textarea "A number of assignments will be submitted to the conference."
click at [873, 575] on button "Verify" at bounding box center [731, 574] width 955 height 32
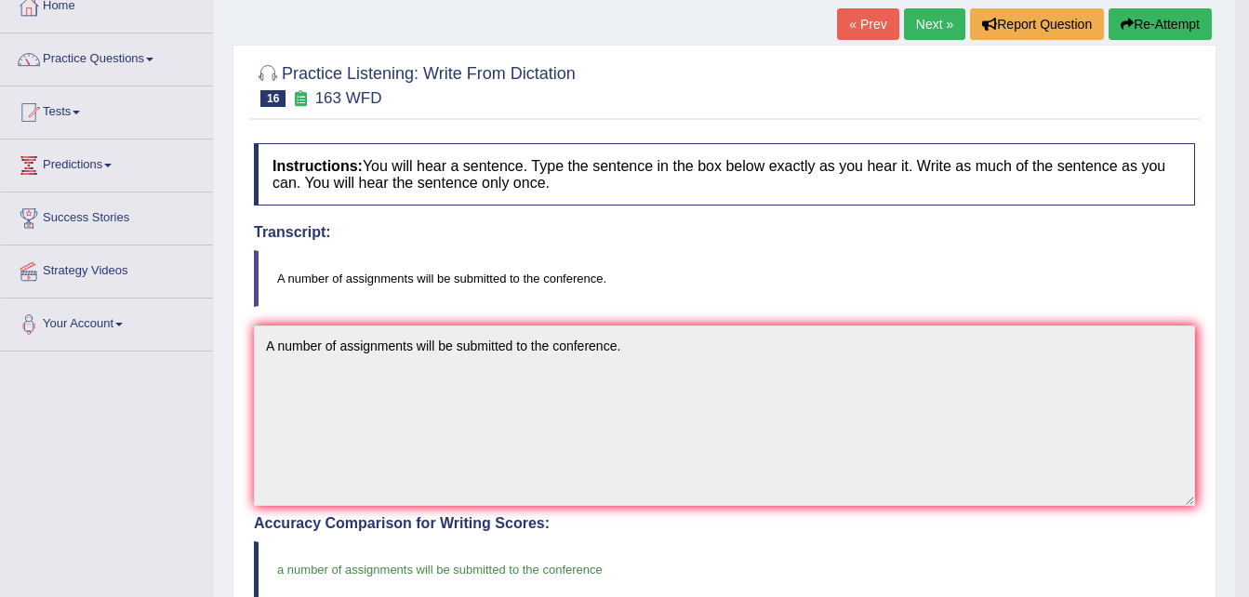
scroll to position [74, 0]
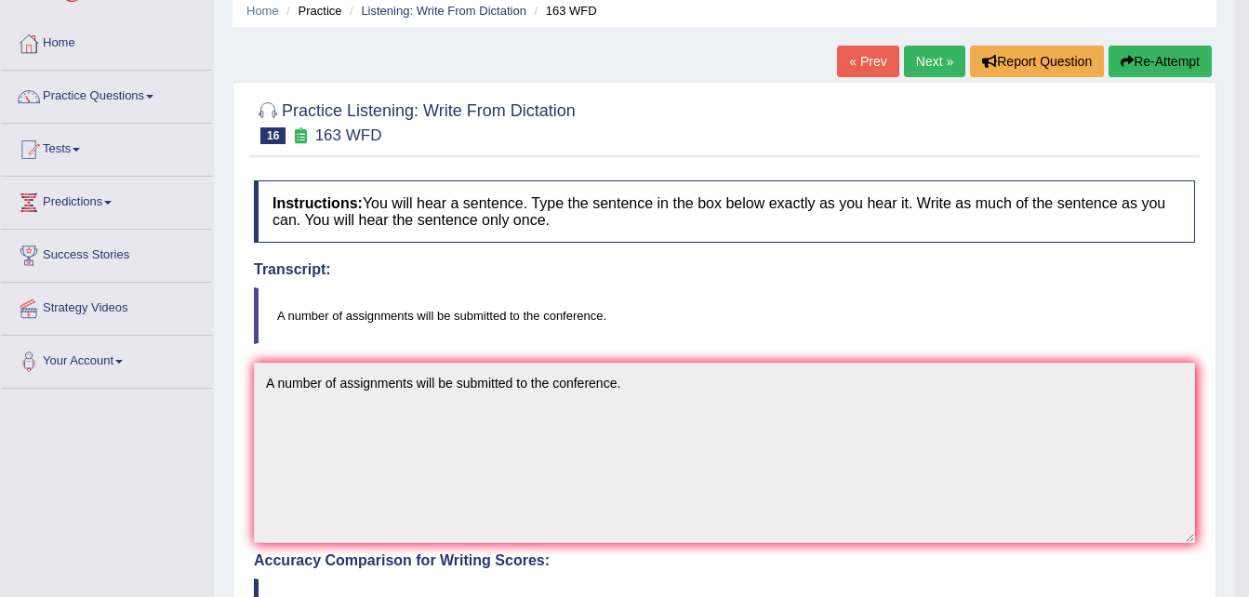
click at [929, 63] on link "Next »" at bounding box center [934, 62] width 61 height 32
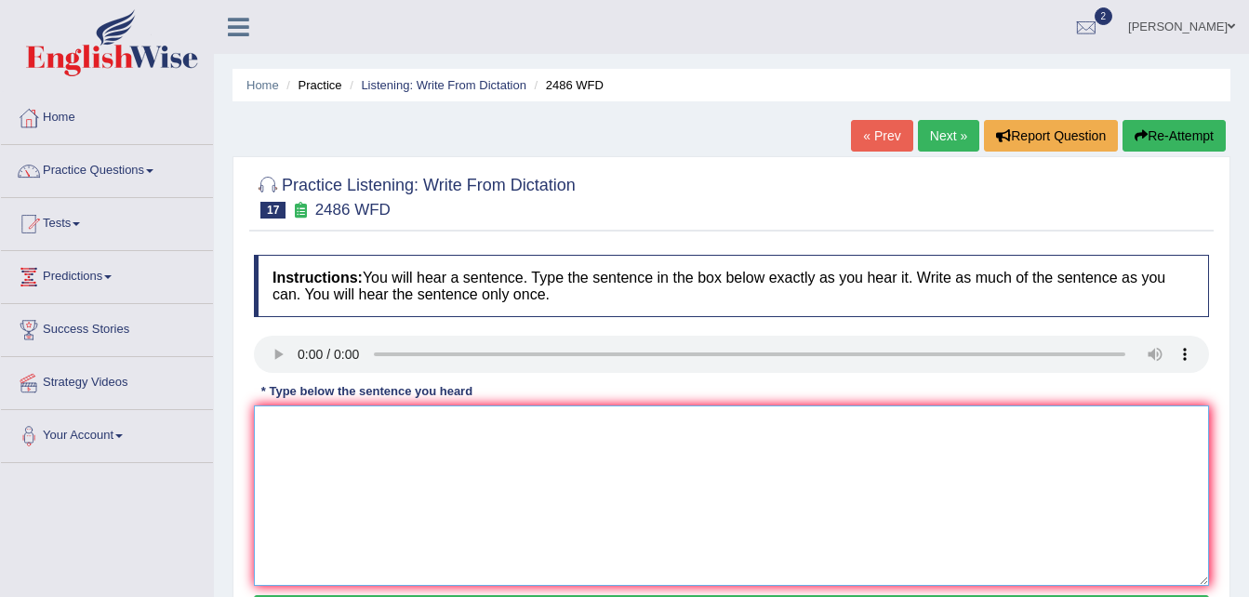
click at [287, 417] on textarea at bounding box center [731, 496] width 955 height 180
type textarea "i"
click at [295, 424] on textarea "It is qiet clear that our facial expression" at bounding box center [731, 496] width 955 height 180
click at [502, 421] on textarea "It is quiet clear that our facial expression" at bounding box center [731, 496] width 955 height 180
drag, startPoint x: 502, startPoint y: 421, endPoint x: 891, endPoint y: 531, distance: 404.0
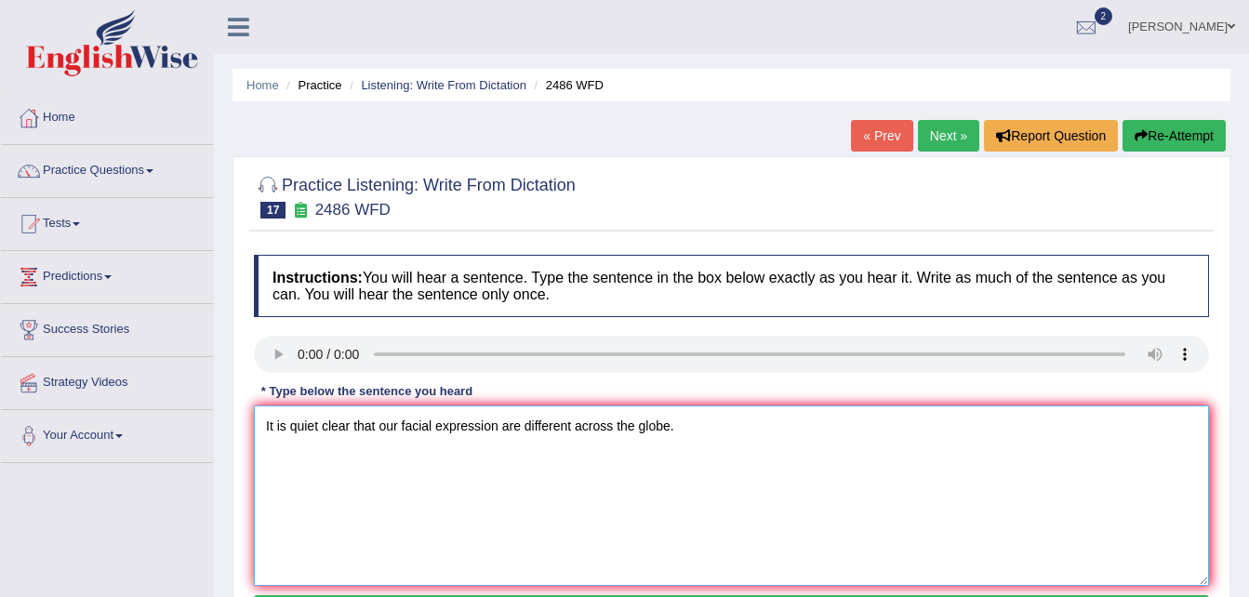
click at [891, 531] on textarea "It is quiet clear that our facial expression are different across the globe." at bounding box center [731, 496] width 955 height 180
click at [862, 515] on textarea "It is quiet clear that our facial expression are different across the globe." at bounding box center [731, 496] width 955 height 180
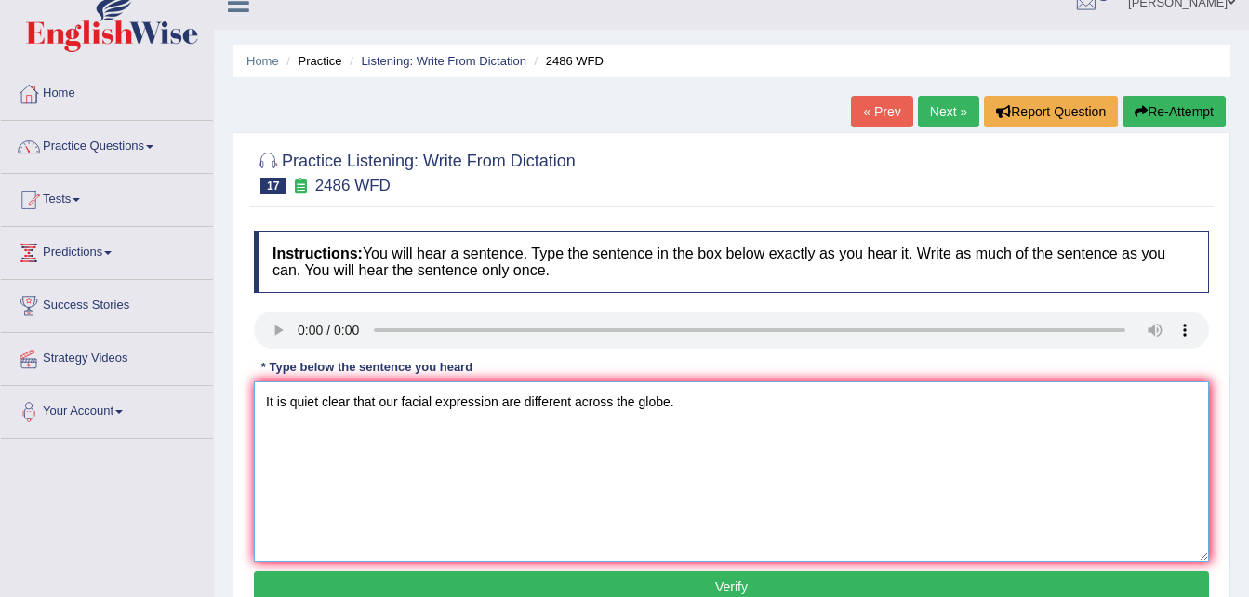
scroll to position [37, 0]
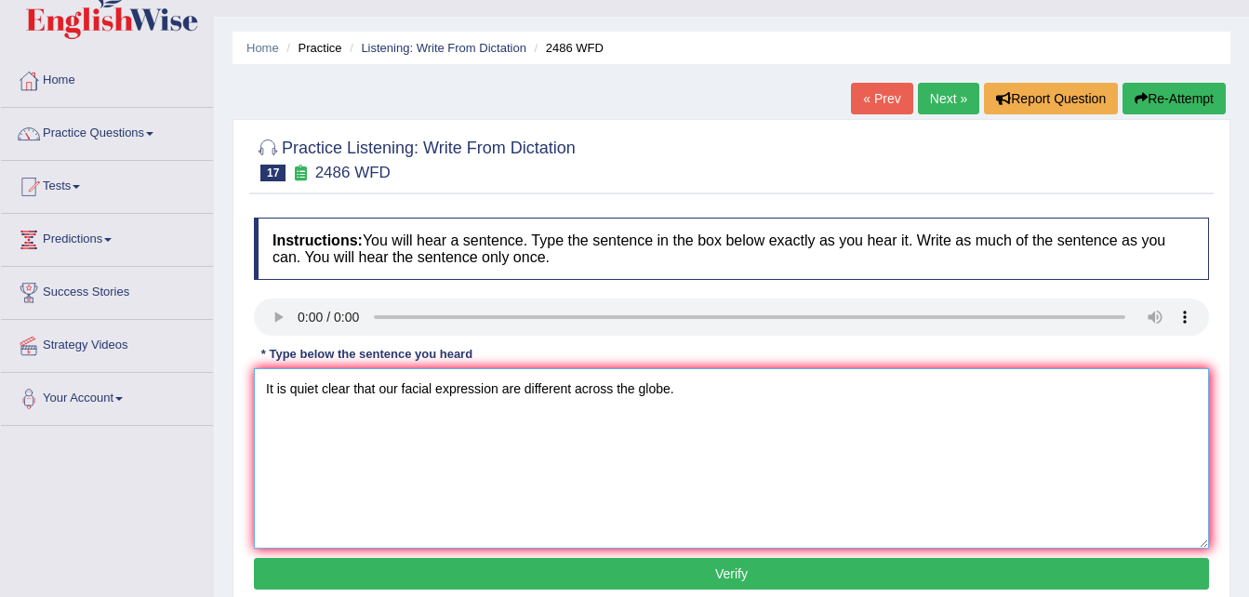
type textarea "It is quiet clear that our facial expression are different across the globe."
click at [1000, 580] on button "Verify" at bounding box center [731, 574] width 955 height 32
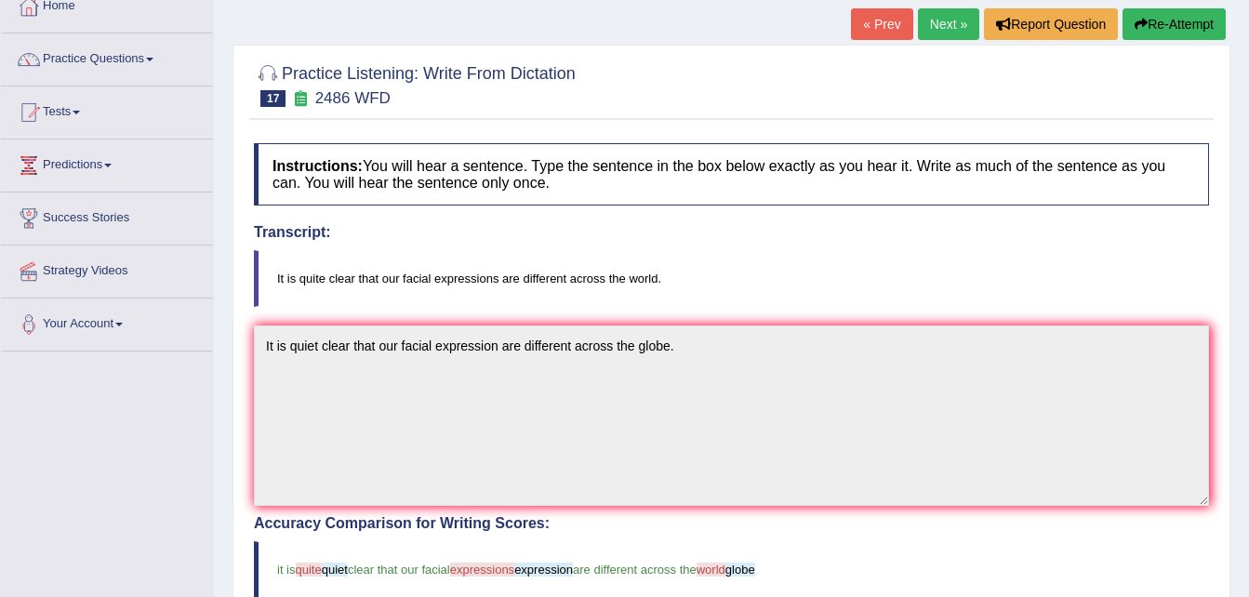
scroll to position [62, 0]
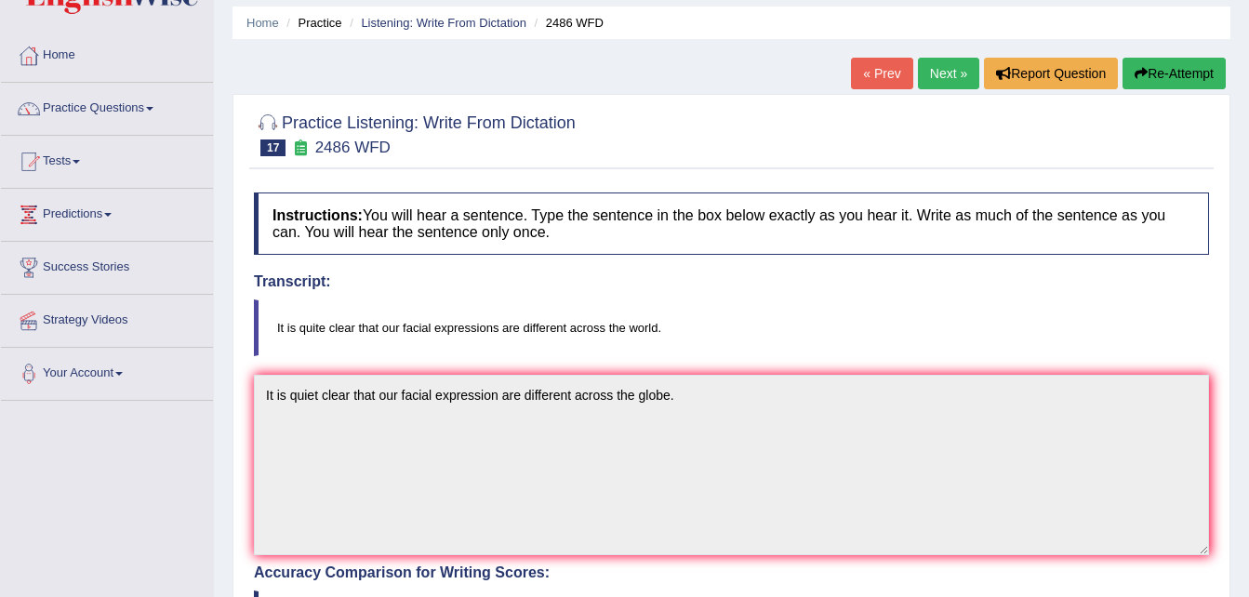
click at [942, 73] on link "Next »" at bounding box center [948, 74] width 61 height 32
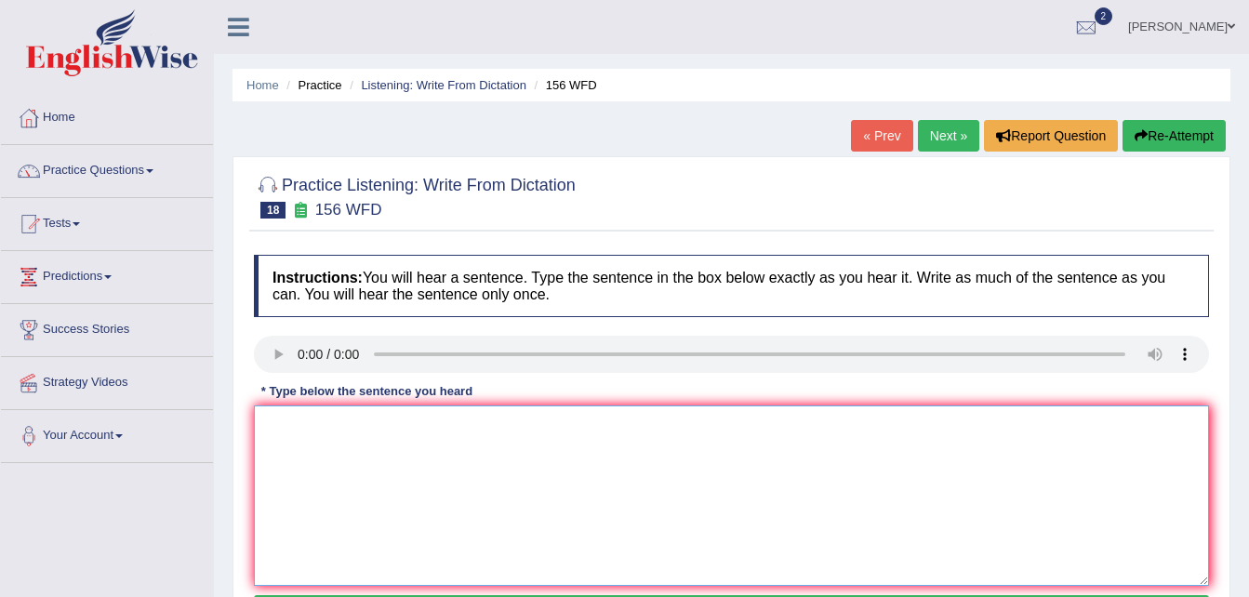
click at [271, 426] on textarea at bounding box center [731, 496] width 955 height 180
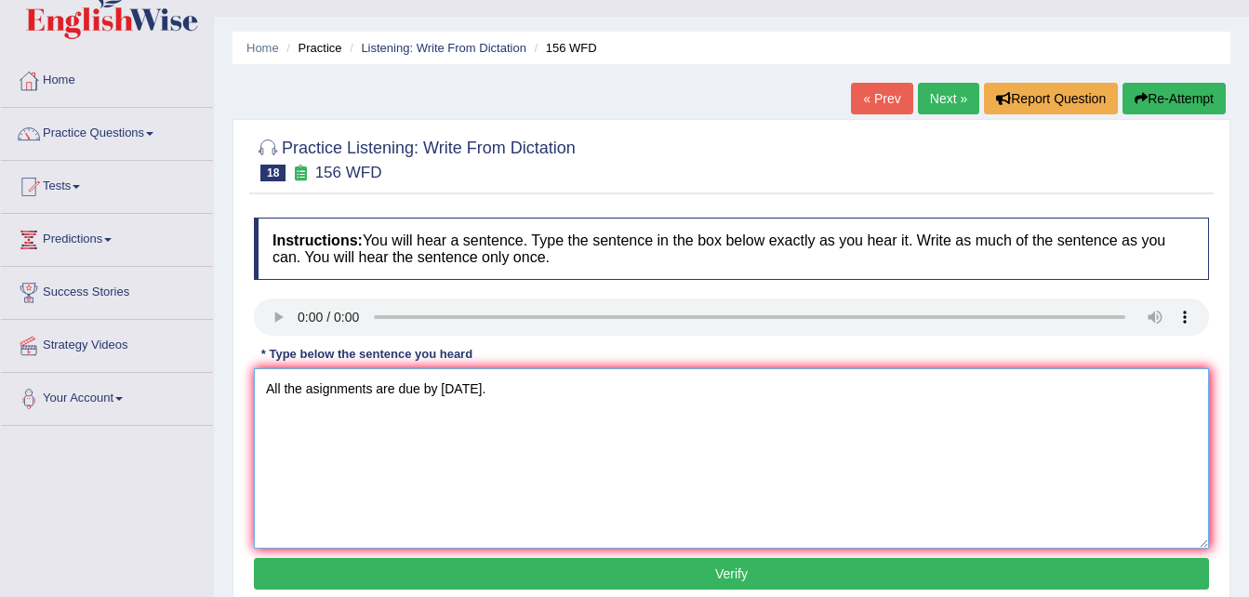
type textarea "All the asignments are due by tomorrow."
click at [1018, 575] on button "Verify" at bounding box center [731, 574] width 955 height 32
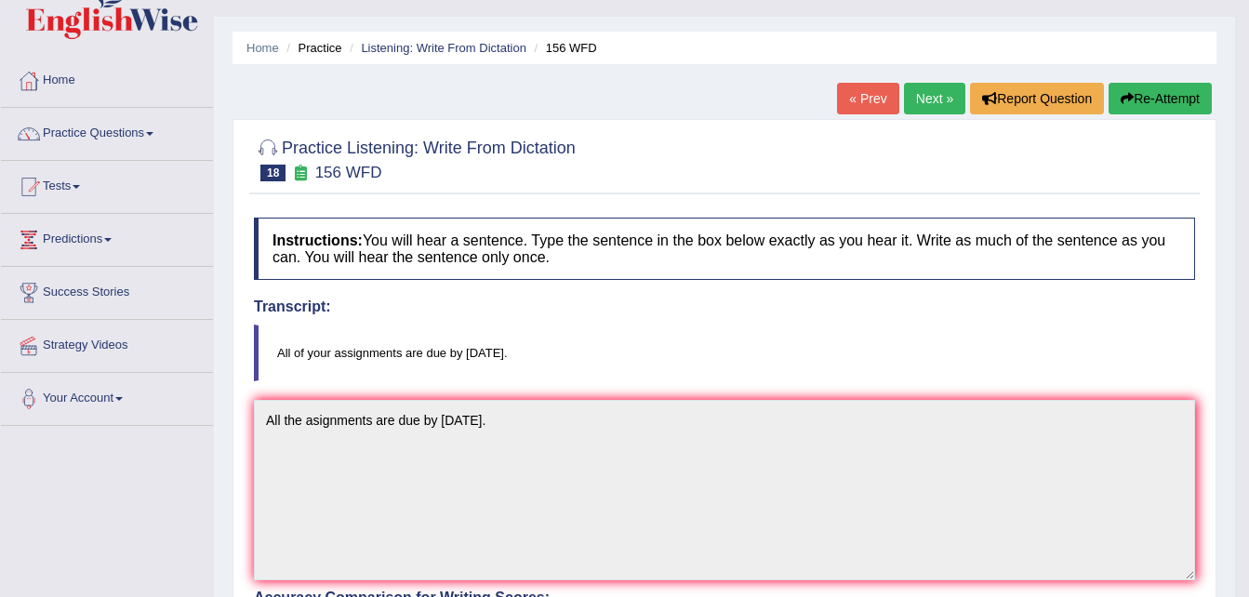
click at [938, 94] on link "Next »" at bounding box center [934, 99] width 61 height 32
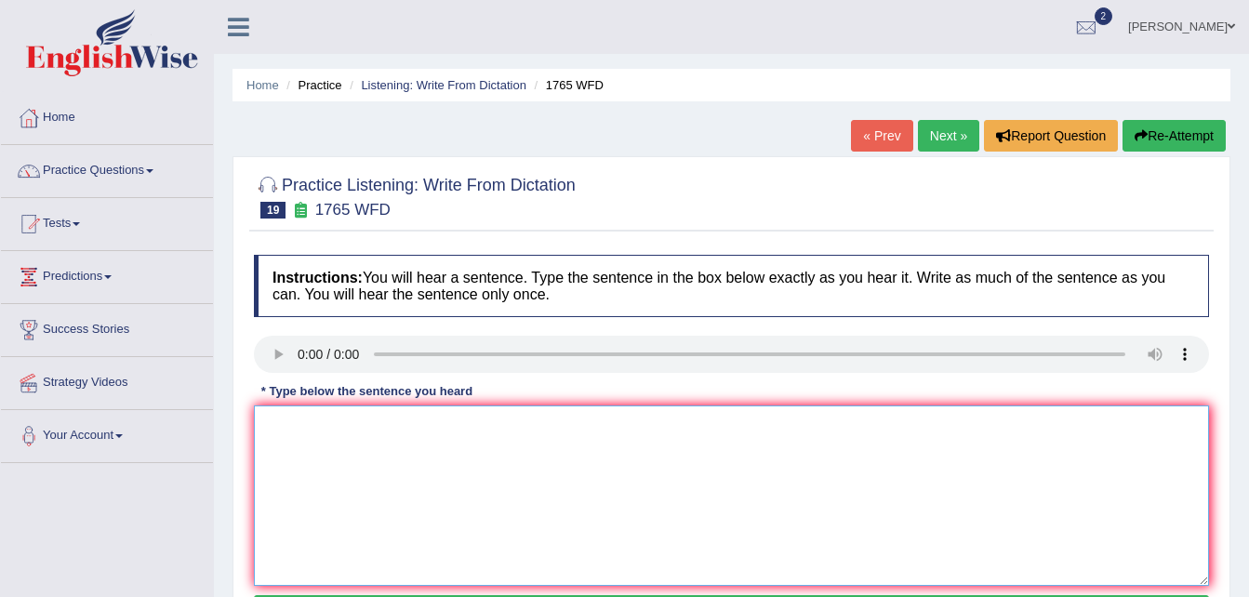
click at [292, 435] on textarea at bounding box center [731, 496] width 955 height 180
type textarea "a"
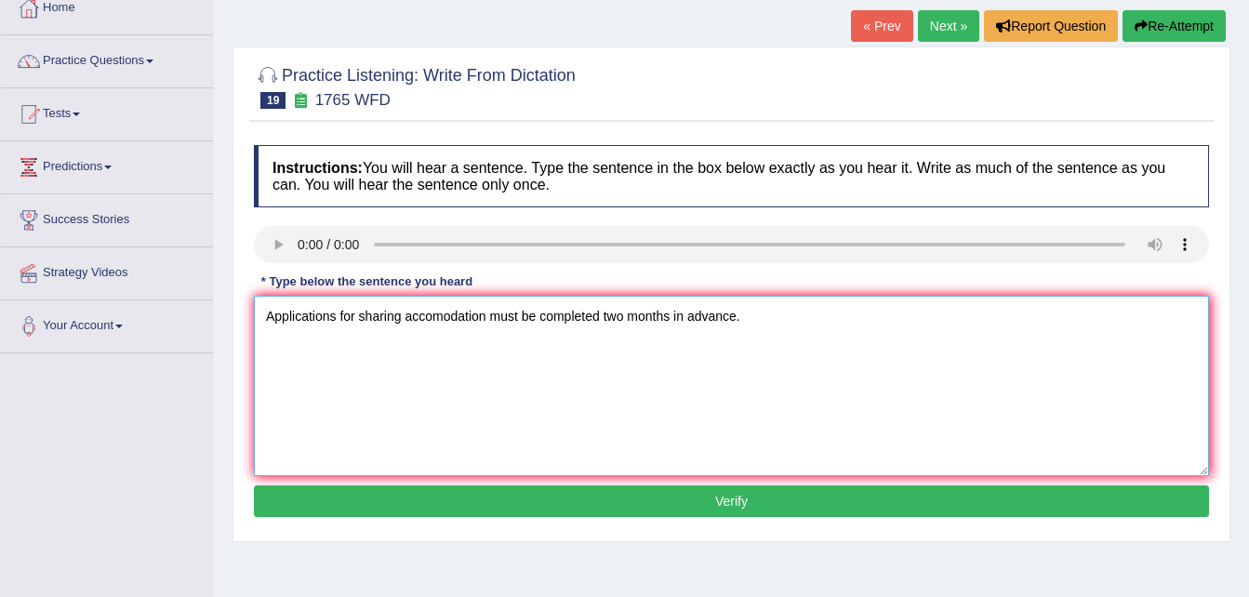
scroll to position [112, 0]
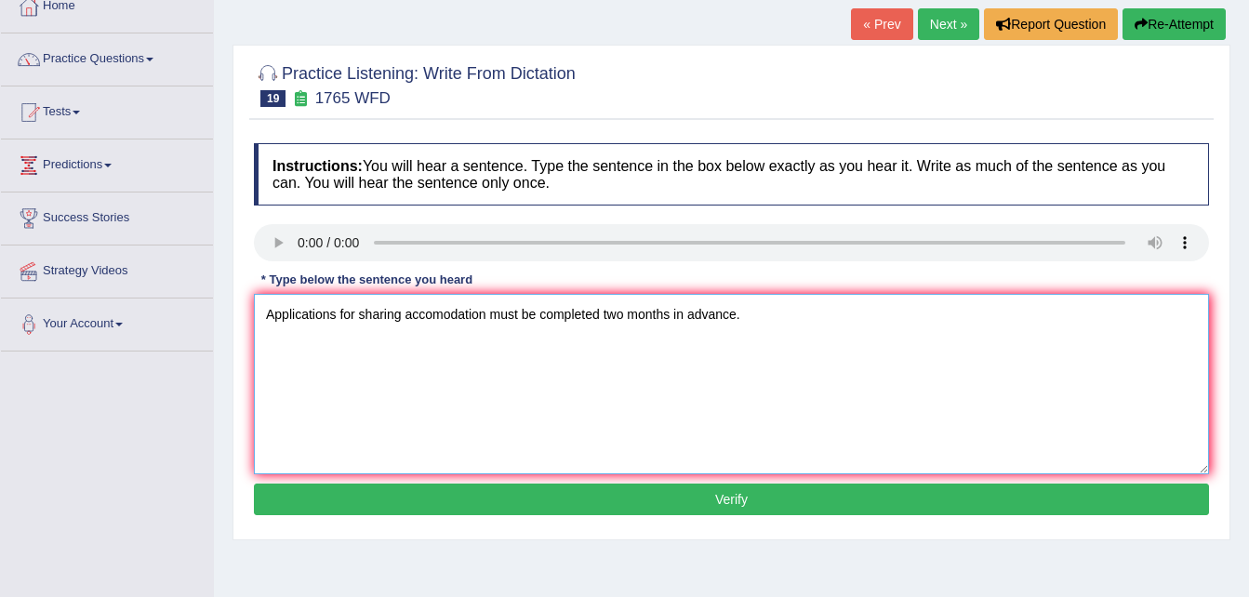
type textarea "Applications for sharing accomodation must be completed two months in advance."
click at [898, 502] on button "Verify" at bounding box center [731, 500] width 955 height 32
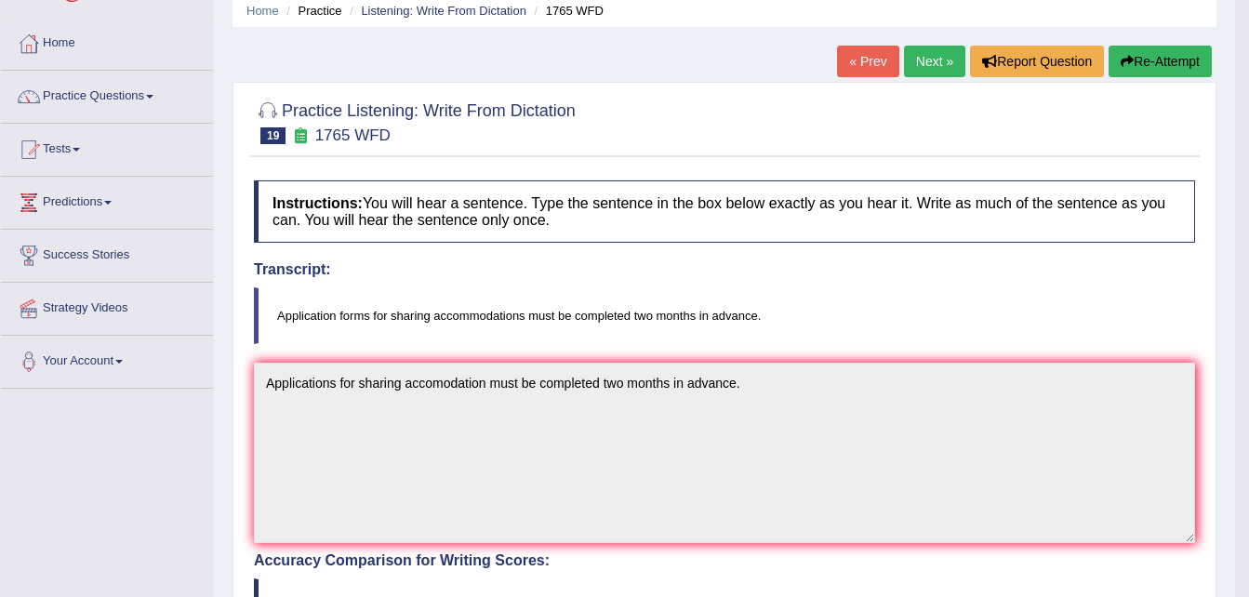
scroll to position [37, 0]
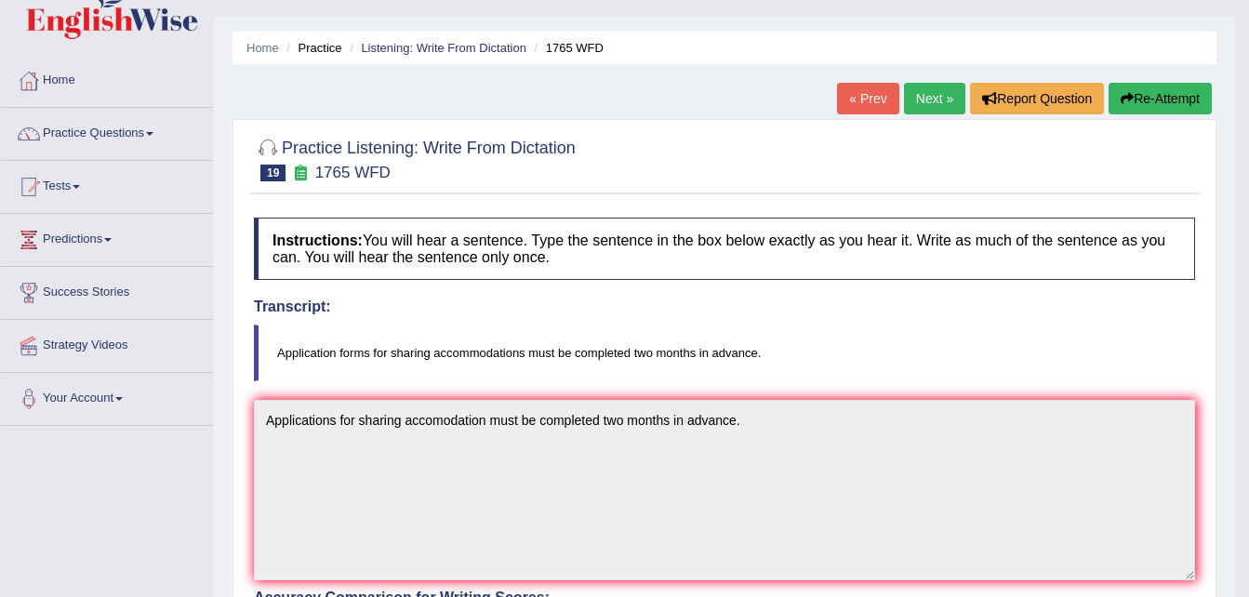
click at [925, 87] on link "Next »" at bounding box center [934, 99] width 61 height 32
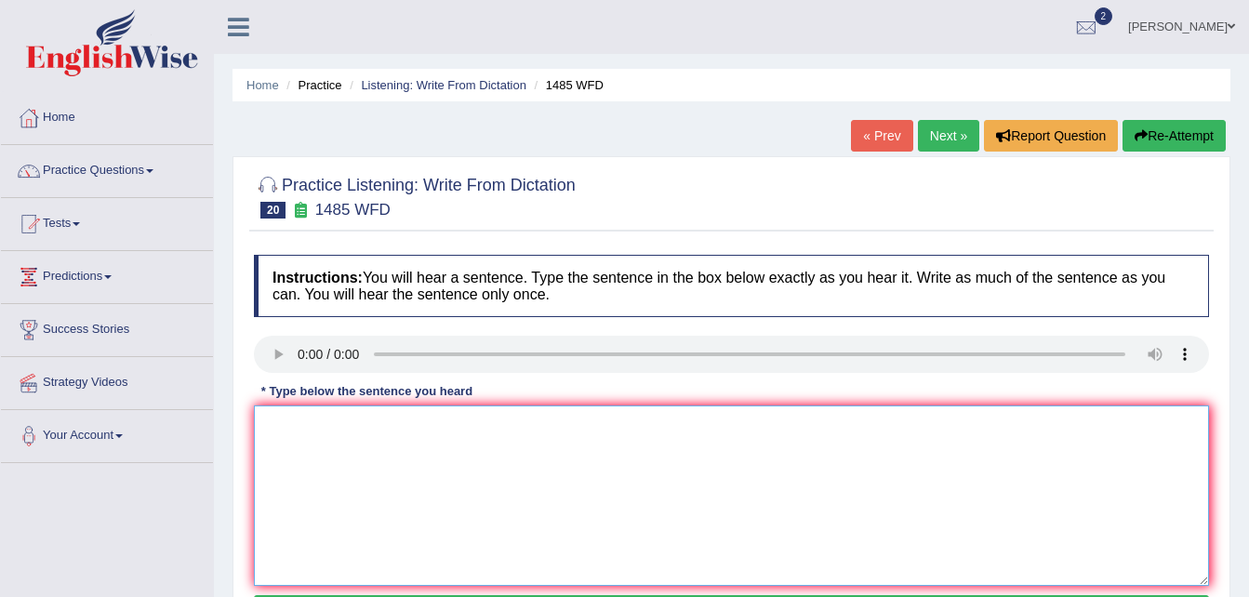
click at [279, 448] on textarea at bounding box center [731, 496] width 955 height 180
type textarea "c"
click at [309, 423] on textarea "Course work gives students a chan" at bounding box center [731, 496] width 955 height 180
click at [304, 421] on textarea "Course work gives students a chan" at bounding box center [731, 496] width 955 height 180
click at [462, 424] on textarea "Office work gives students a chan" at bounding box center [731, 496] width 955 height 180
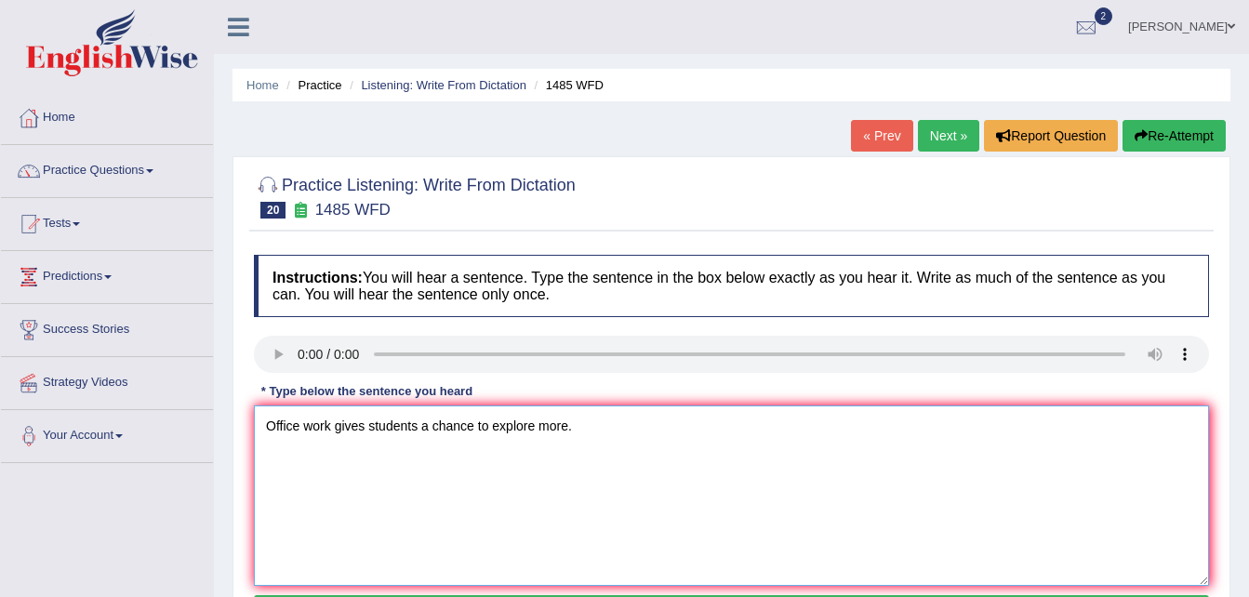
type textarea "Office work gives students a chance to explore more."
click at [1246, 585] on div "Home Practice Listening: Write From Dictation 1485 WFD « Prev Next » Report Que…" at bounding box center [731, 465] width 1035 height 930
drag, startPoint x: 1246, startPoint y: 585, endPoint x: 1257, endPoint y: 583, distance: 10.4
click at [1248, 583] on html "Toggle navigation Home Practice Questions Speaking Practice Read Aloud Repeat S…" at bounding box center [624, 298] width 1249 height 597
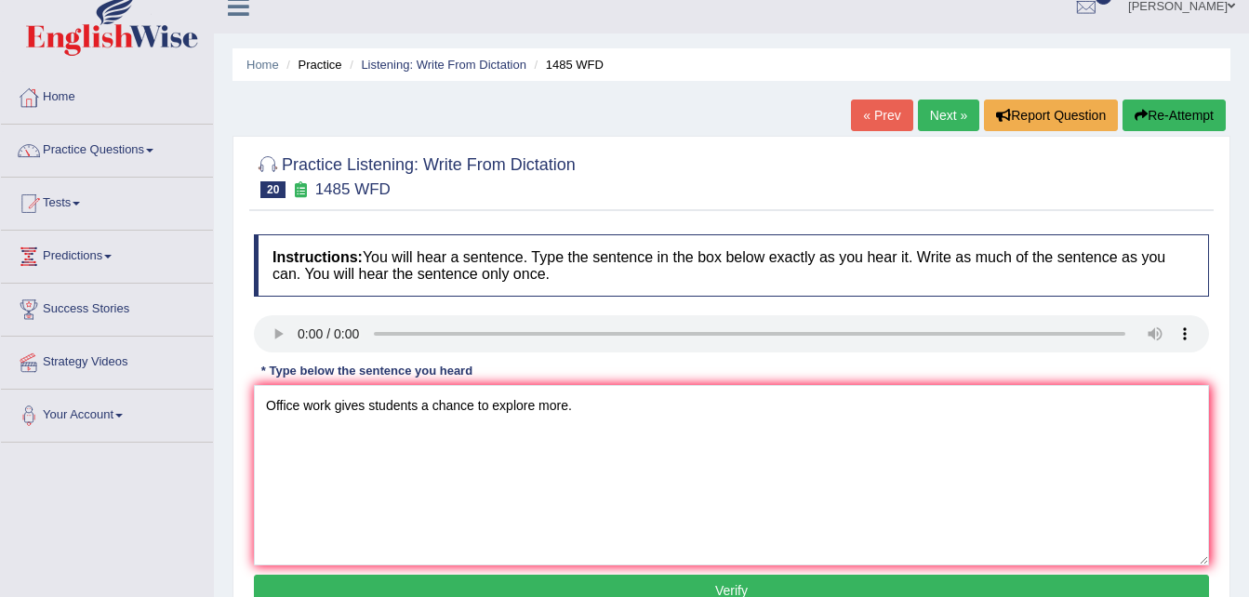
scroll to position [37, 0]
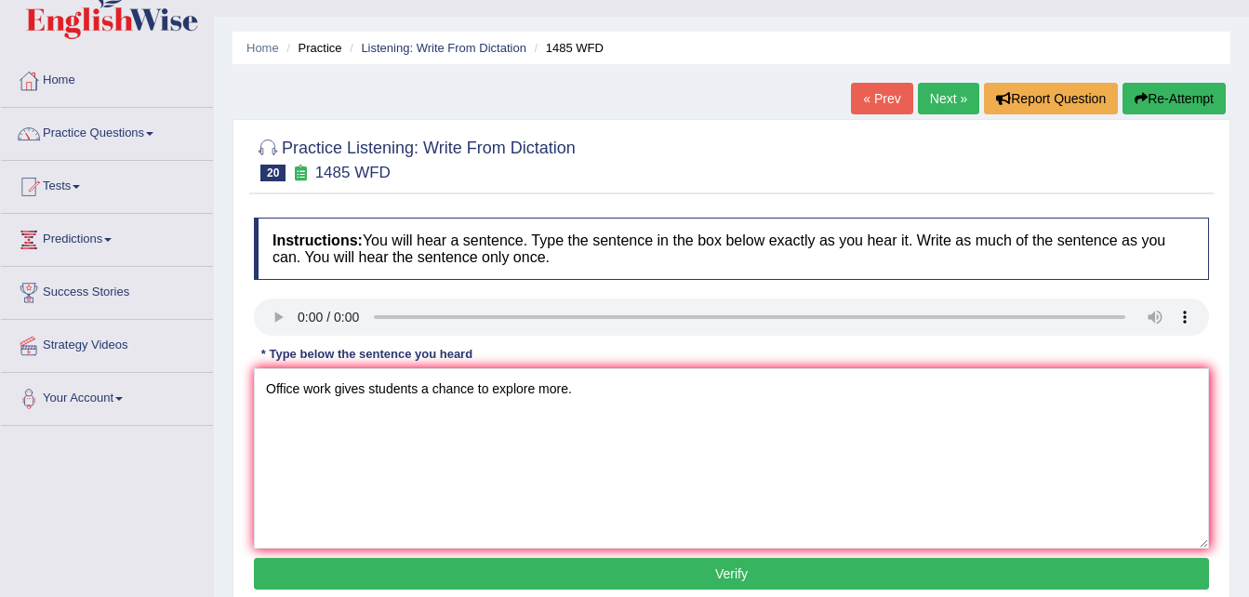
click at [1085, 571] on button "Verify" at bounding box center [731, 574] width 955 height 32
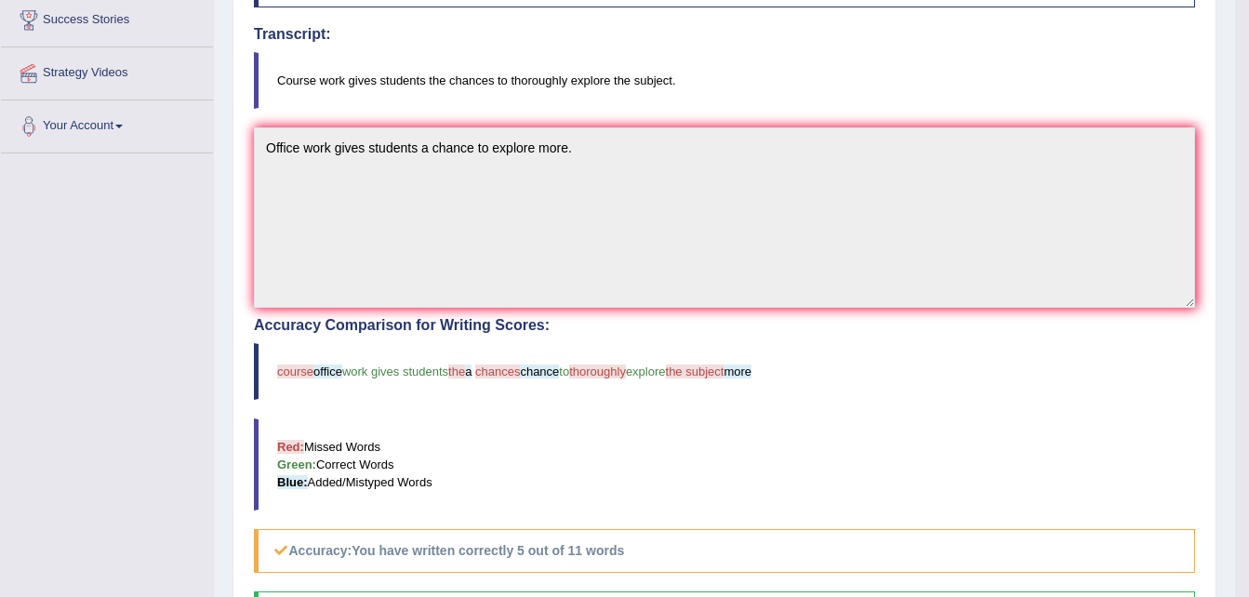
scroll to position [384, 0]
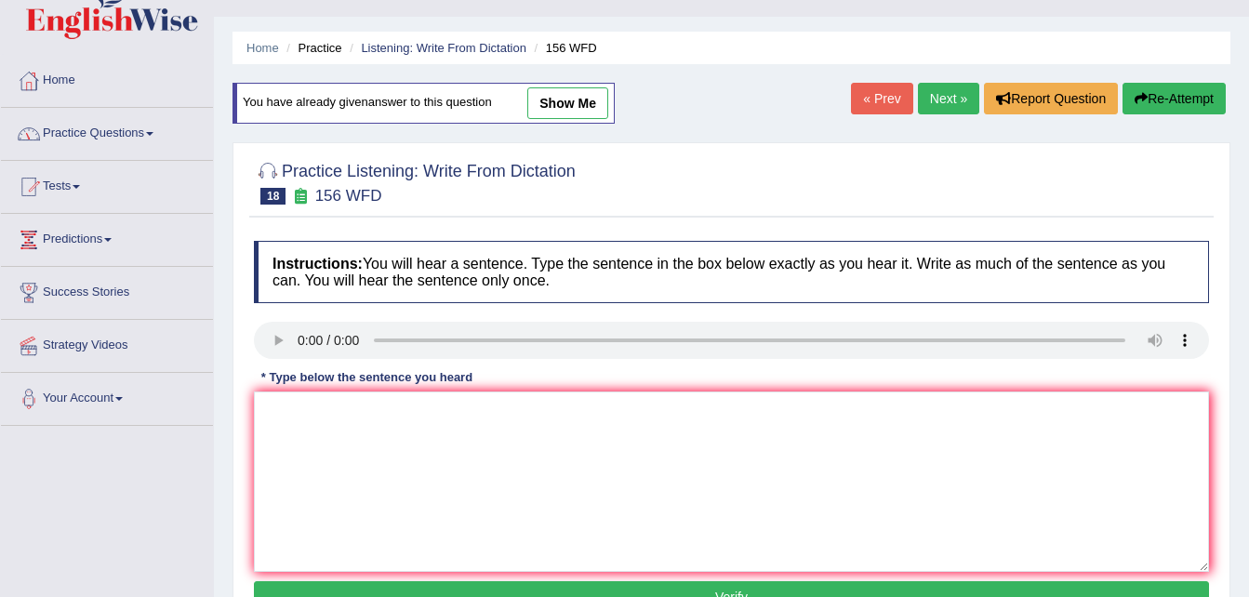
click at [132, 130] on link "Practice Questions" at bounding box center [107, 131] width 212 height 47
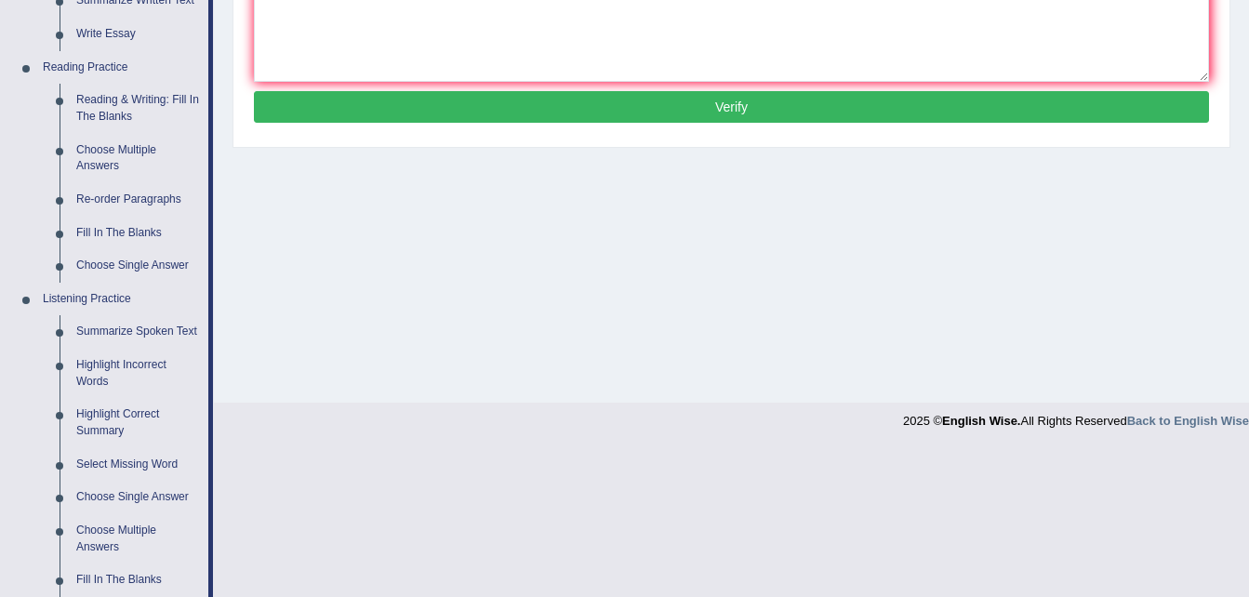
scroll to position [533, 0]
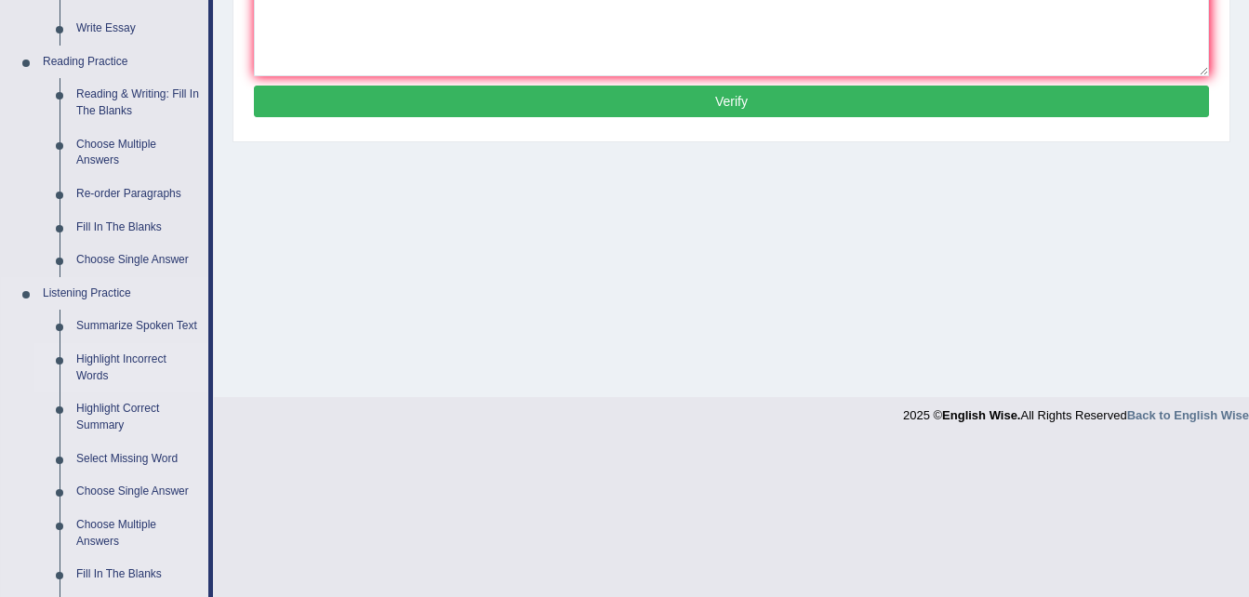
click at [110, 363] on link "Highlight Incorrect Words" at bounding box center [138, 367] width 140 height 49
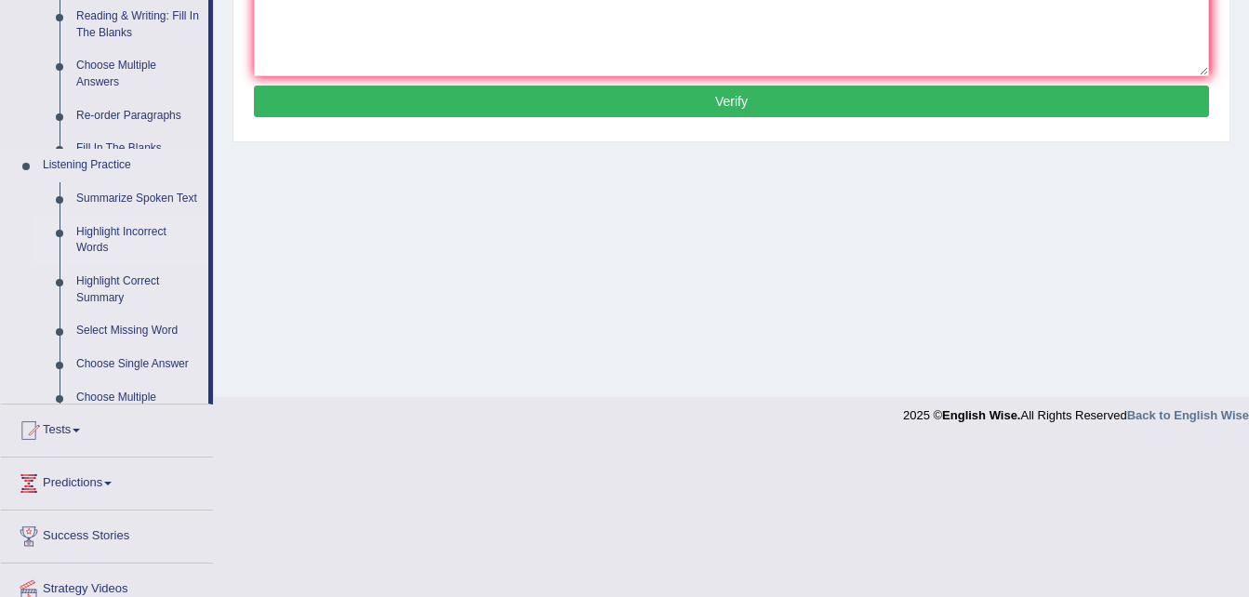
scroll to position [379, 0]
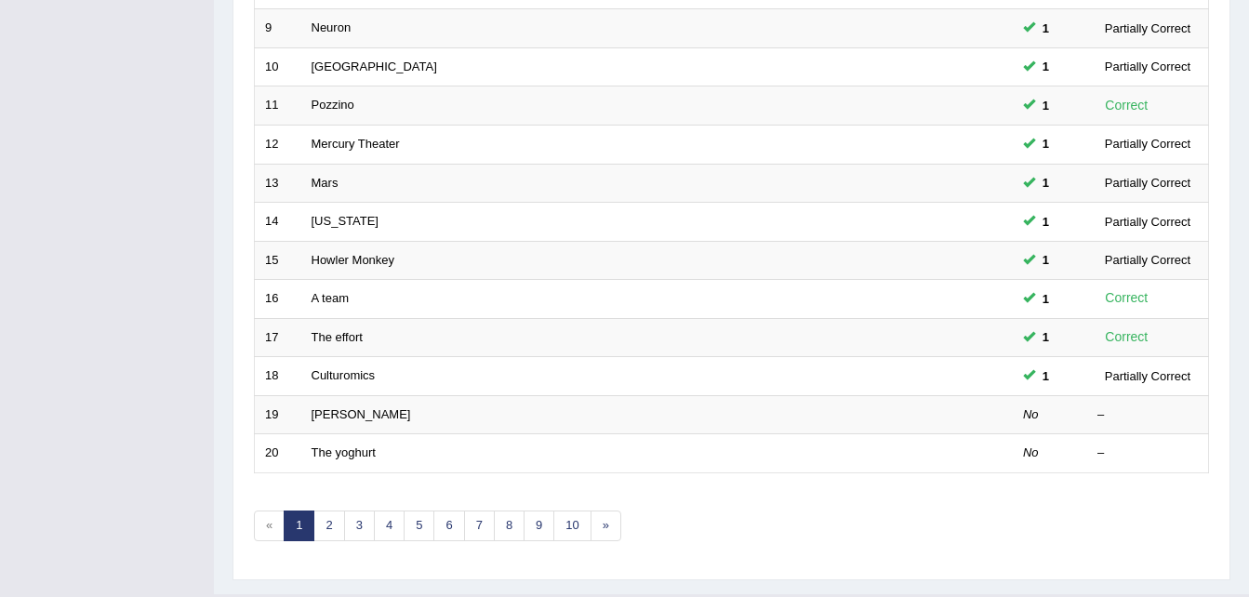
scroll to position [607, 0]
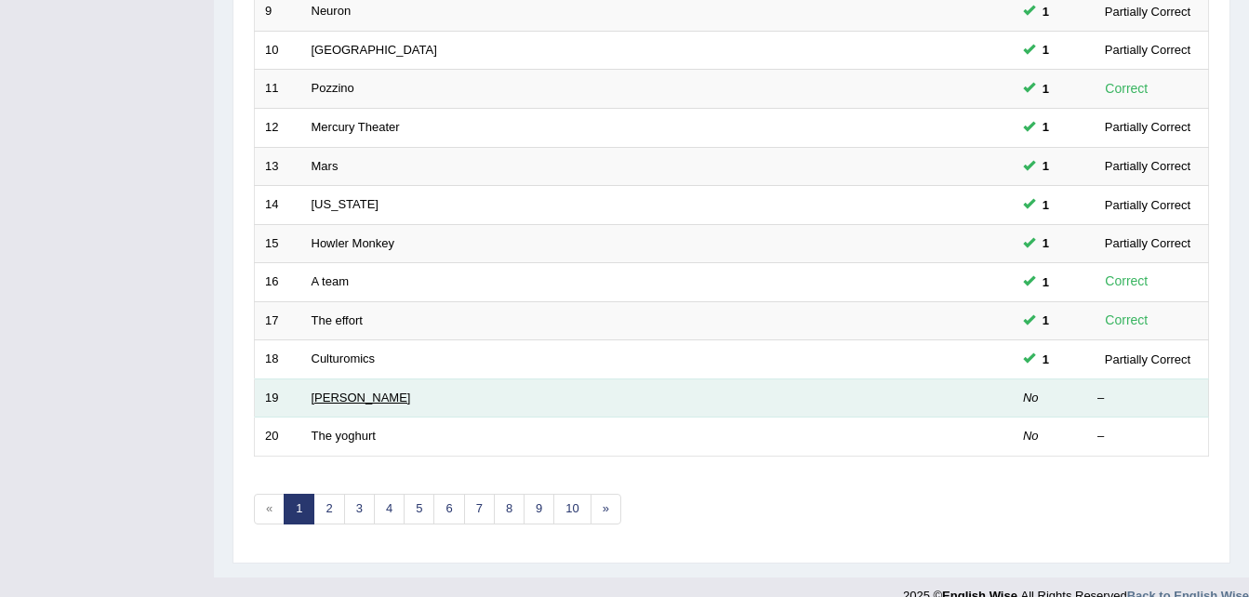
click at [351, 396] on link "McCarthy" at bounding box center [362, 398] width 100 height 14
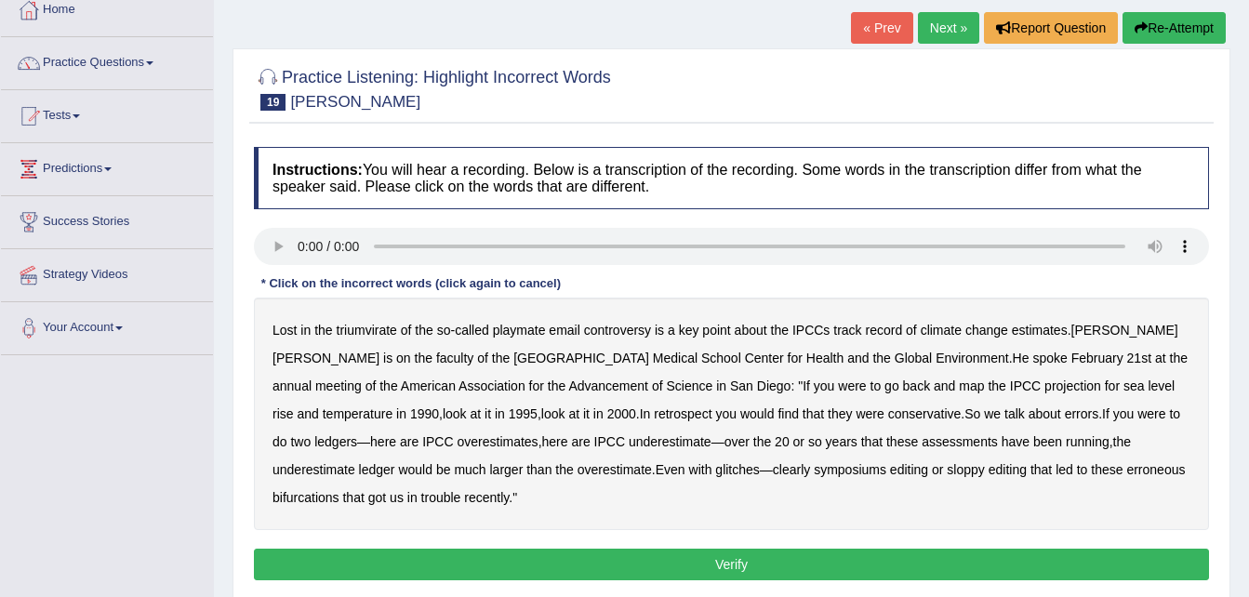
scroll to position [112, 0]
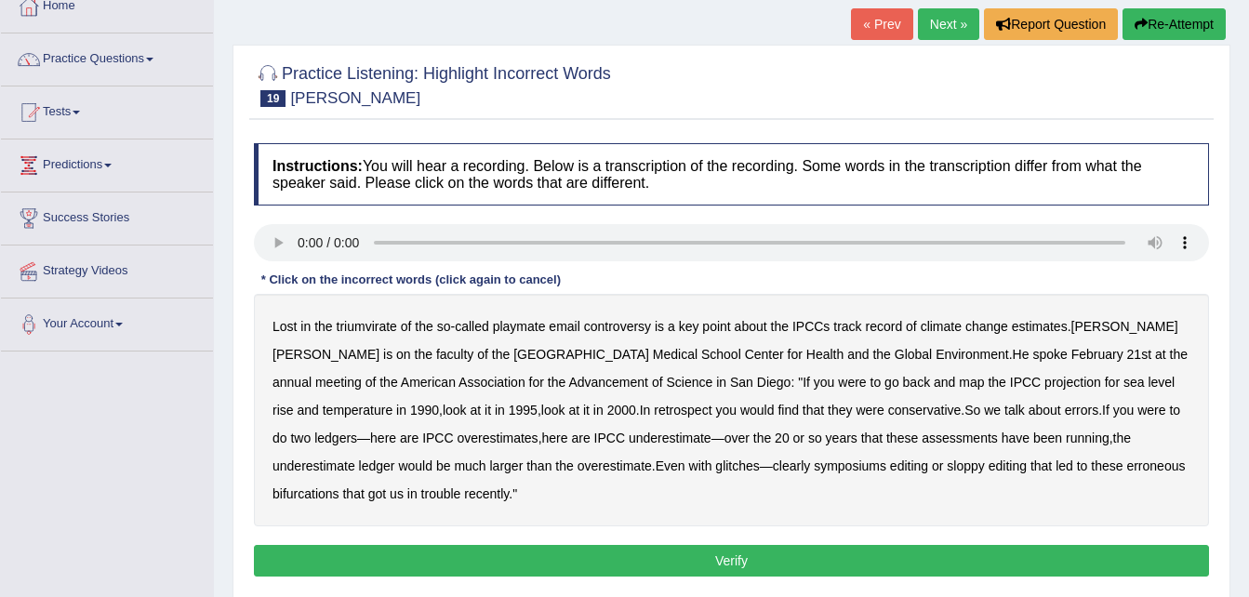
click at [374, 331] on b "triumvirate" at bounding box center [367, 326] width 60 height 15
click at [578, 467] on b "overestimate" at bounding box center [615, 466] width 74 height 15
click at [711, 565] on button "Verify" at bounding box center [731, 561] width 955 height 32
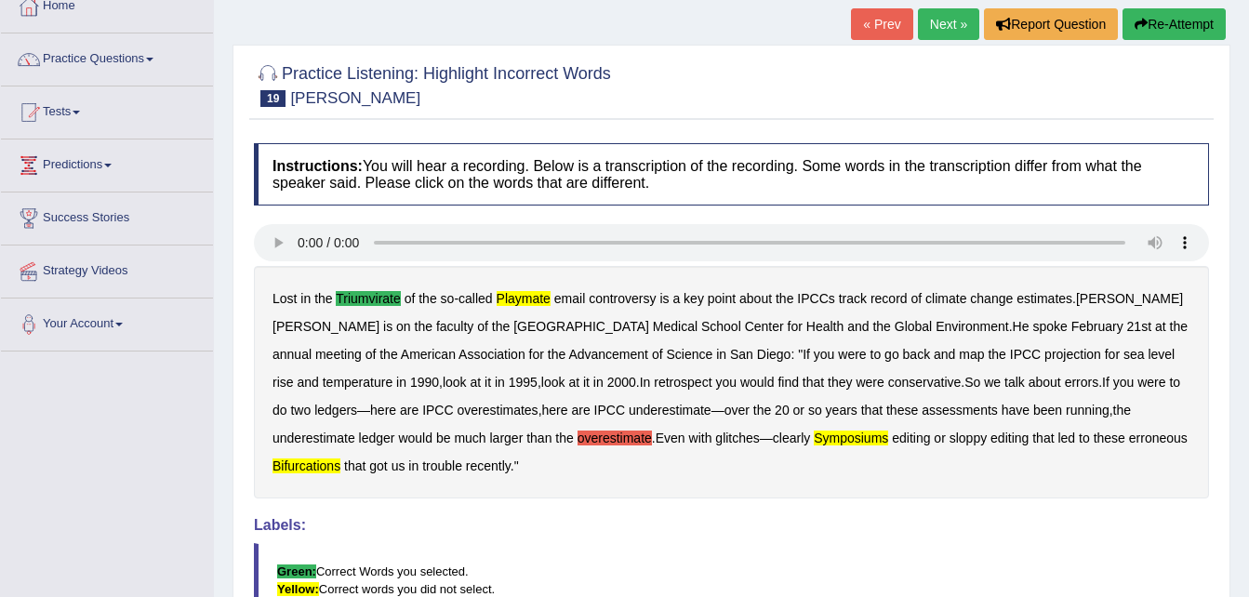
click at [932, 31] on link "Next »" at bounding box center [948, 24] width 61 height 32
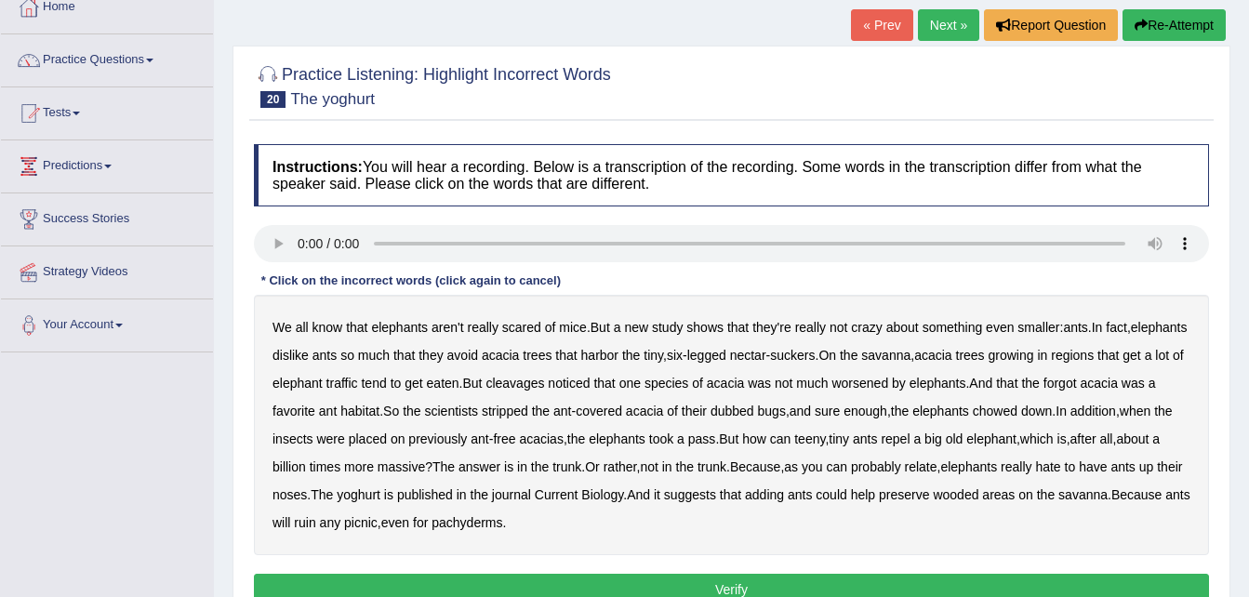
scroll to position [112, 0]
click at [544, 381] on b "cleavages" at bounding box center [515, 382] width 59 height 15
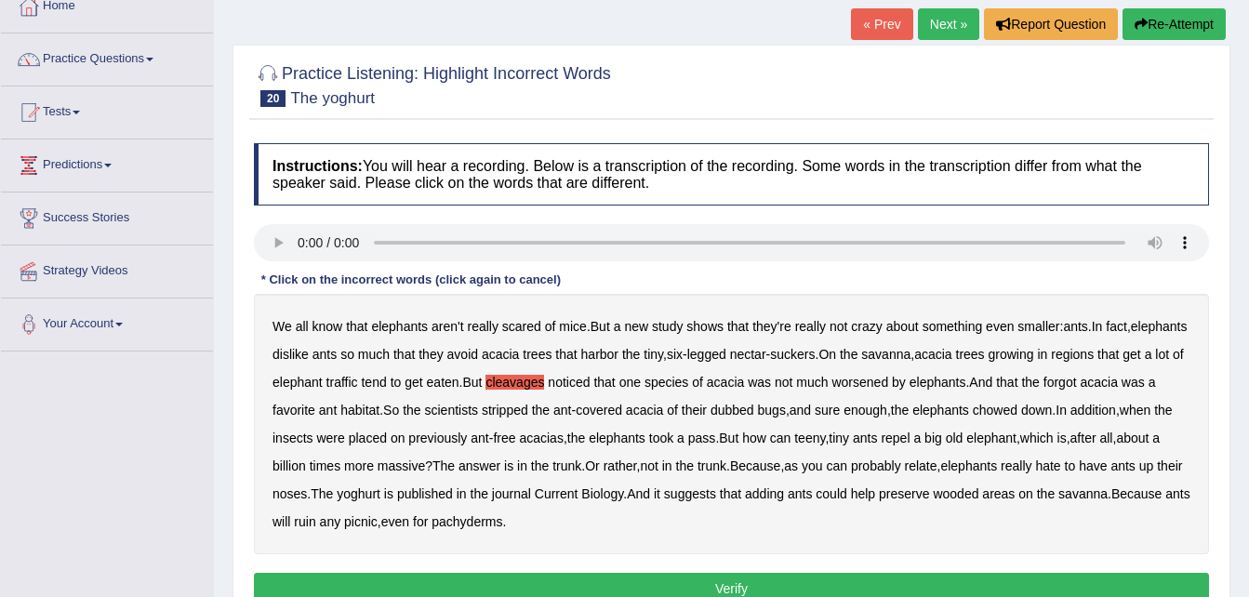
click at [888, 380] on b "worsened" at bounding box center [860, 382] width 57 height 15
drag, startPoint x: 659, startPoint y: 466, endPoint x: 752, endPoint y: 473, distance: 92.3
click at [752, 473] on div "We all know that elephants aren't really scared of mice . But a new study shows…" at bounding box center [731, 424] width 955 height 260
click at [380, 488] on b "yoghurt" at bounding box center [359, 493] width 44 height 15
click at [693, 586] on button "Verify" at bounding box center [731, 589] width 955 height 32
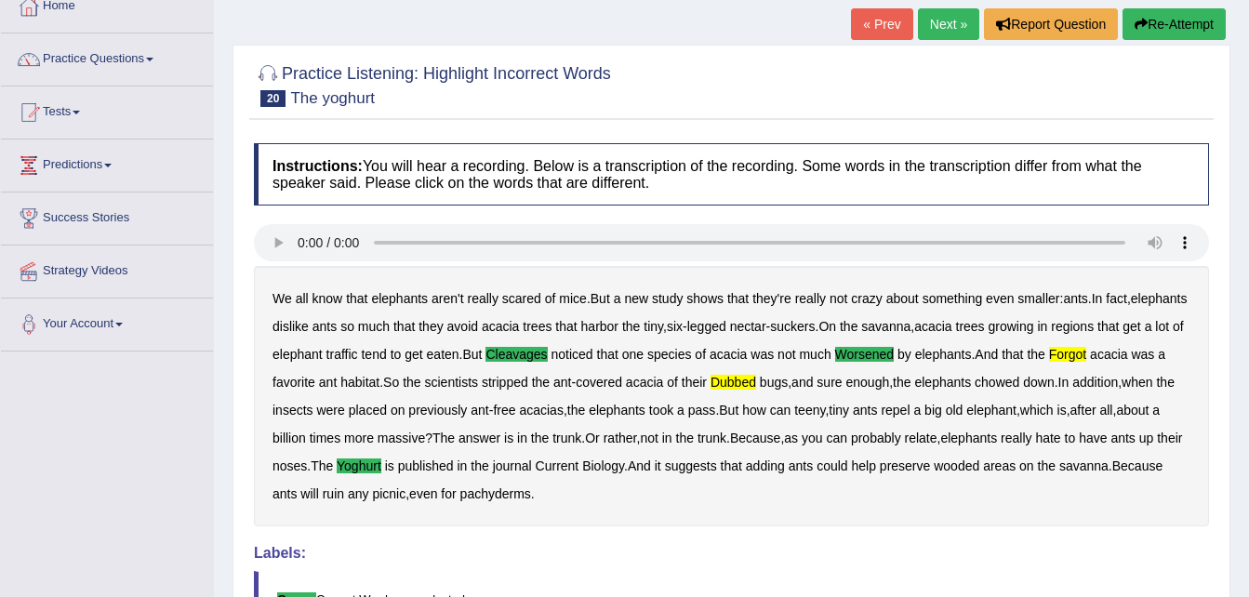
click at [948, 20] on link "Next »" at bounding box center [948, 24] width 61 height 32
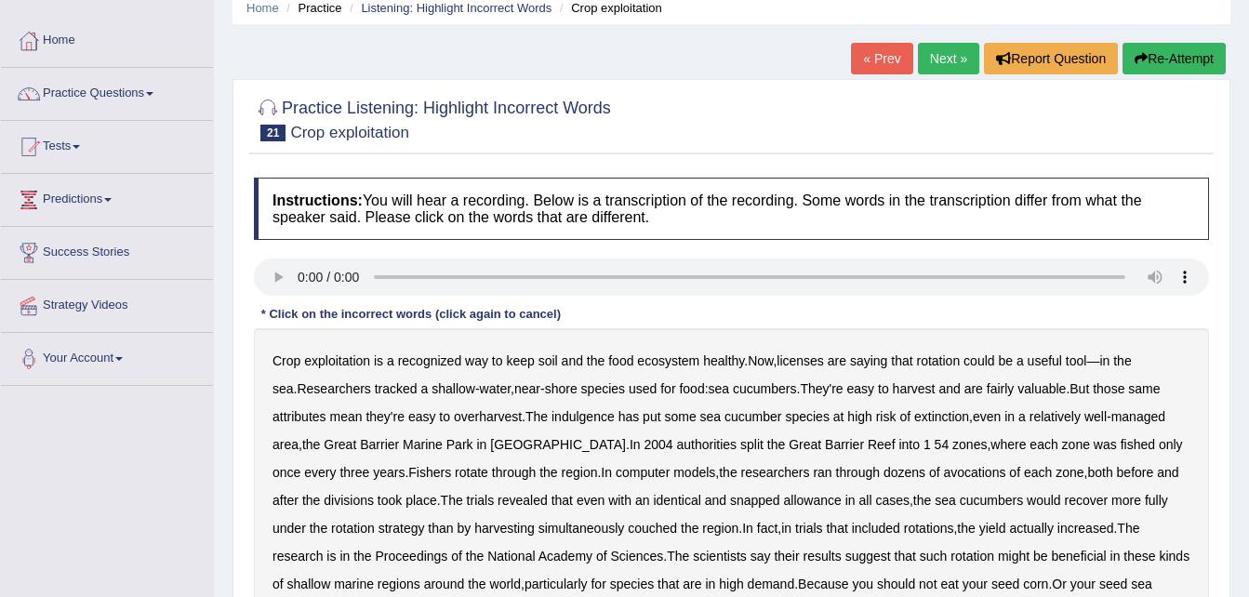
scroll to position [112, 0]
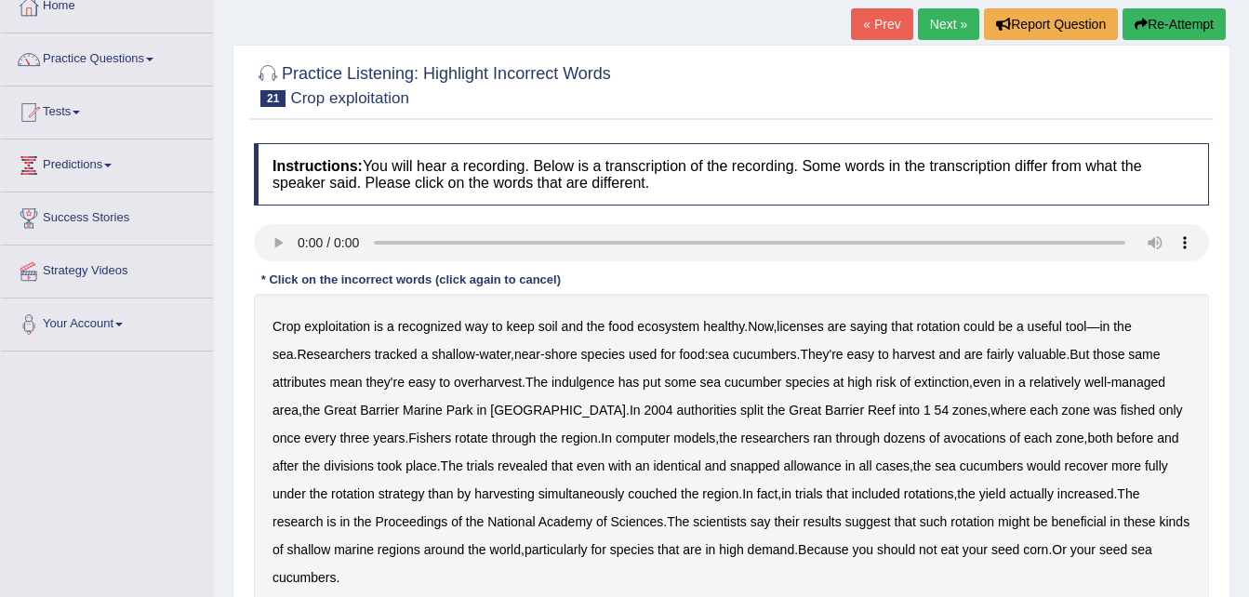
click at [806, 319] on b "licenses" at bounding box center [800, 326] width 47 height 15
drag, startPoint x: 806, startPoint y: 319, endPoint x: 956, endPoint y: 339, distance: 151.0
click at [956, 339] on div "Crop exploitation is a recognized way to keep soil and the food ecosystem healt…" at bounding box center [731, 452] width 955 height 316
click at [592, 383] on b "indulgence" at bounding box center [583, 382] width 63 height 15
click at [944, 438] on b "avocations" at bounding box center [975, 438] width 62 height 15
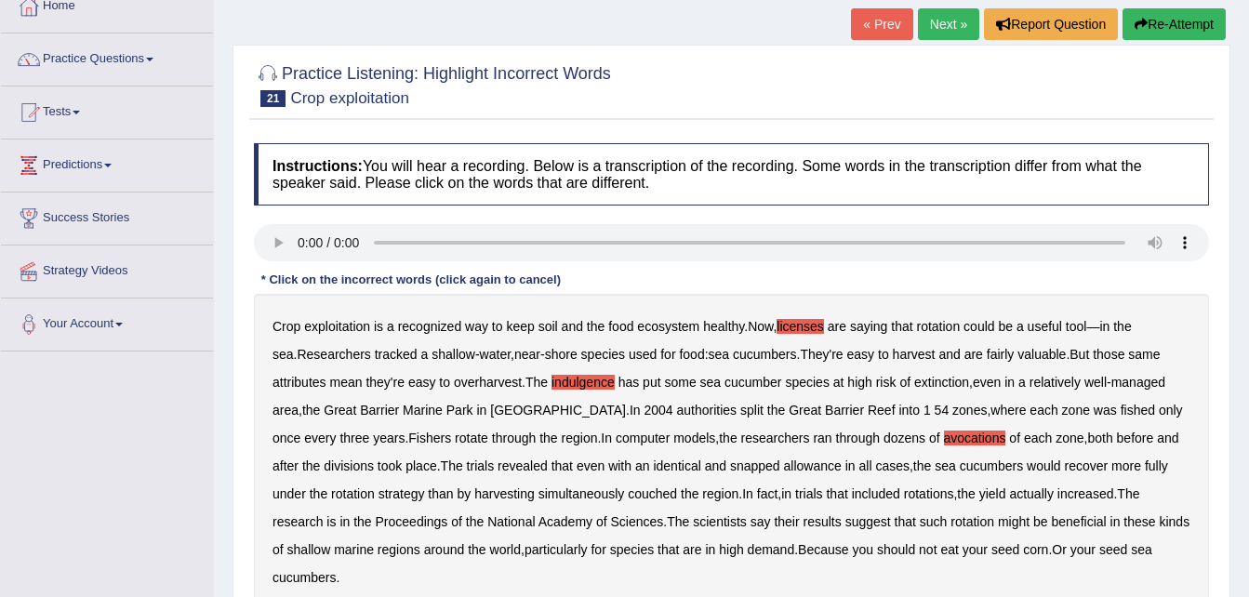
click at [730, 463] on b "snapped" at bounding box center [755, 466] width 50 height 15
click at [628, 488] on b "couched" at bounding box center [652, 493] width 49 height 15
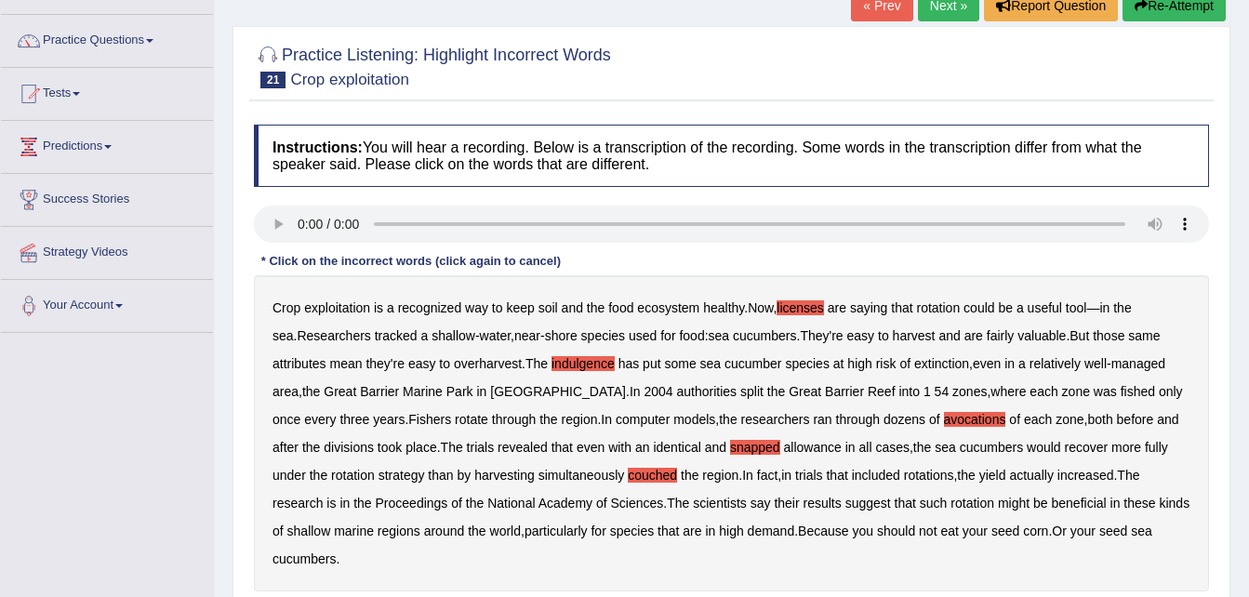
scroll to position [149, 0]
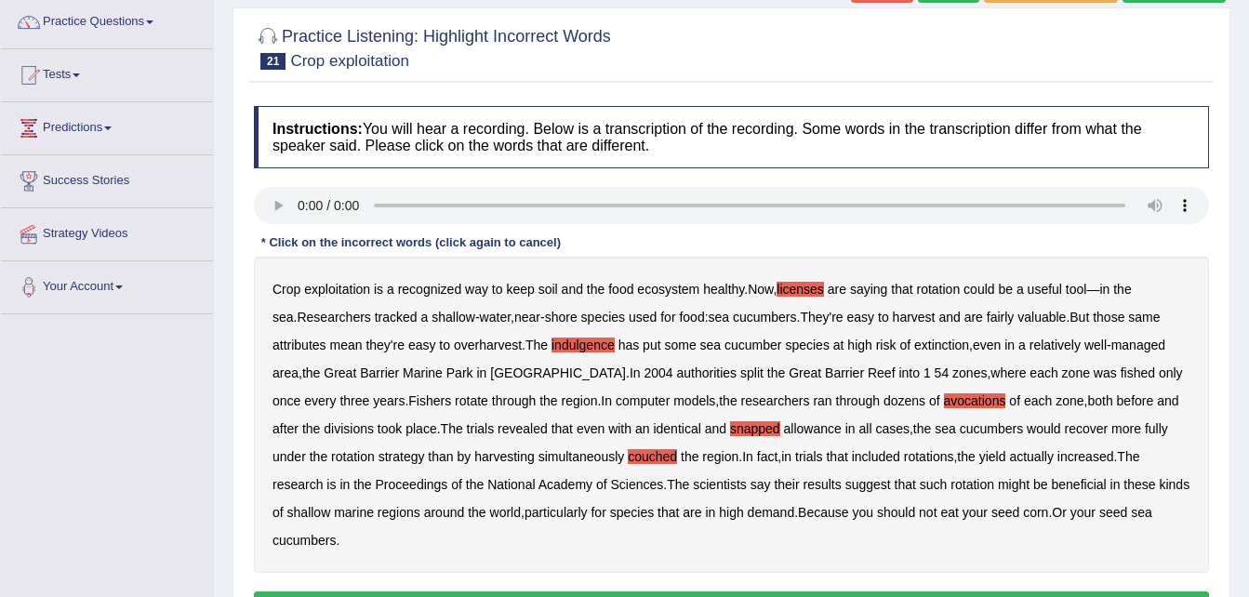
click at [1021, 592] on button "Verify" at bounding box center [731, 608] width 955 height 32
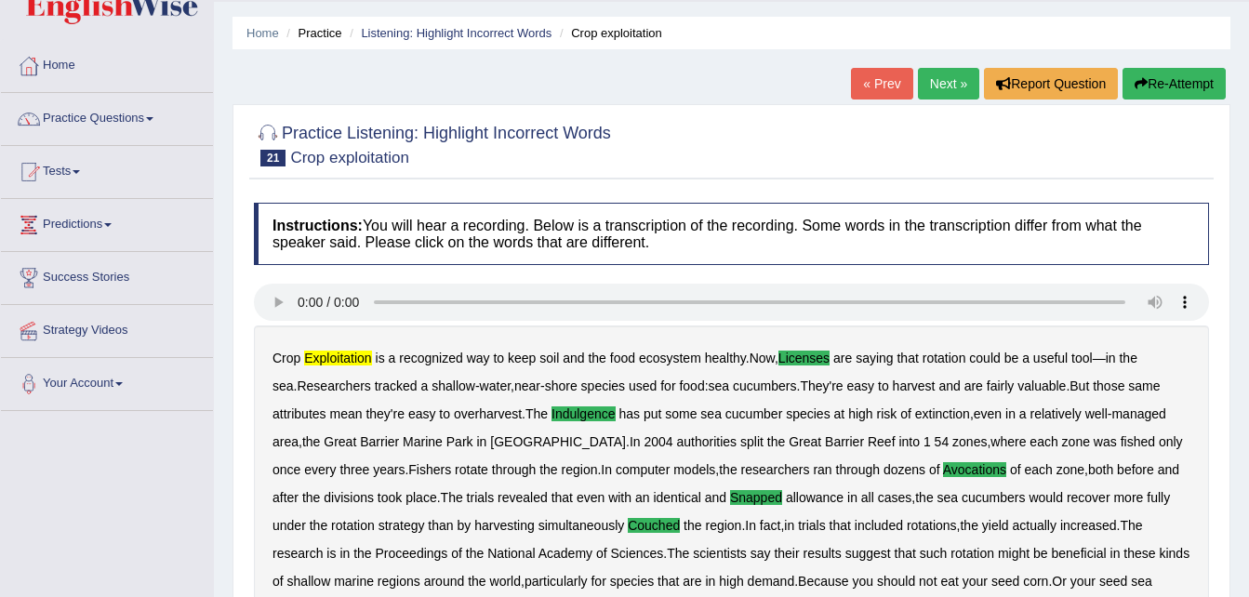
scroll to position [37, 0]
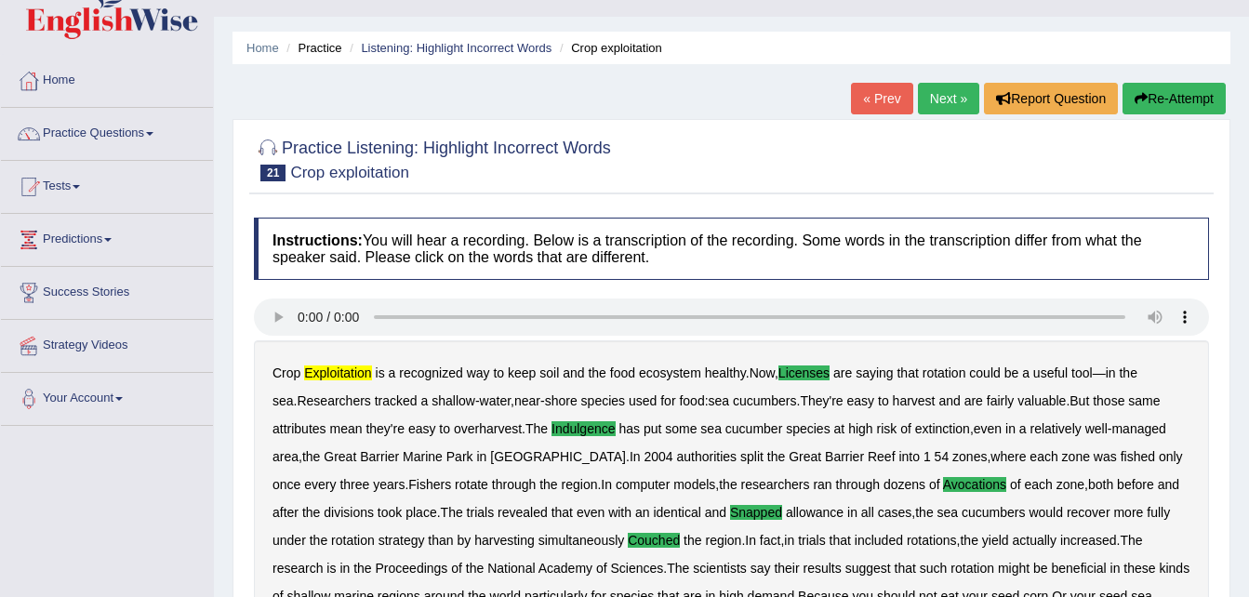
click at [962, 100] on link "Next »" at bounding box center [948, 99] width 61 height 32
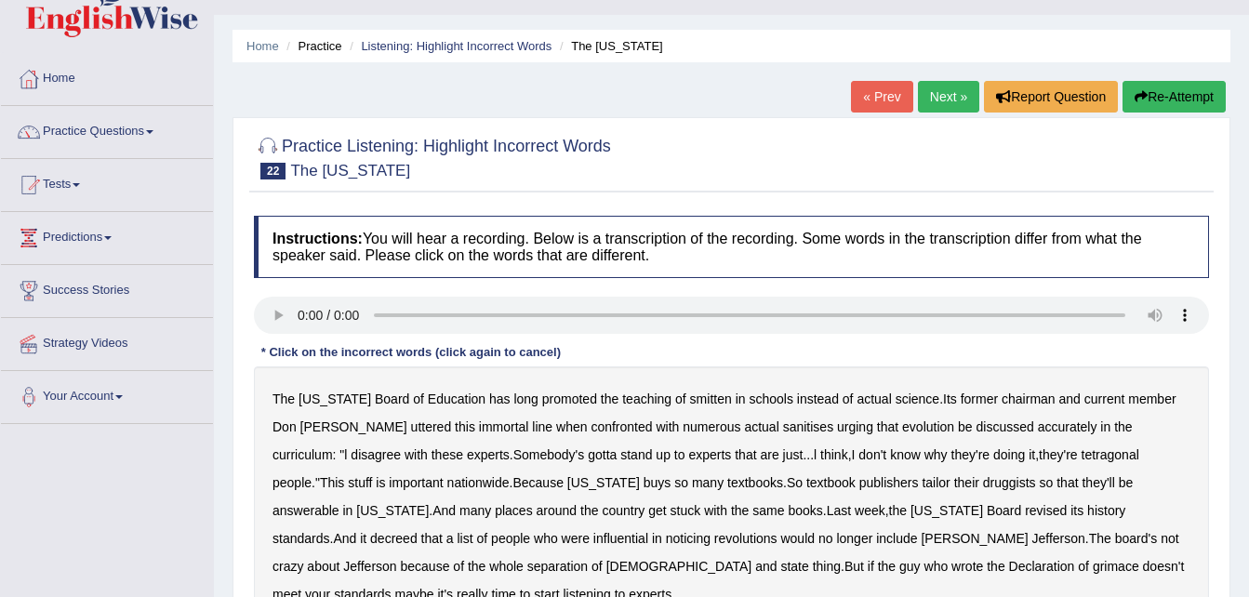
scroll to position [74, 0]
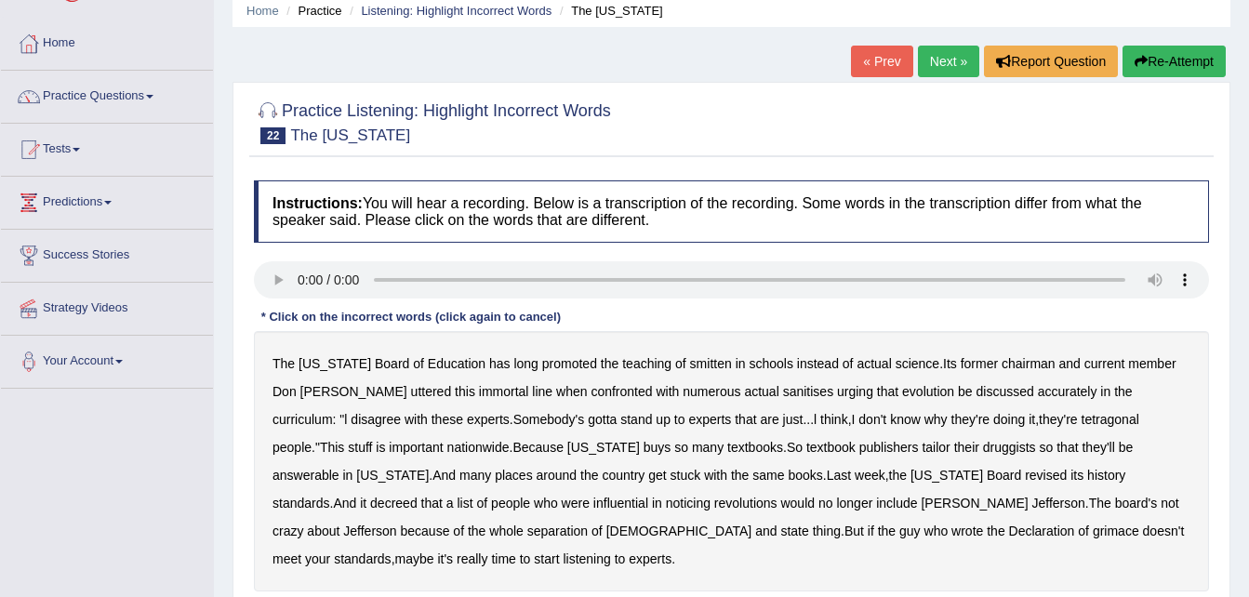
click at [690, 361] on b "smitten" at bounding box center [711, 363] width 42 height 15
click at [783, 386] on b "sanitises" at bounding box center [808, 391] width 50 height 15
click at [1082, 417] on b "tetragonal" at bounding box center [1111, 419] width 58 height 15
click at [339, 468] on b "answerable" at bounding box center [306, 475] width 67 height 15
click at [666, 504] on b "noticing" at bounding box center [688, 503] width 45 height 15
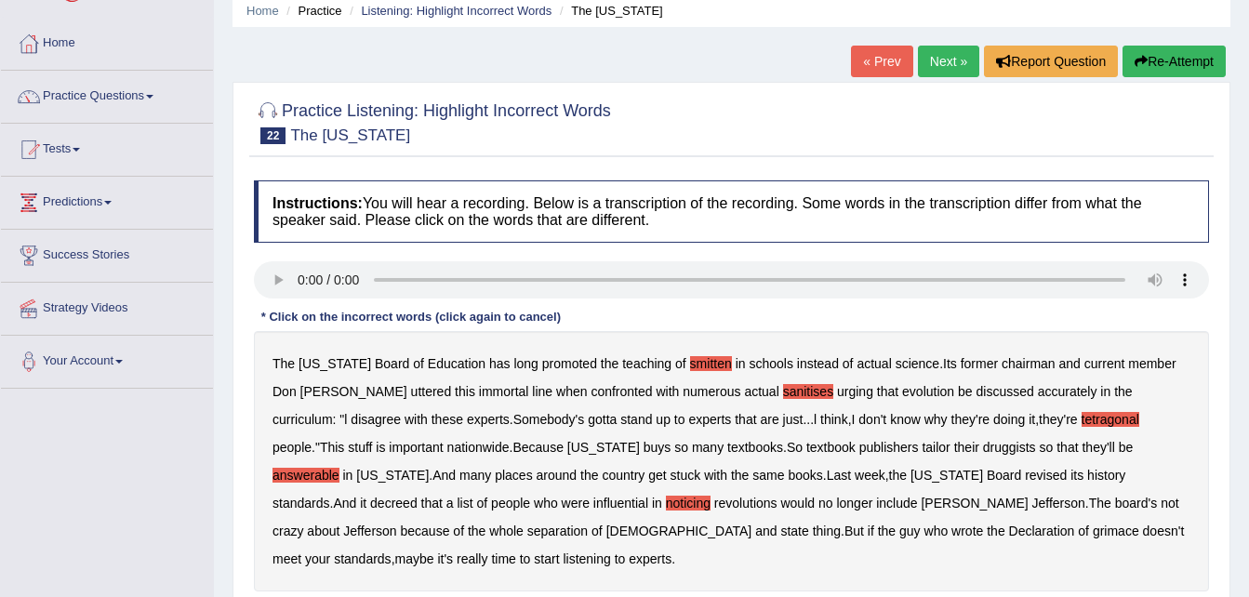
click at [1093, 528] on b "grimace" at bounding box center [1116, 531] width 47 height 15
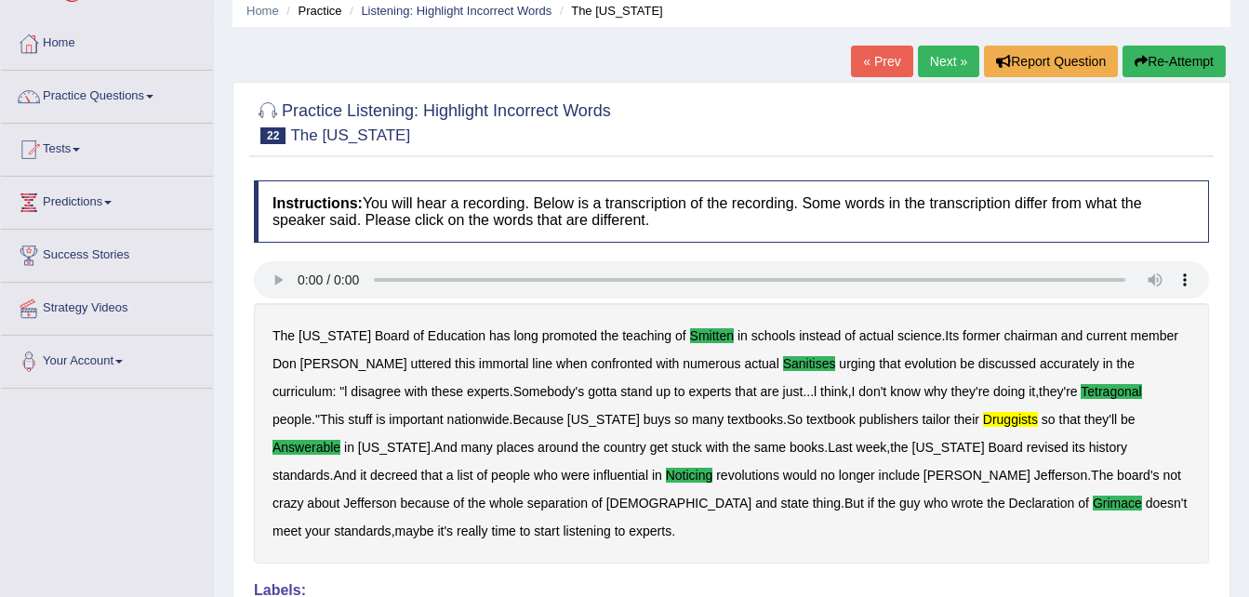
click at [943, 55] on link "Next »" at bounding box center [948, 62] width 61 height 32
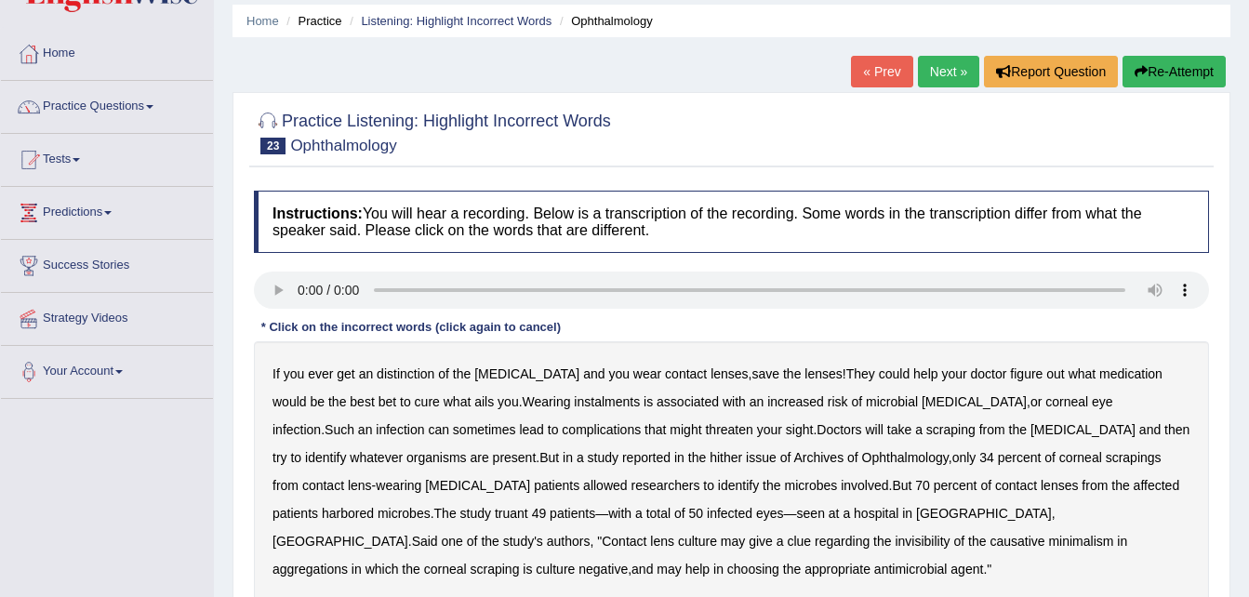
scroll to position [74, 0]
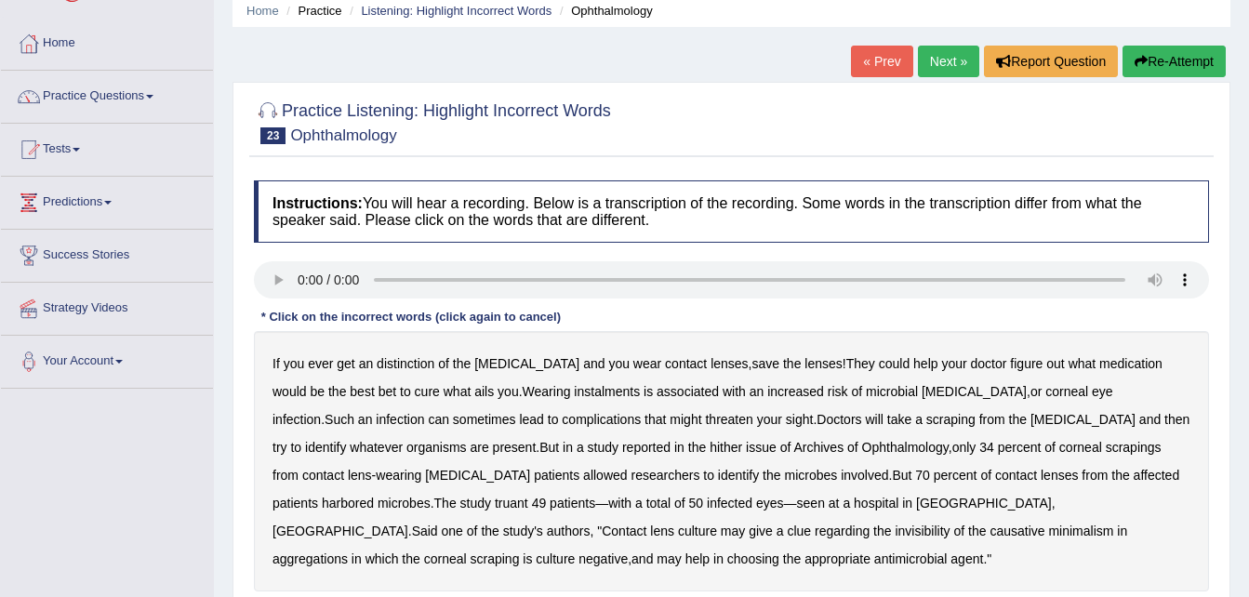
click at [419, 359] on b "distinction" at bounding box center [406, 363] width 58 height 15
click at [574, 391] on b "instalments" at bounding box center [607, 391] width 66 height 15
click at [710, 446] on b "hither" at bounding box center [726, 447] width 33 height 15
click at [528, 496] on b "truant" at bounding box center [511, 503] width 33 height 15
click at [895, 531] on b "invisibility" at bounding box center [922, 531] width 55 height 15
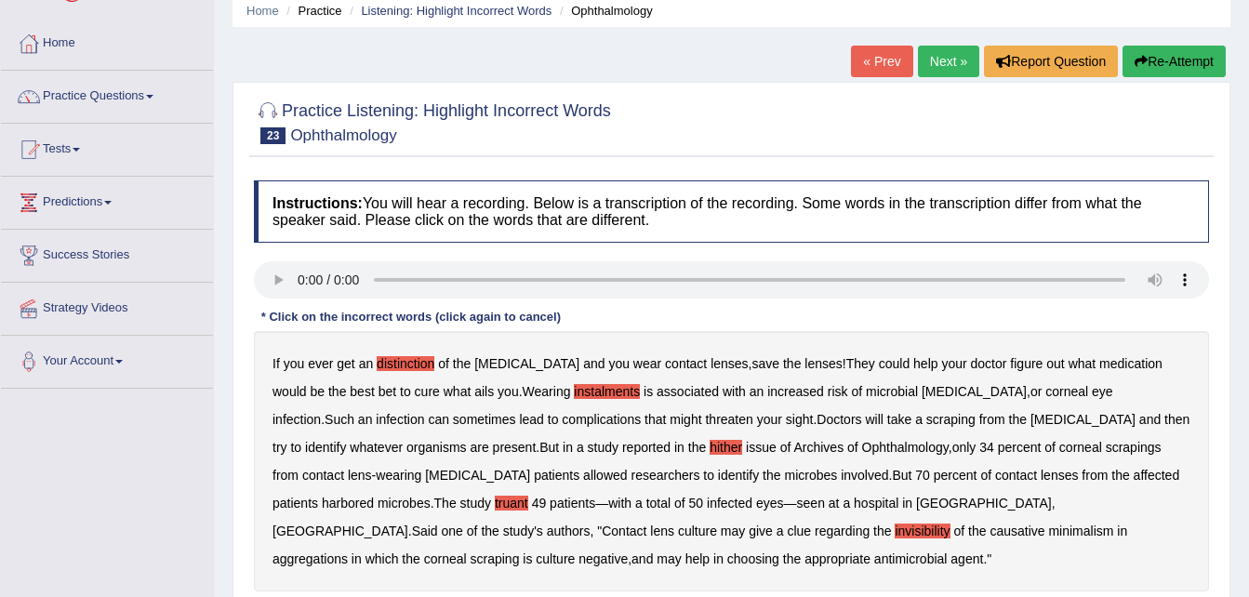
click at [348, 552] on b "aggregations" at bounding box center [310, 559] width 75 height 15
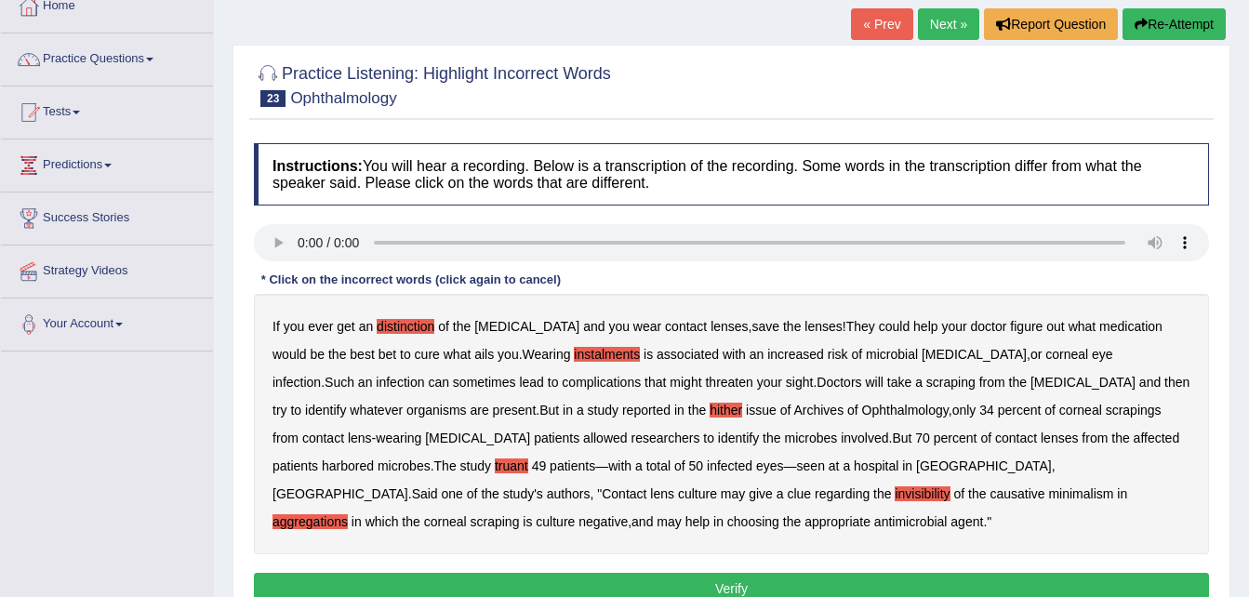
click at [1020, 585] on button "Verify" at bounding box center [731, 589] width 955 height 32
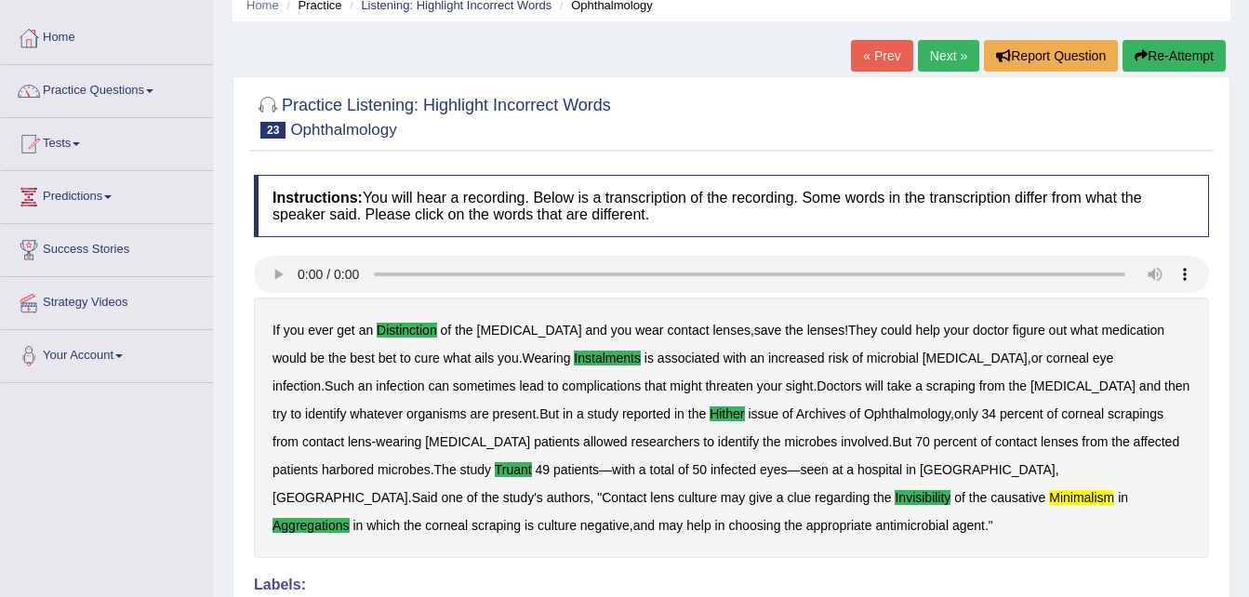
scroll to position [49, 0]
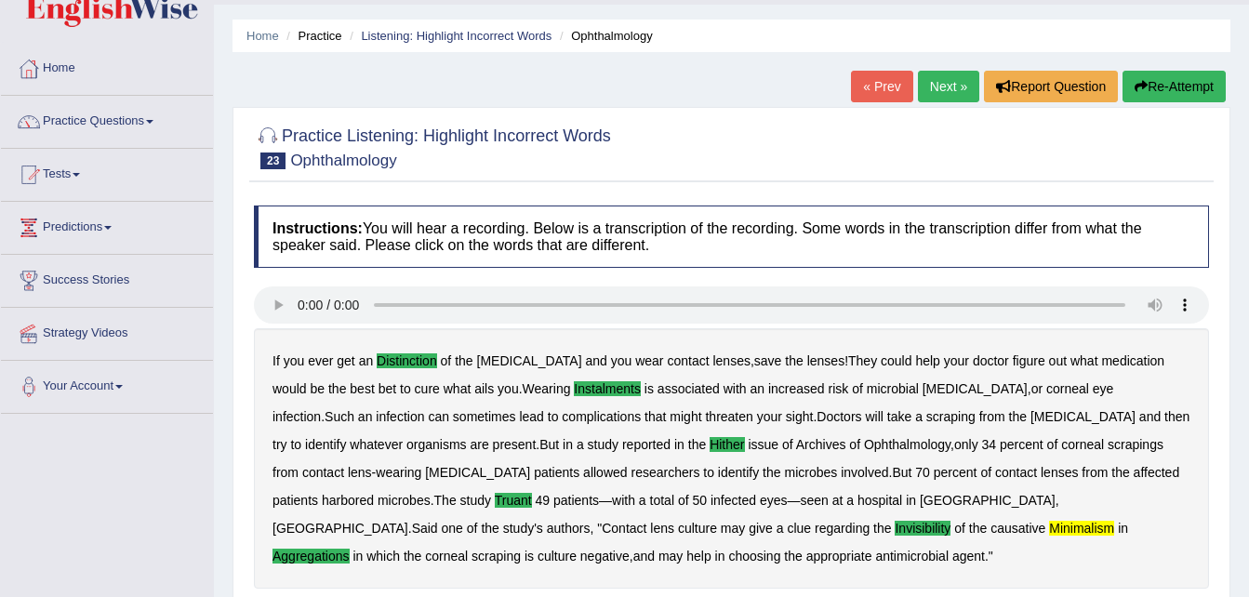
click at [950, 87] on link "Next »" at bounding box center [948, 87] width 61 height 32
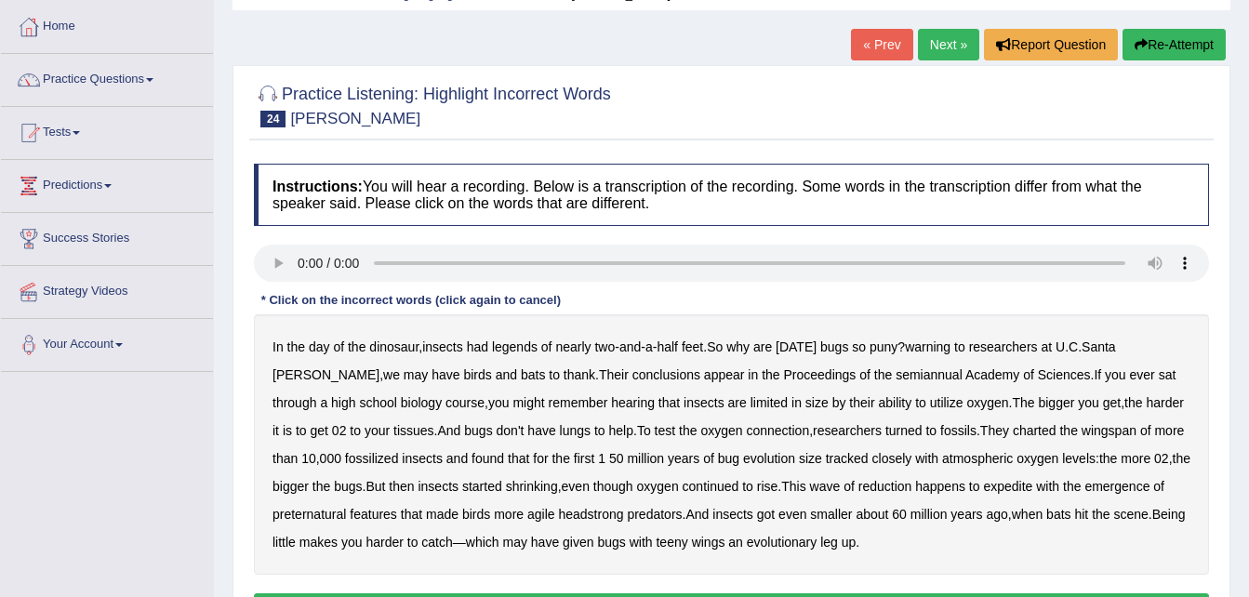
scroll to position [112, 0]
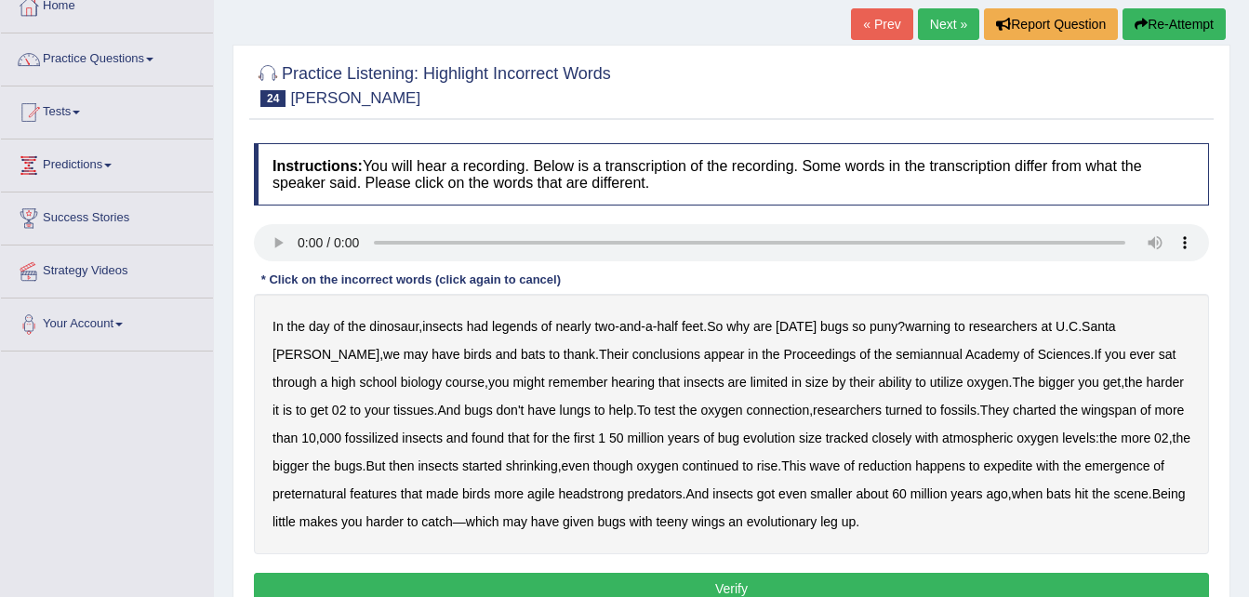
click at [511, 326] on b "legends" at bounding box center [515, 326] width 46 height 15
click at [896, 353] on b "semiannual" at bounding box center [929, 354] width 67 height 15
click at [983, 463] on b "expedite" at bounding box center [1007, 466] width 49 height 15
click at [346, 486] on b "preternatural" at bounding box center [309, 493] width 73 height 15
click at [735, 586] on button "Verify" at bounding box center [731, 589] width 955 height 32
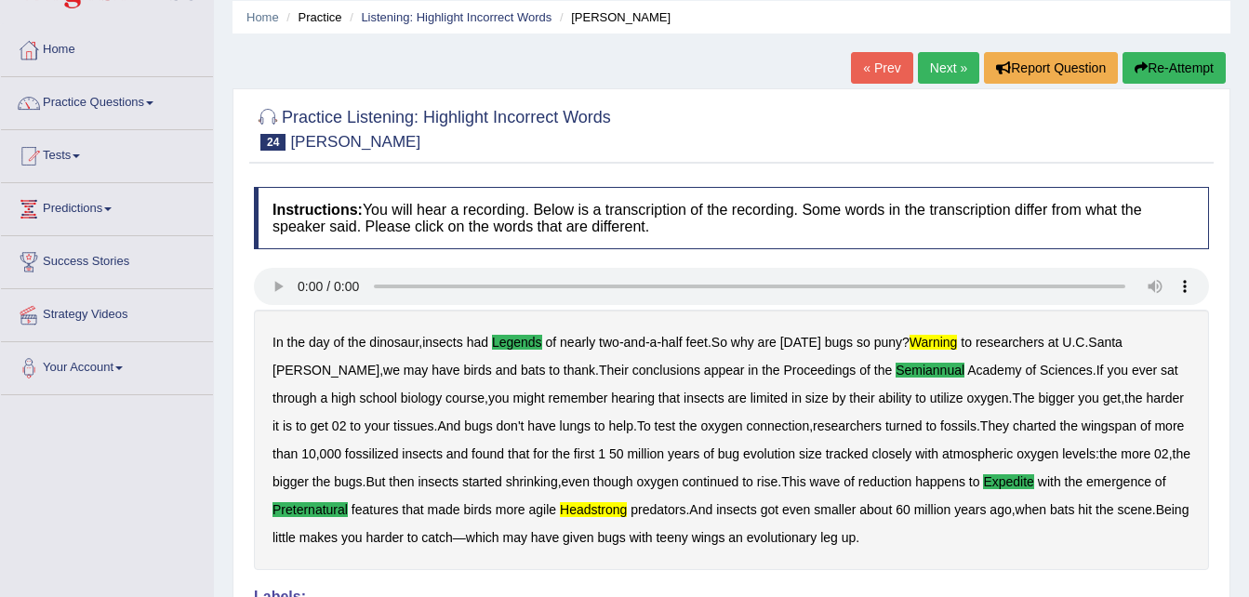
scroll to position [62, 0]
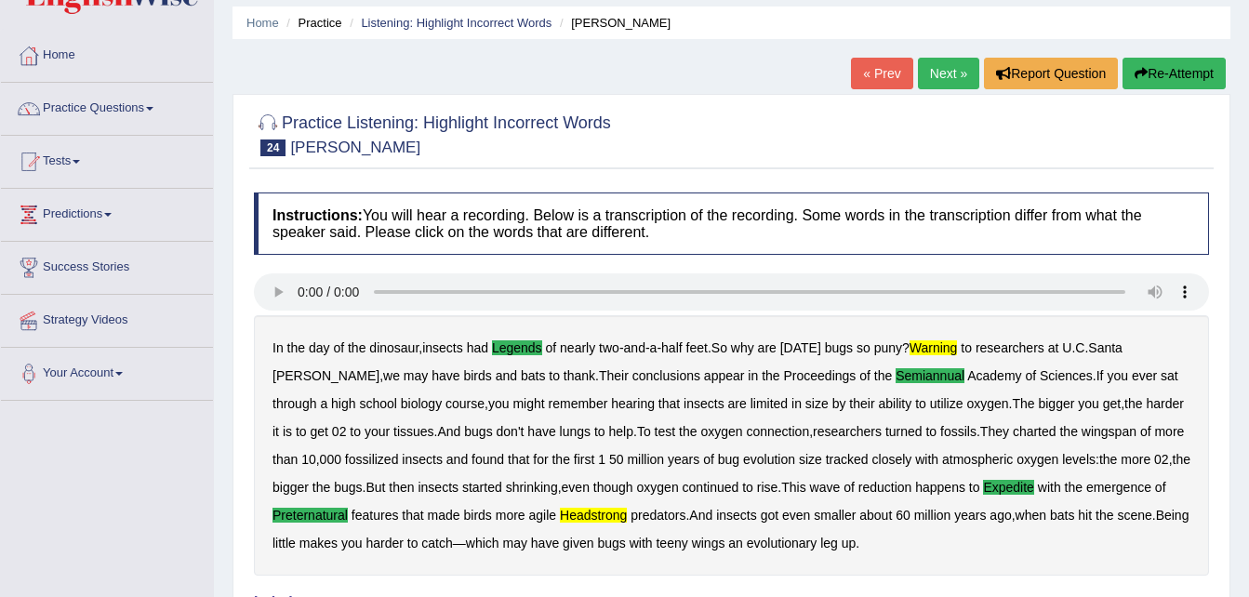
click at [938, 63] on link "Next »" at bounding box center [948, 74] width 61 height 32
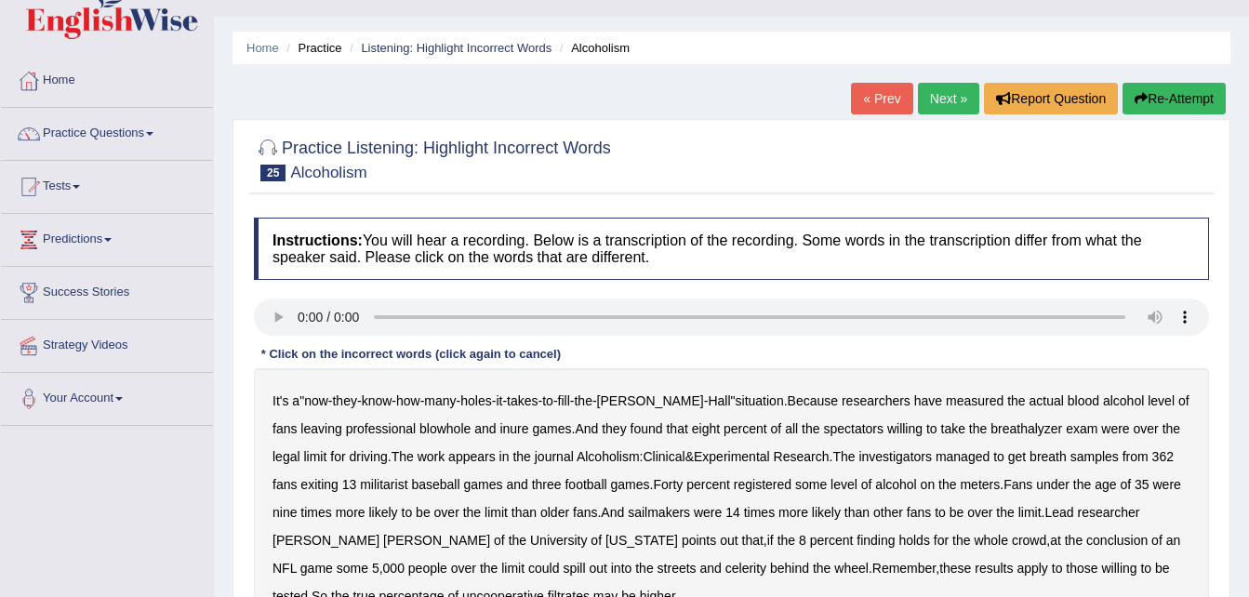
scroll to position [74, 0]
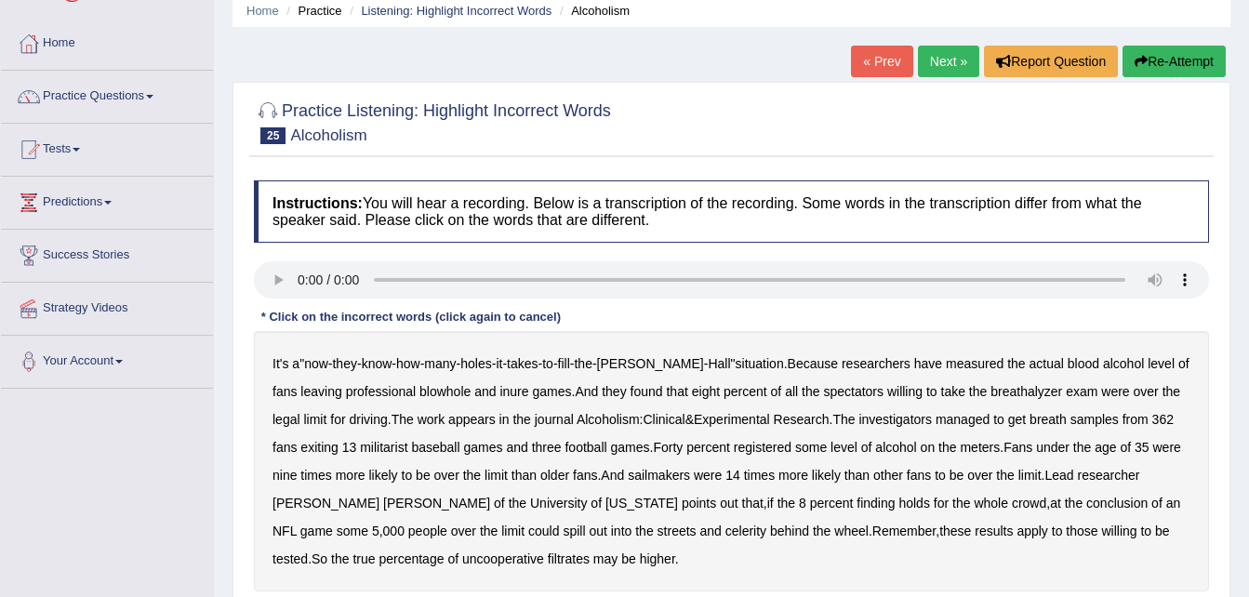
click at [422, 396] on b "blowhole" at bounding box center [444, 391] width 51 height 15
click at [499, 393] on b "inure" at bounding box center [513, 391] width 29 height 15
click at [360, 447] on b "militarist" at bounding box center [383, 447] width 47 height 15
click at [642, 474] on b "sailmakers" at bounding box center [659, 475] width 62 height 15
click at [725, 532] on b "celerity" at bounding box center [745, 531] width 41 height 15
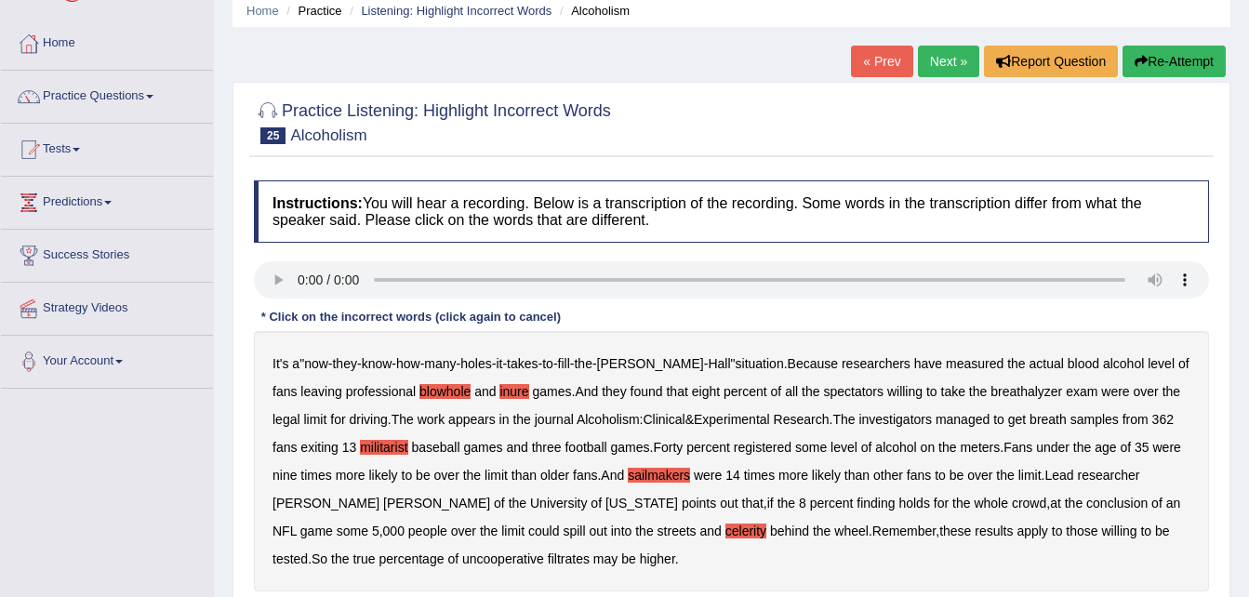
click at [548, 564] on b "filtrates" at bounding box center [569, 559] width 42 height 15
click at [548, 555] on b "filtrates" at bounding box center [569, 559] width 42 height 15
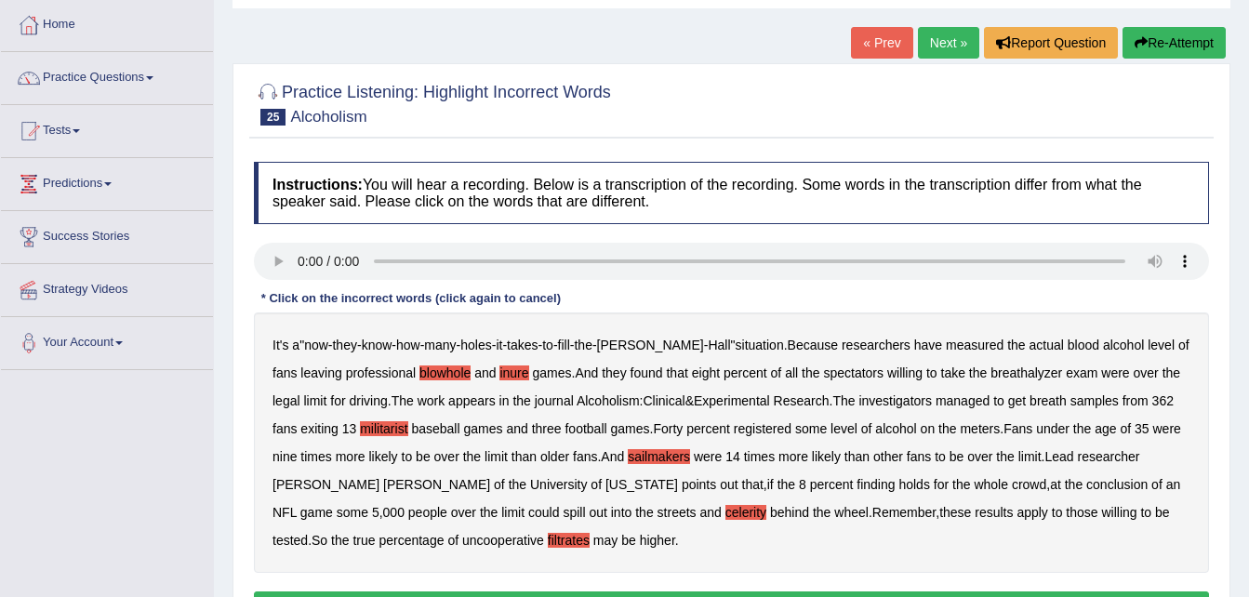
scroll to position [112, 0]
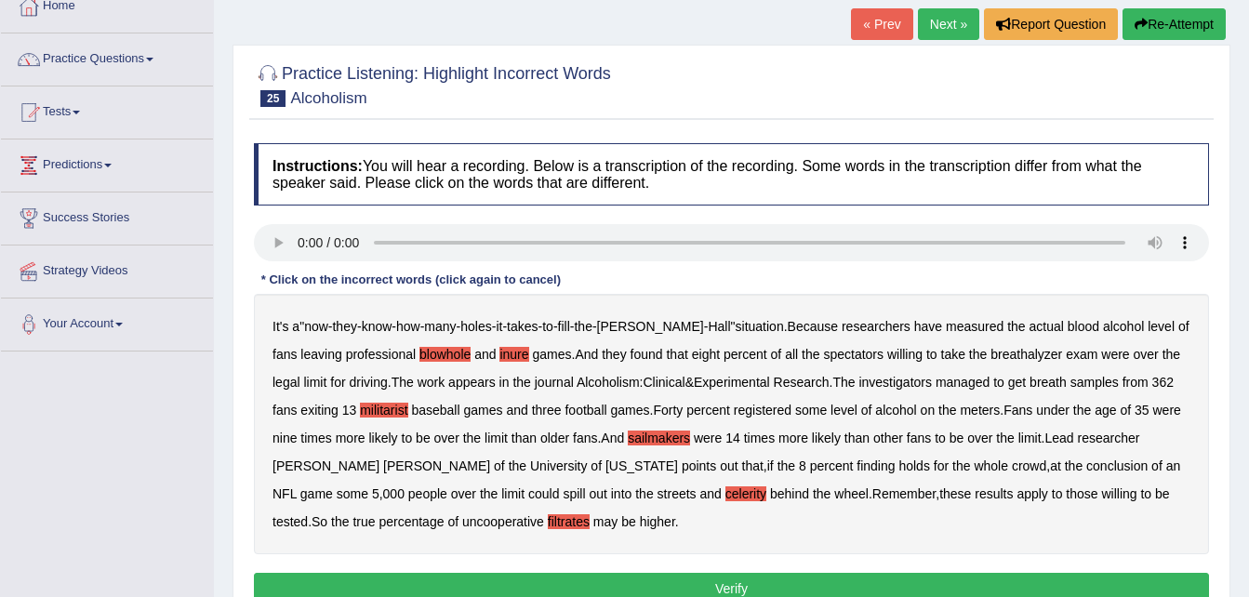
click at [1104, 588] on button "Verify" at bounding box center [731, 589] width 955 height 32
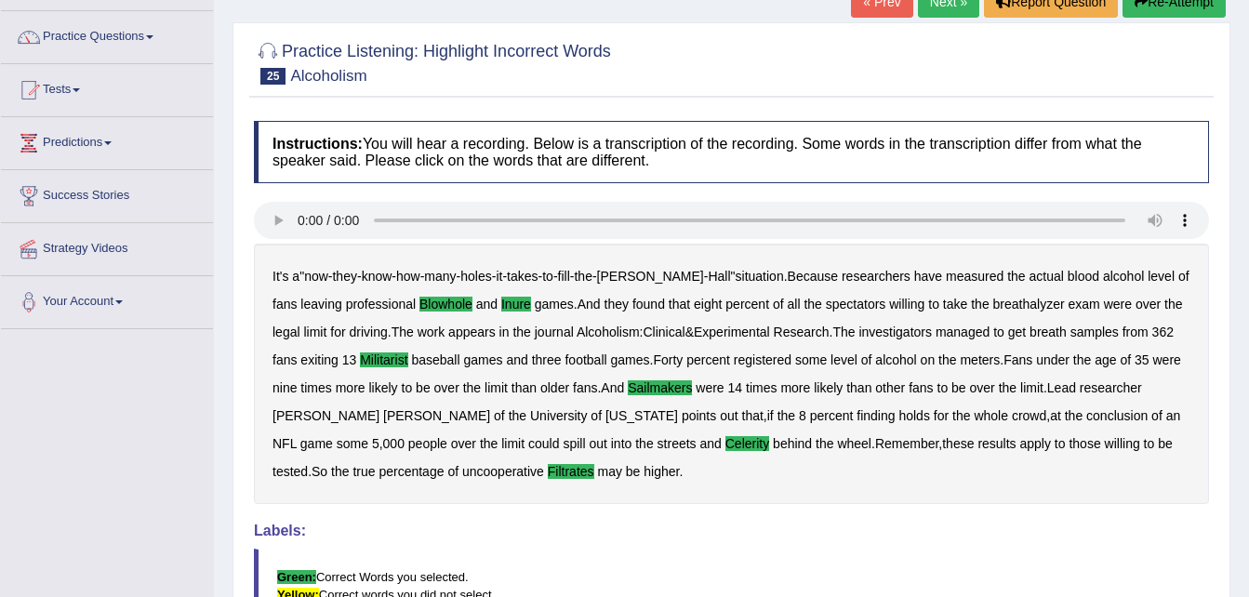
scroll to position [100, 0]
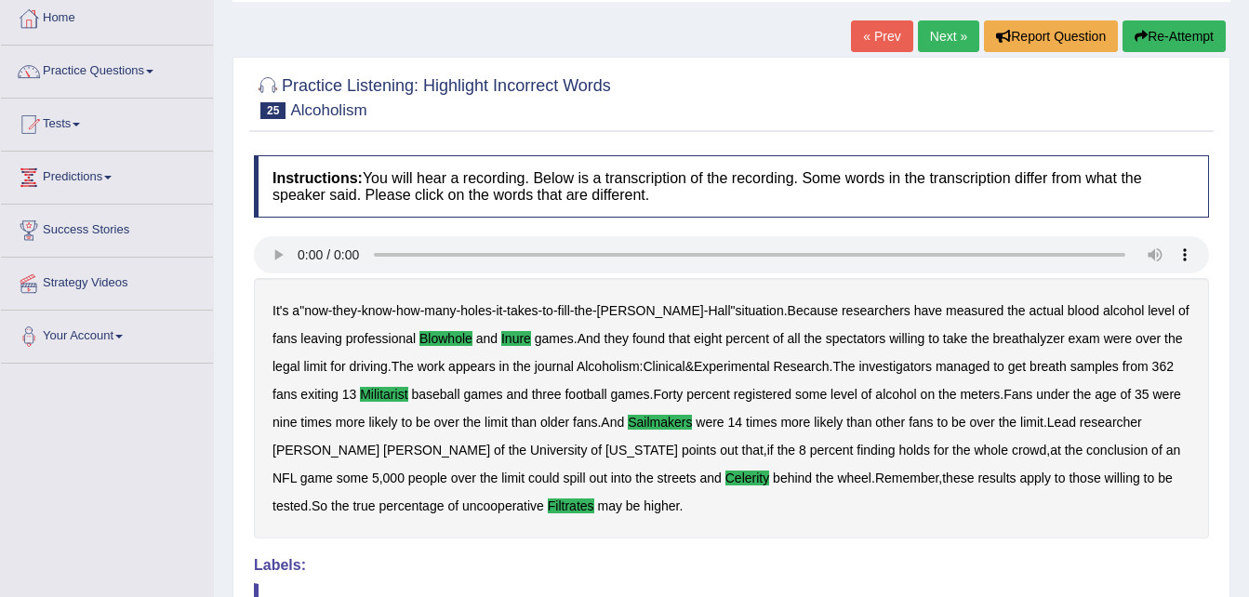
click at [134, 67] on link "Practice Questions" at bounding box center [107, 69] width 212 height 47
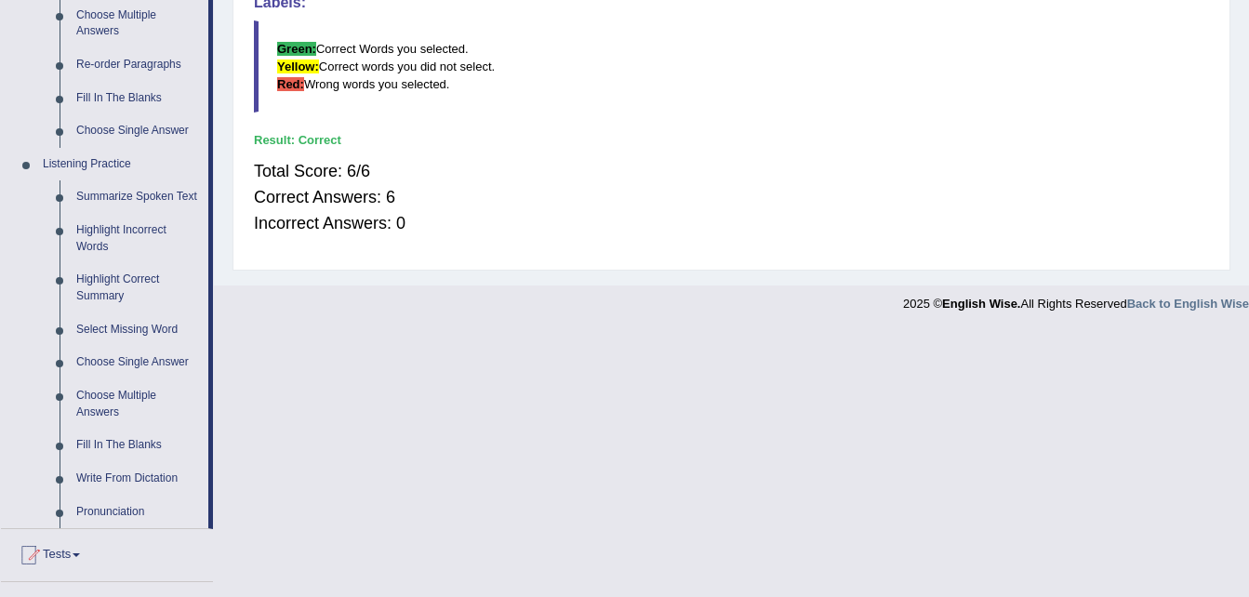
scroll to position [600, 0]
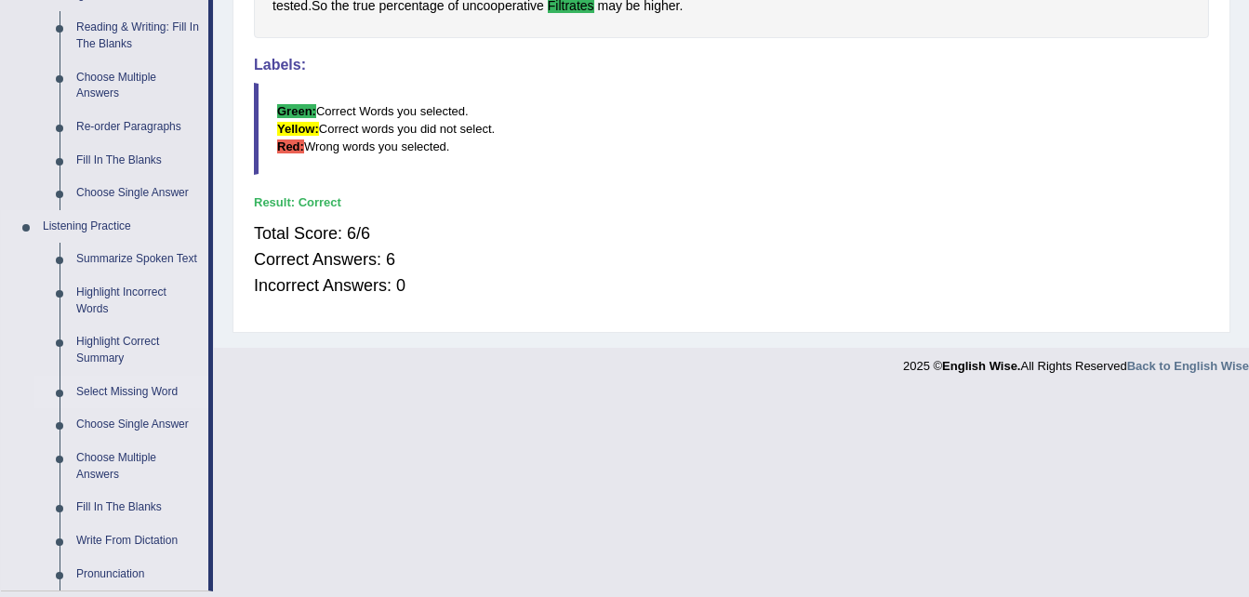
click at [149, 387] on link "Select Missing Word" at bounding box center [138, 392] width 140 height 33
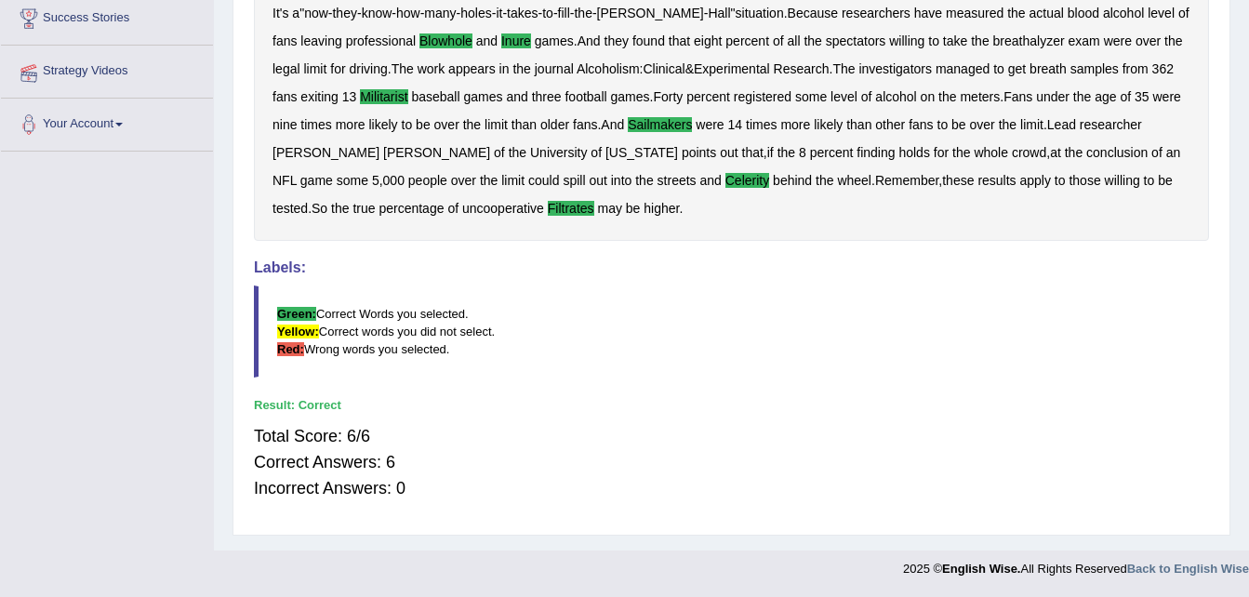
scroll to position [297, 0]
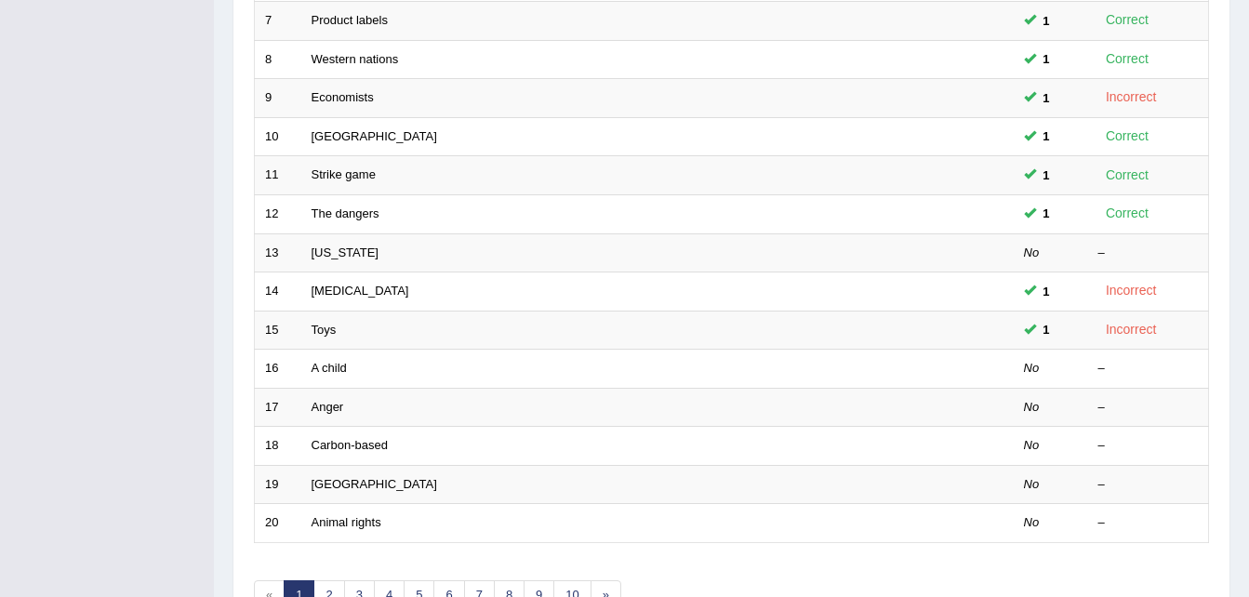
scroll to position [533, 0]
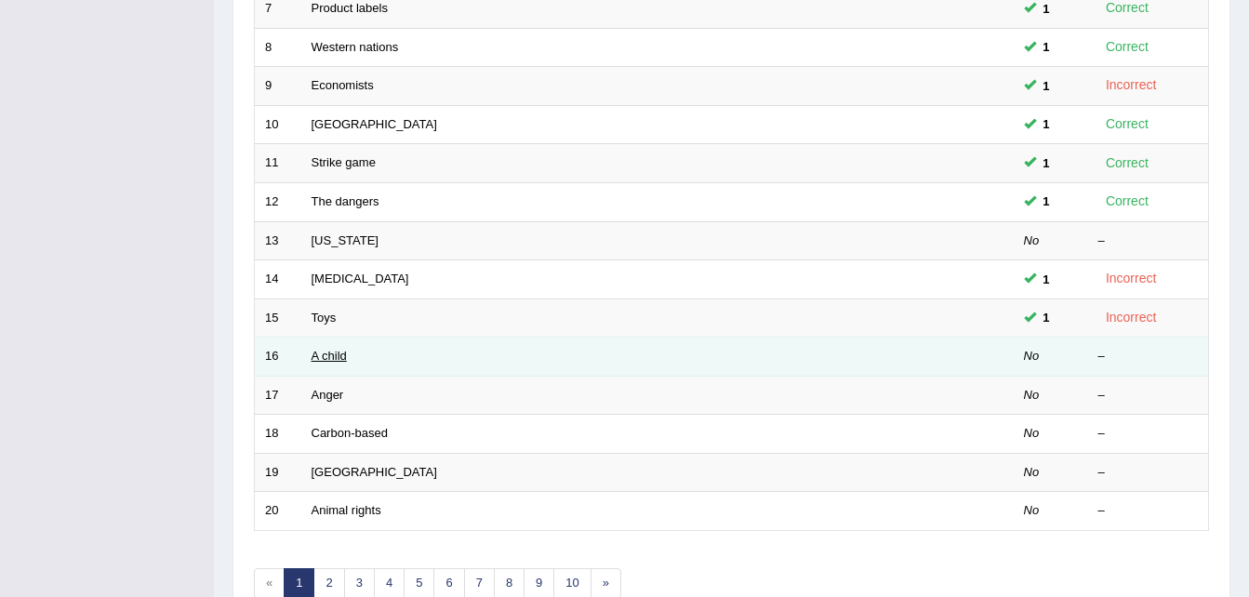
click at [326, 355] on link "A child" at bounding box center [329, 356] width 35 height 14
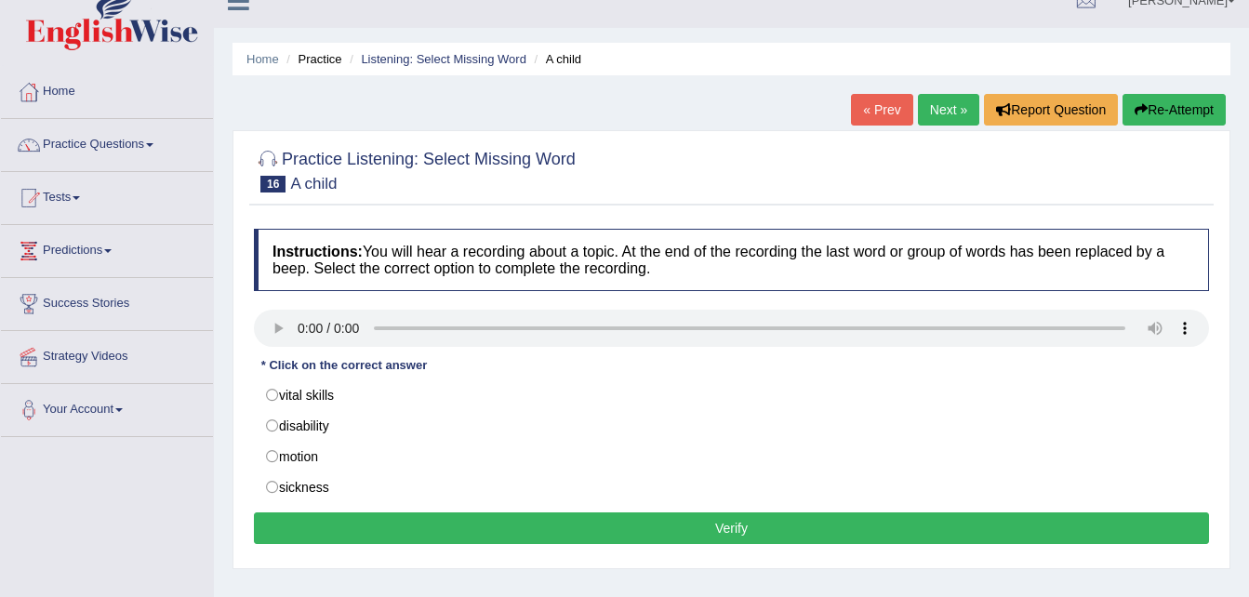
scroll to position [37, 0]
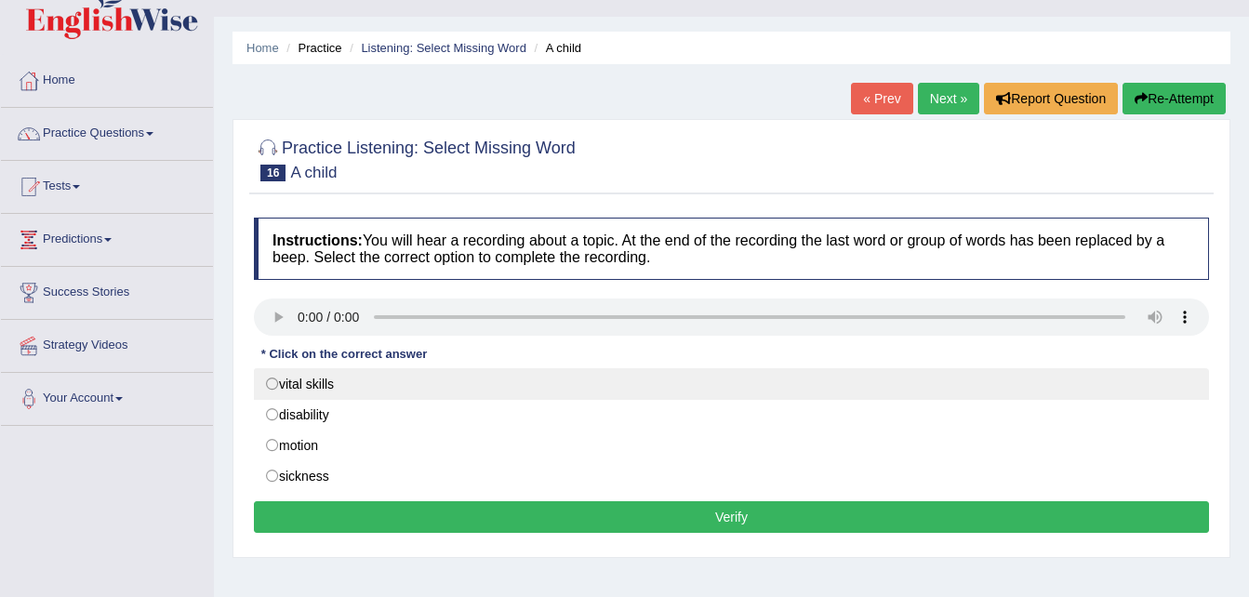
click at [272, 384] on label "vital skills" at bounding box center [731, 384] width 955 height 32
radio input "true"
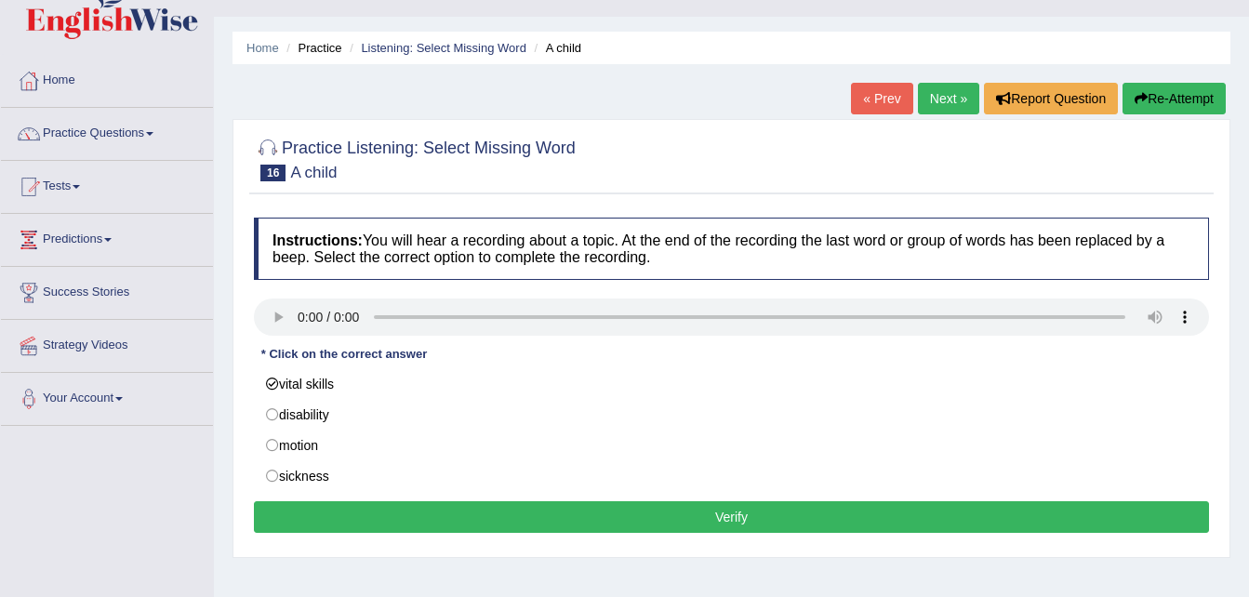
click at [685, 522] on button "Verify" at bounding box center [731, 517] width 955 height 32
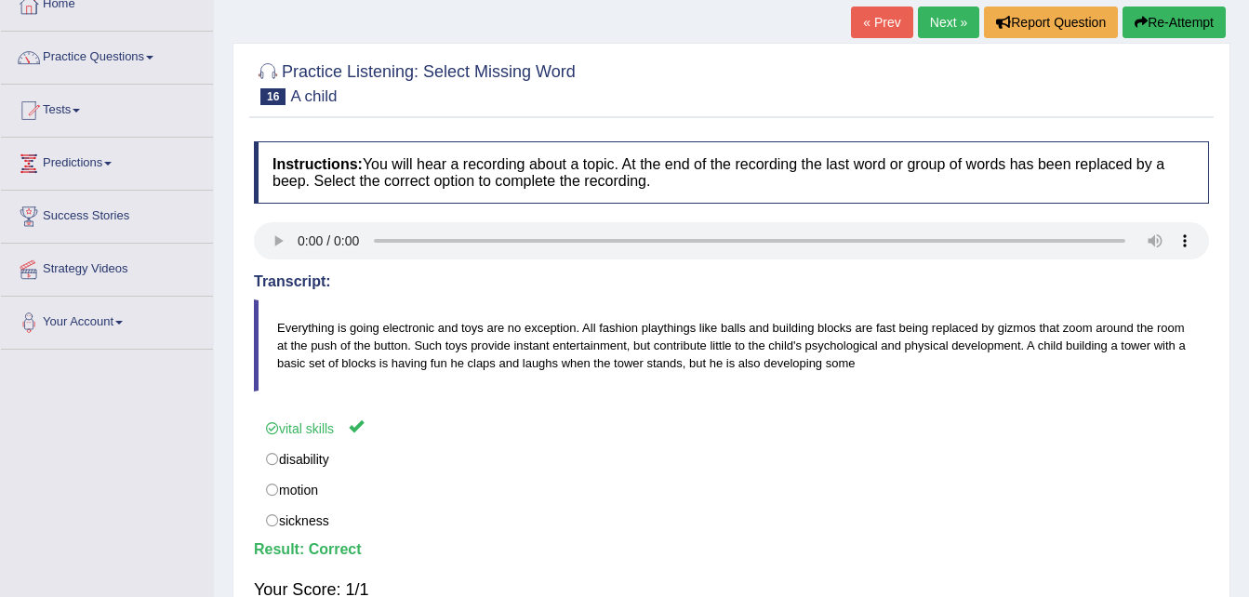
scroll to position [112, 0]
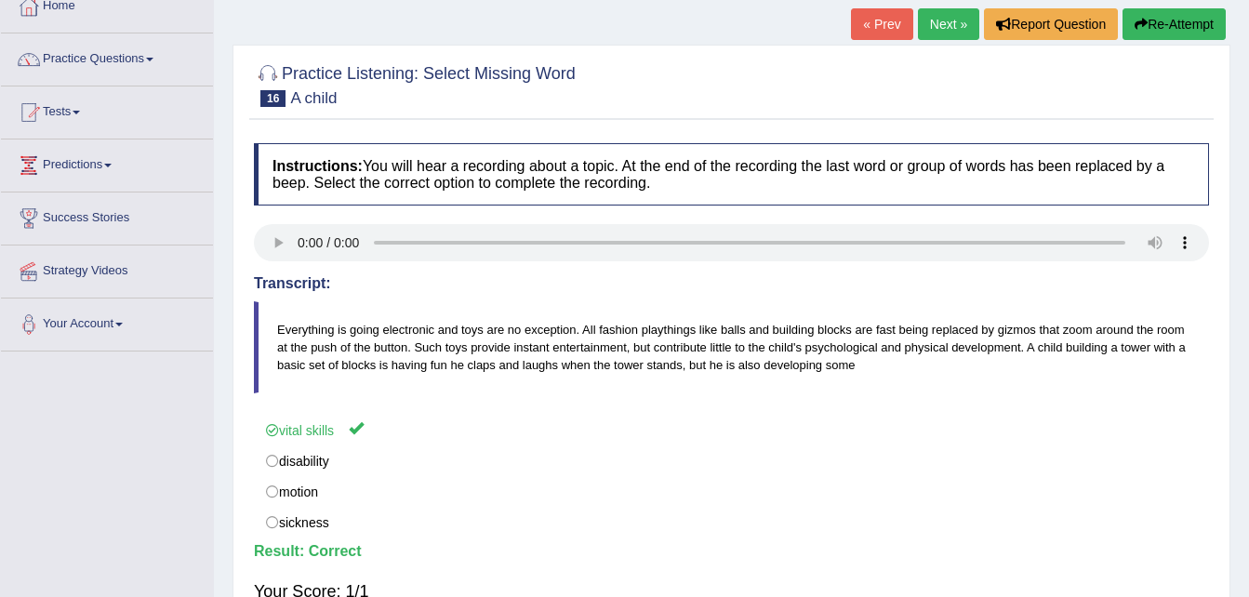
click at [940, 25] on link "Next »" at bounding box center [948, 24] width 61 height 32
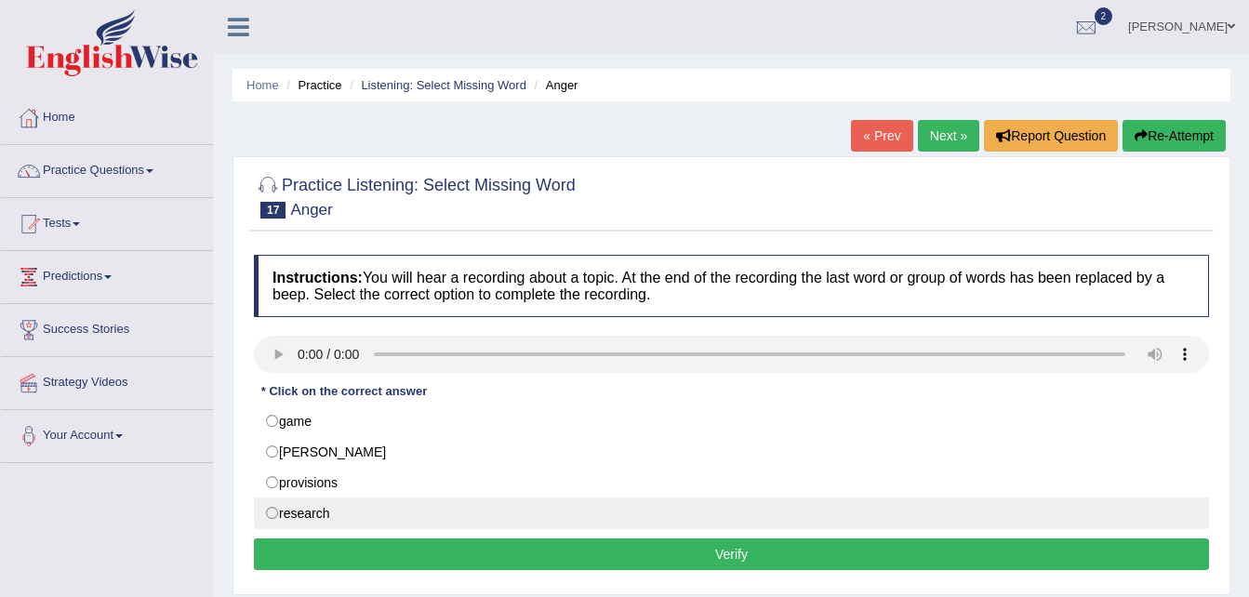
click at [282, 514] on label "research" at bounding box center [731, 514] width 955 height 32
radio input "true"
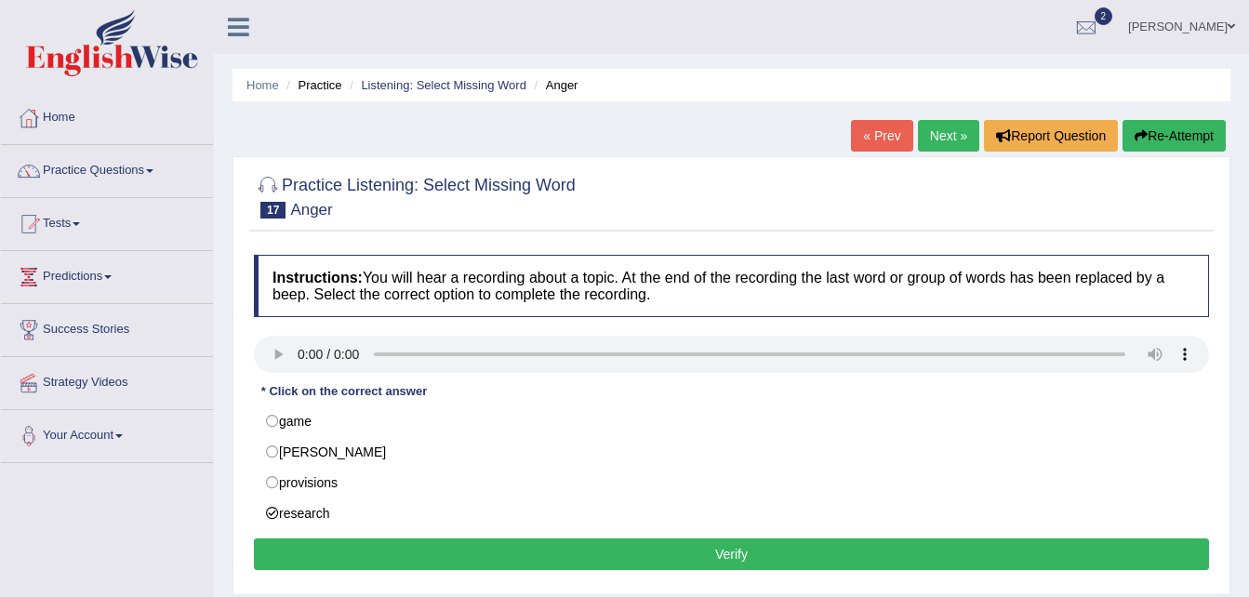
click at [711, 545] on button "Verify" at bounding box center [731, 555] width 955 height 32
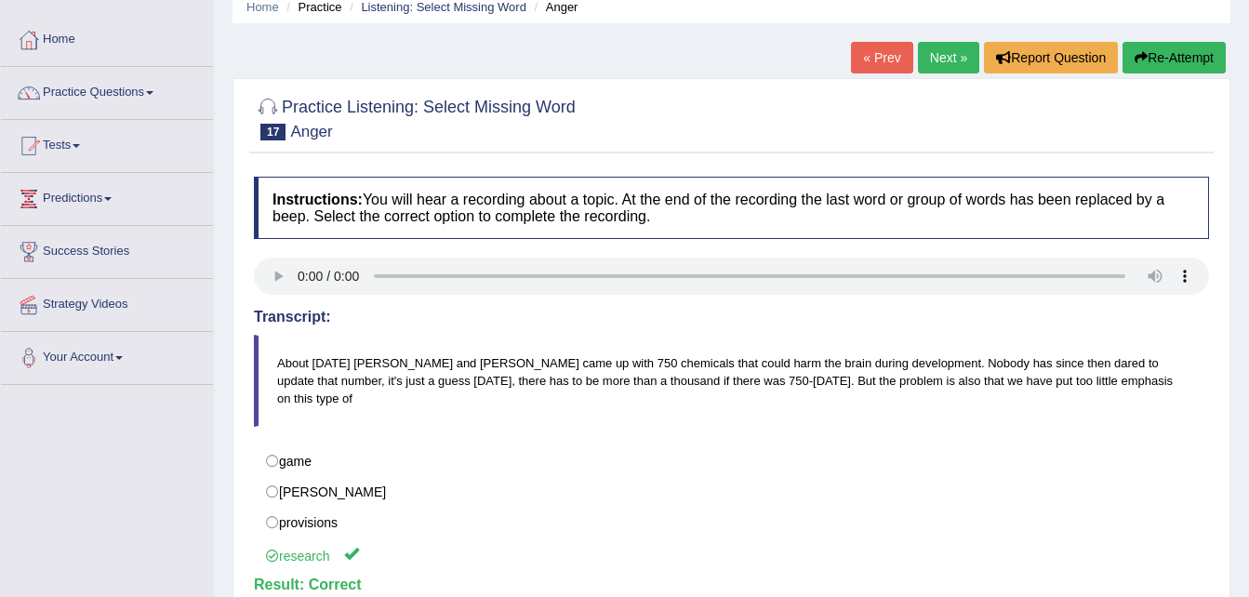
scroll to position [74, 0]
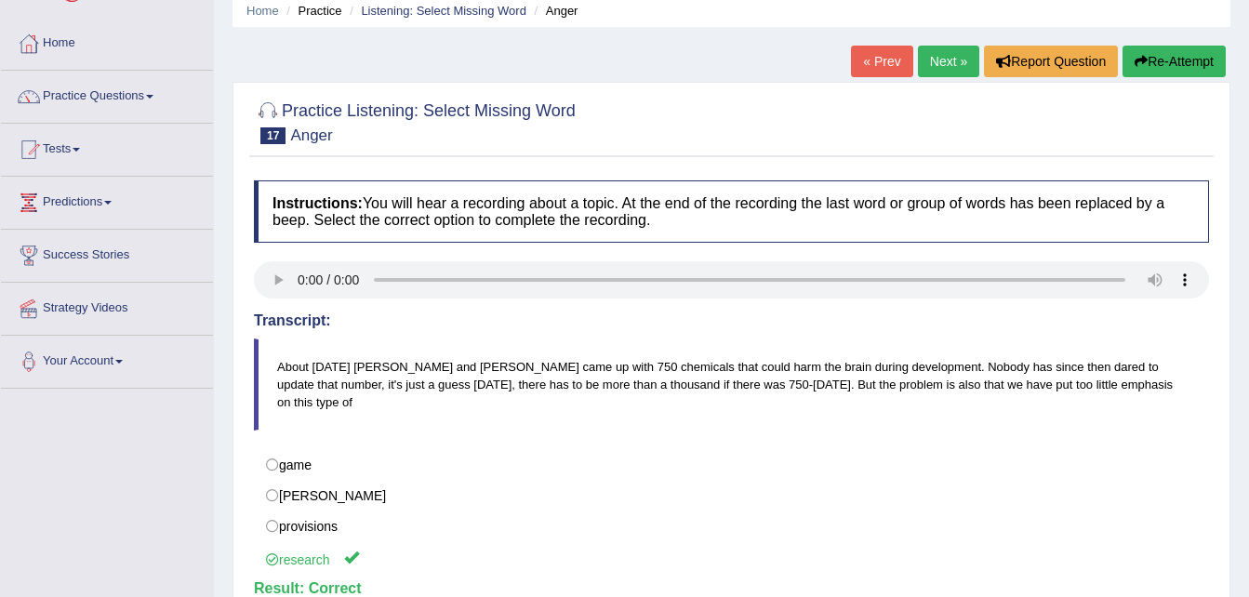
click at [942, 64] on link "Next »" at bounding box center [948, 62] width 61 height 32
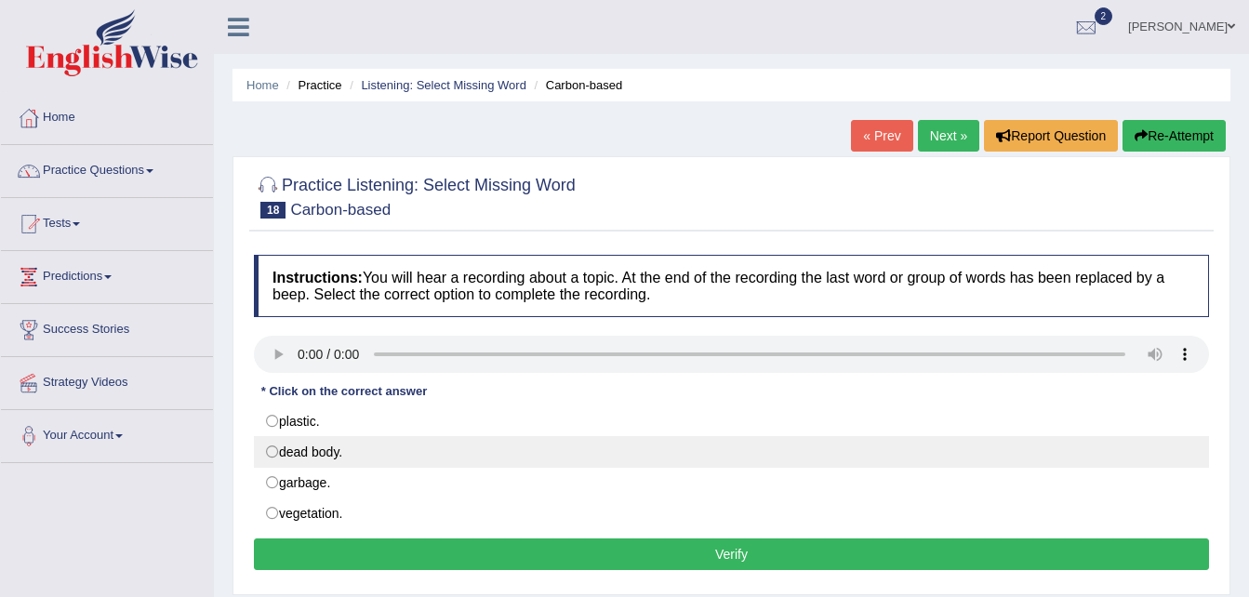
click at [365, 446] on label "dead body." at bounding box center [731, 452] width 955 height 32
radio input "true"
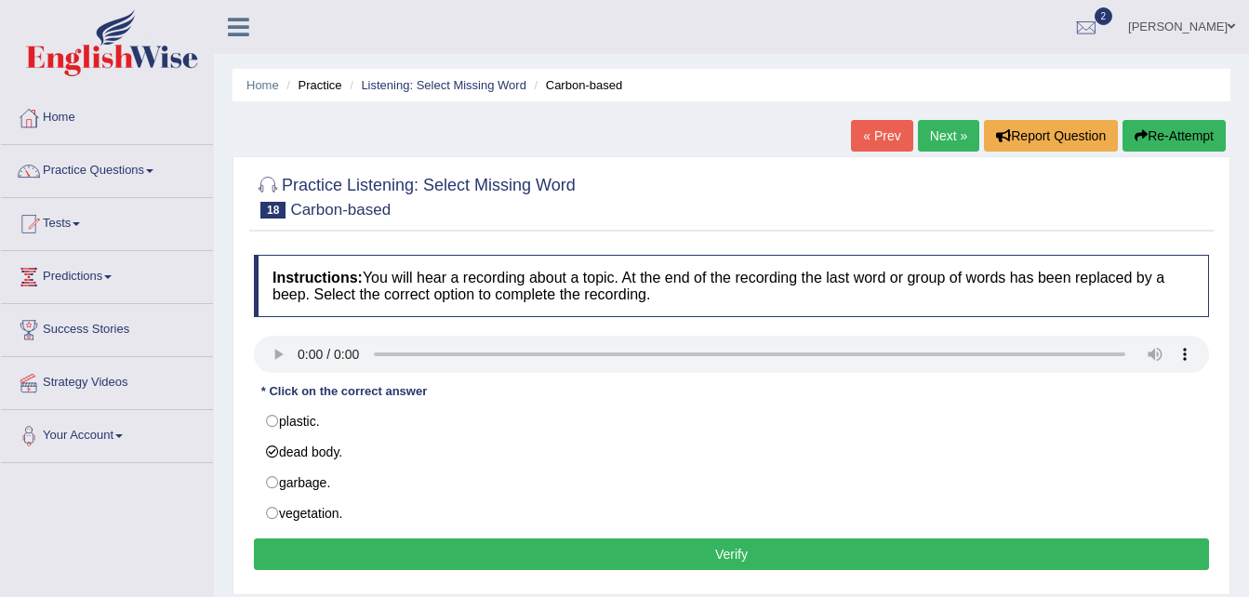
click at [753, 561] on button "Verify" at bounding box center [731, 555] width 955 height 32
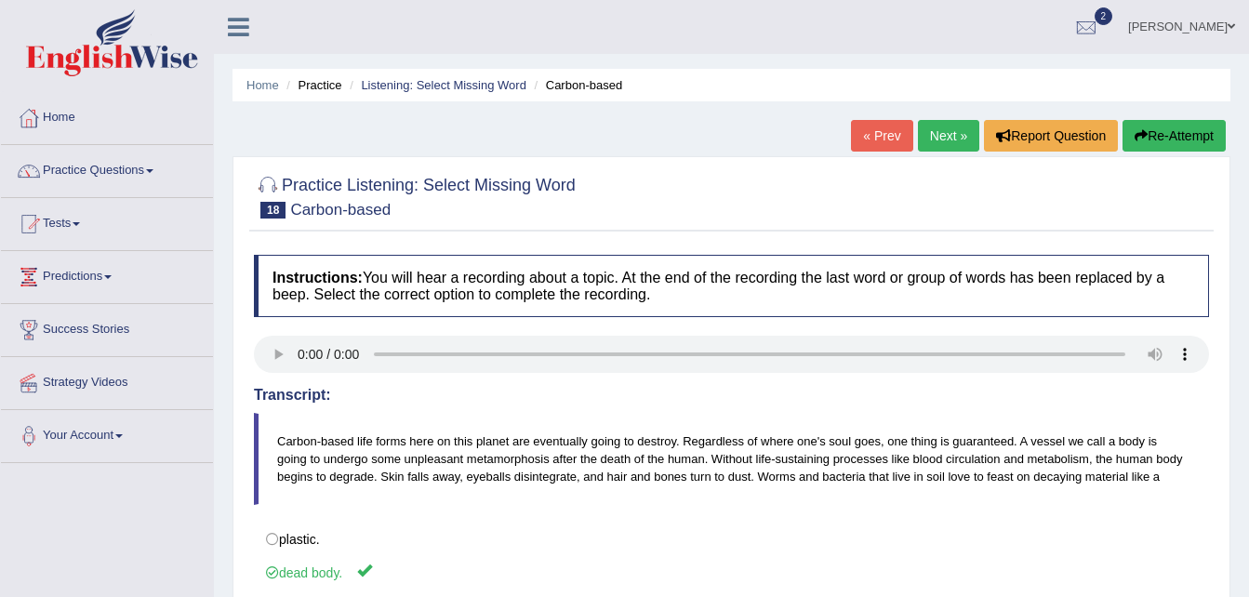
click at [946, 136] on link "Next »" at bounding box center [948, 136] width 61 height 32
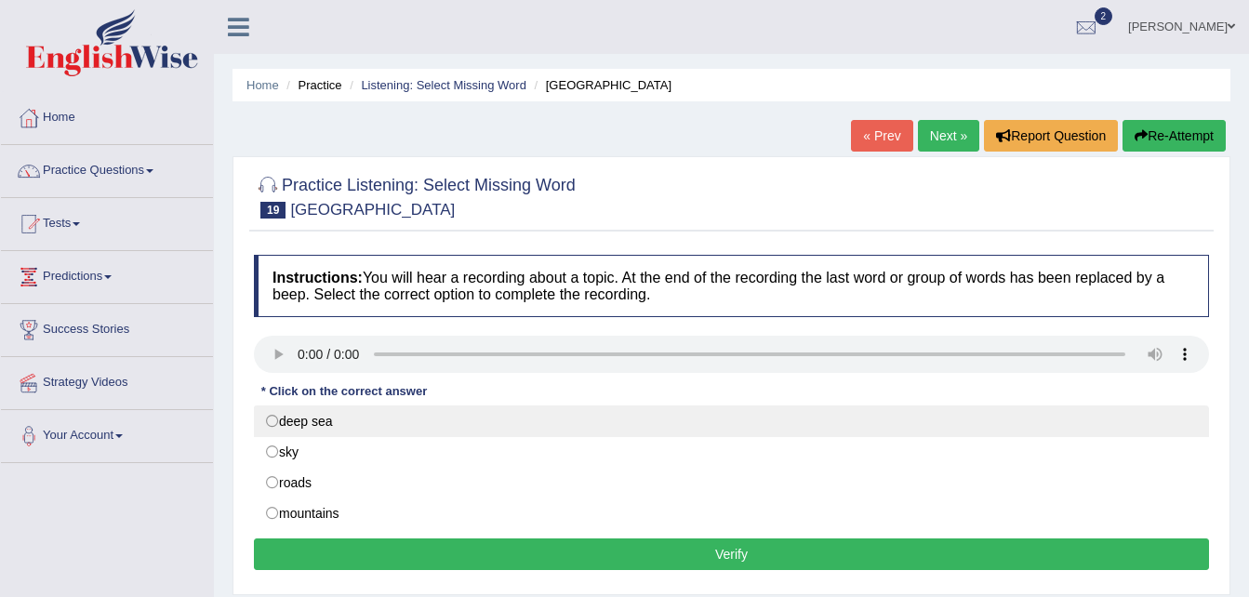
click at [327, 421] on label "deep sea" at bounding box center [731, 422] width 955 height 32
radio input "true"
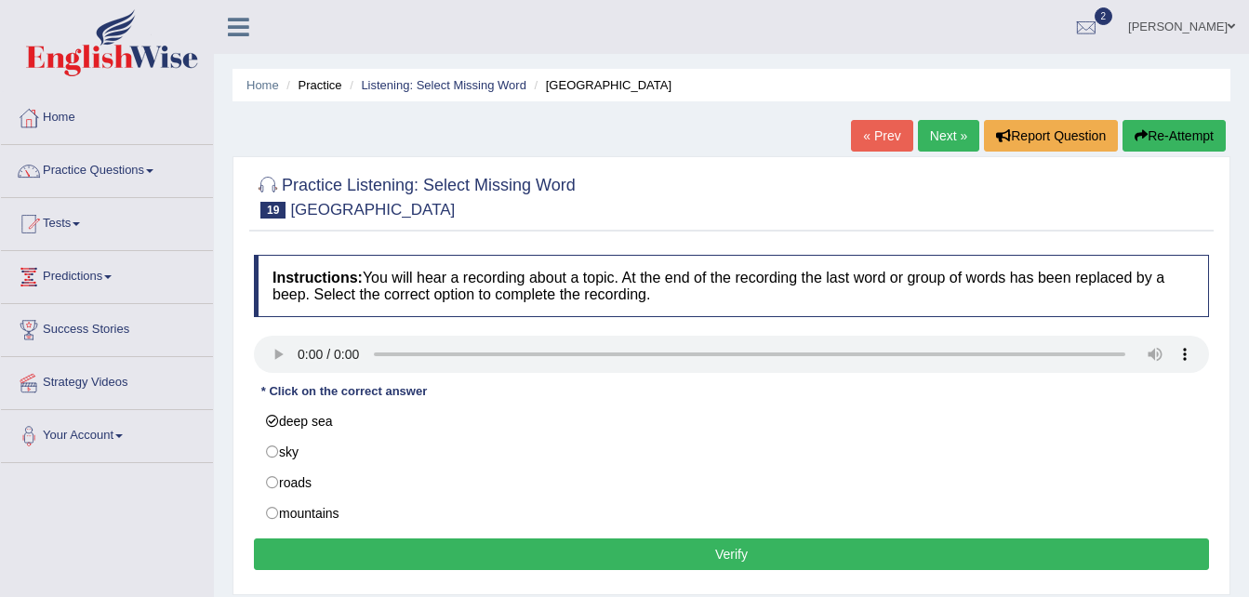
click at [766, 550] on button "Verify" at bounding box center [731, 555] width 955 height 32
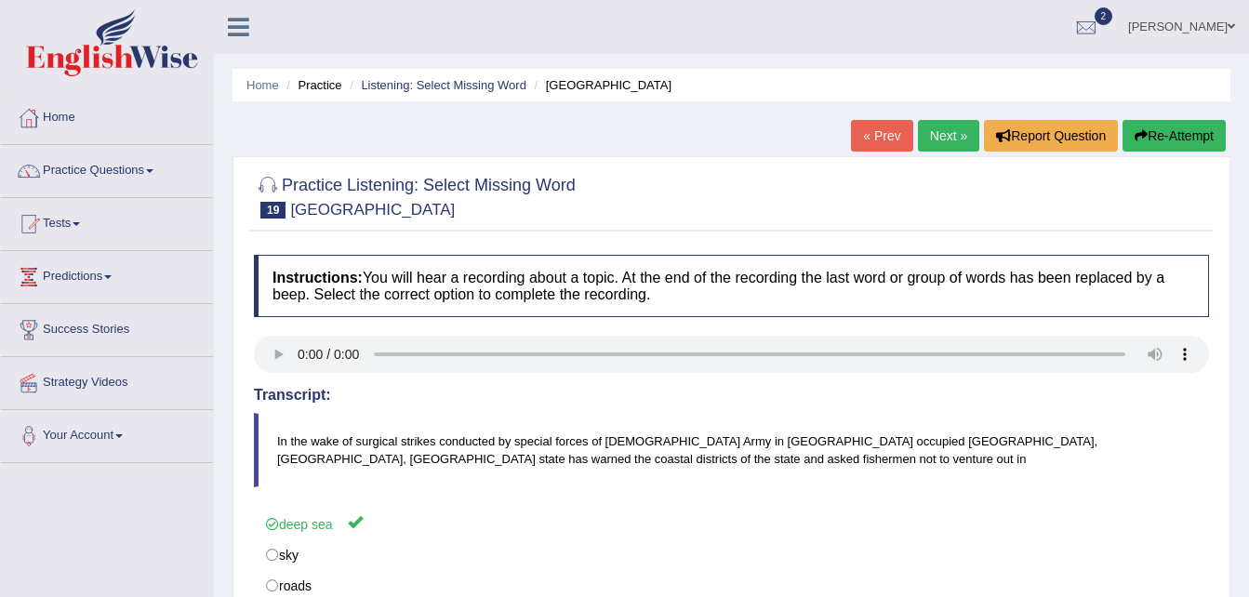
click at [945, 131] on link "Next »" at bounding box center [948, 136] width 61 height 32
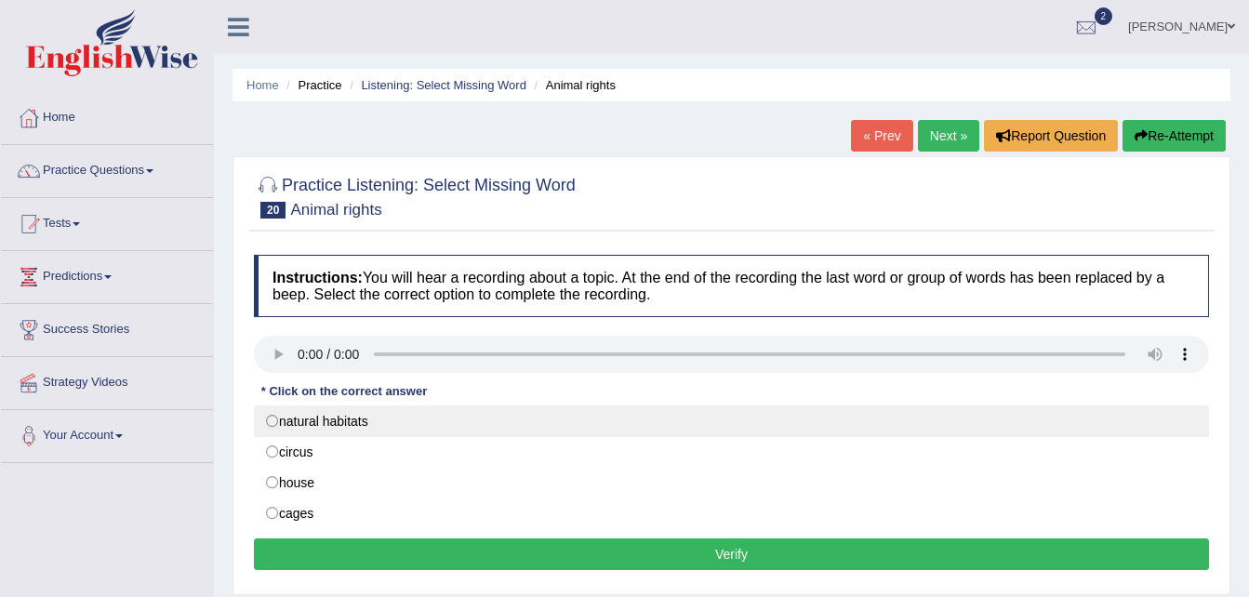
click at [386, 423] on label "natural habitats" at bounding box center [731, 422] width 955 height 32
radio input "true"
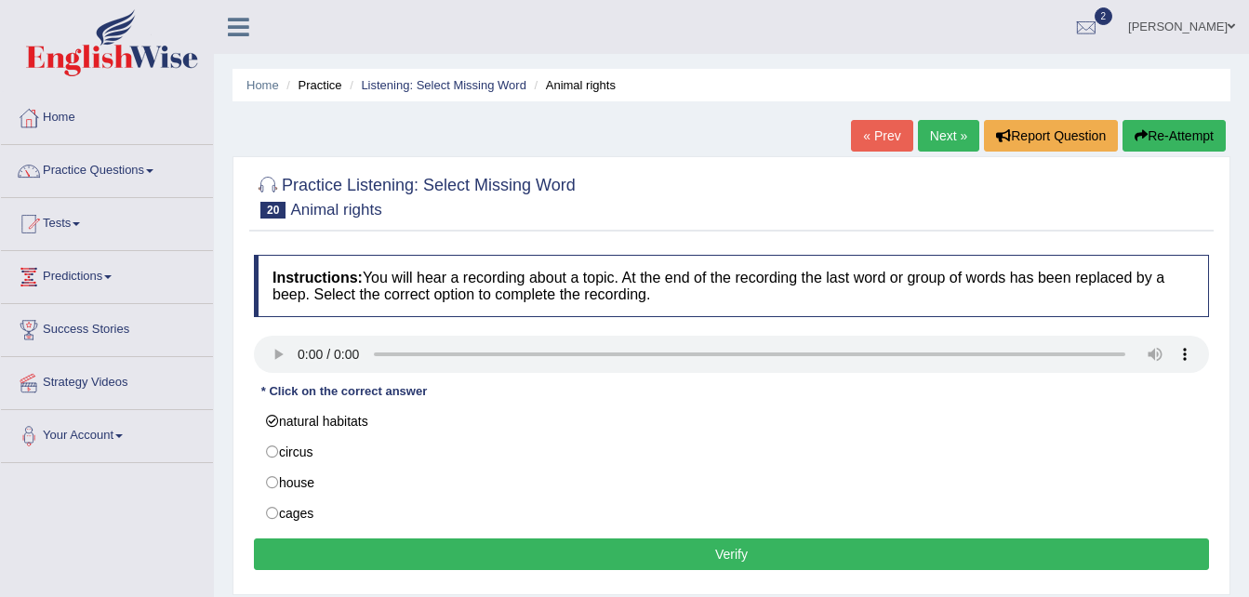
click at [790, 558] on button "Verify" at bounding box center [731, 555] width 955 height 32
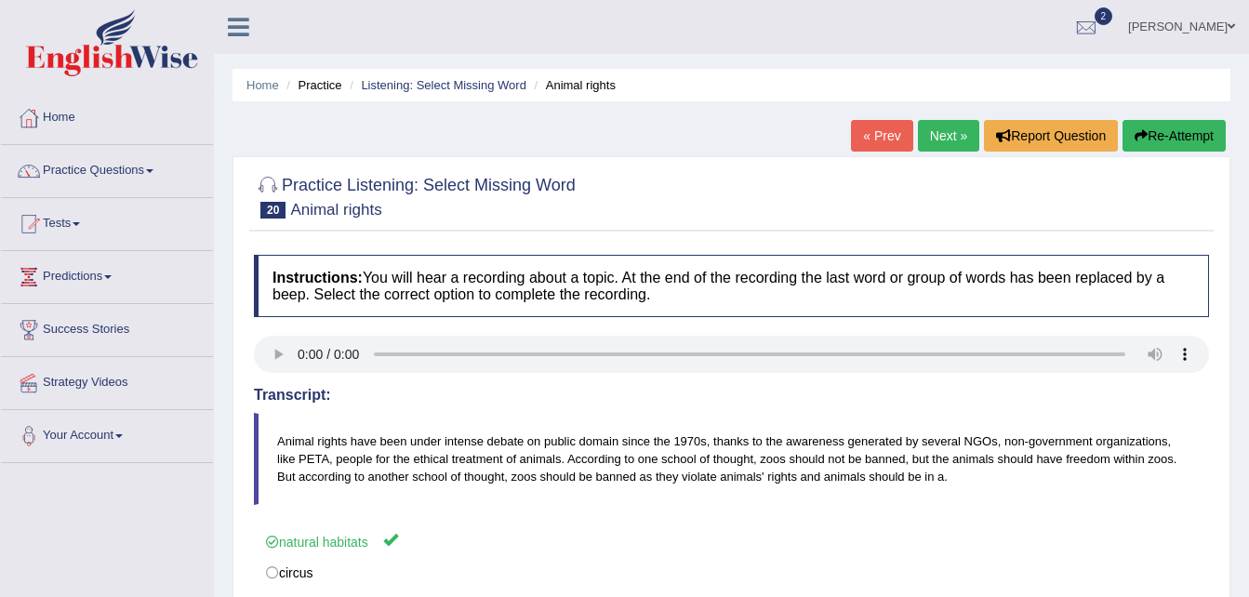
click at [1200, 20] on link "[PERSON_NAME]" at bounding box center [1181, 24] width 135 height 48
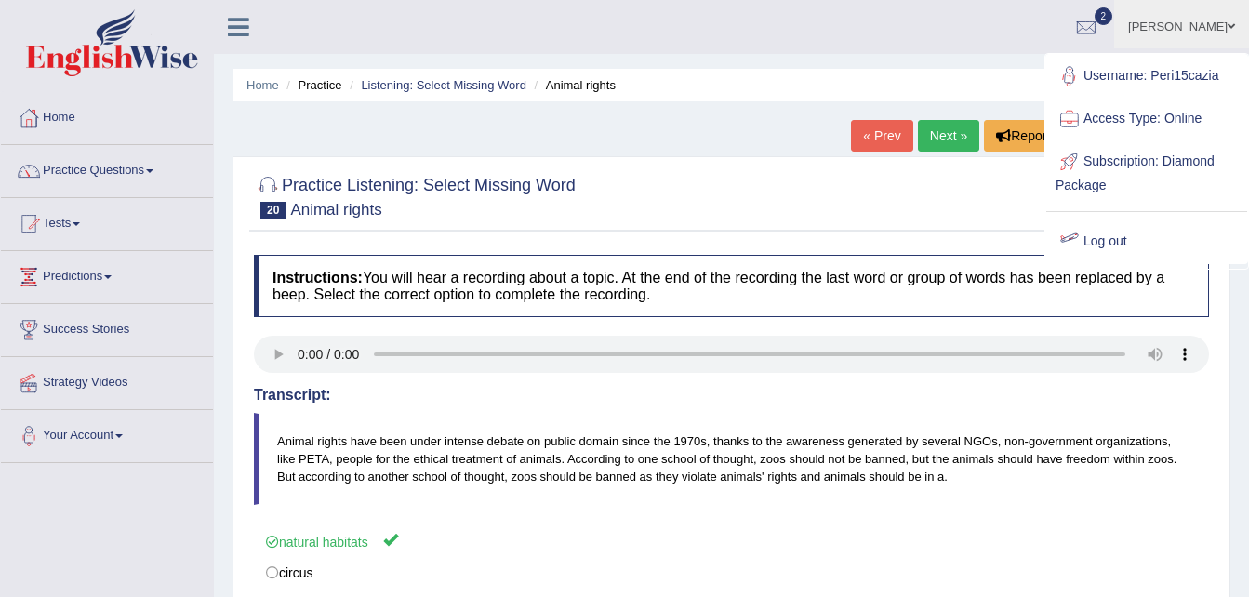
click at [1115, 240] on link "Log out" at bounding box center [1146, 241] width 201 height 43
